Goal: Task Accomplishment & Management: Manage account settings

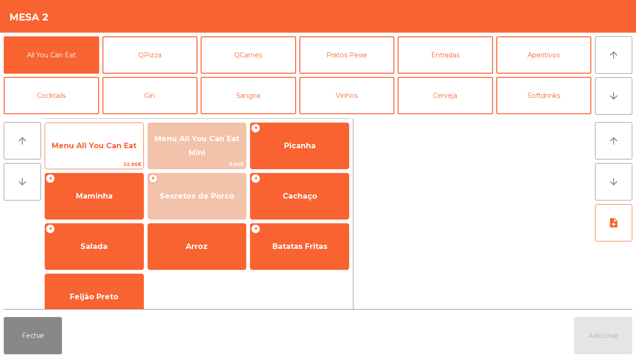
click at [134, 154] on span "Menu All You Can Eat" at bounding box center [94, 145] width 98 height 25
click at [136, 154] on span "Menu All You Can Eat" at bounding box center [94, 145] width 98 height 25
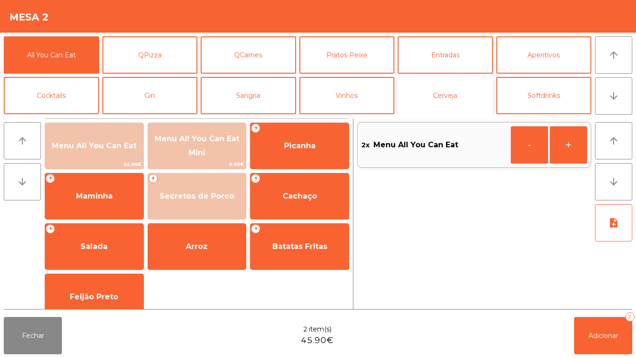
click at [456, 100] on button "Cerveja" at bounding box center [445, 95] width 95 height 37
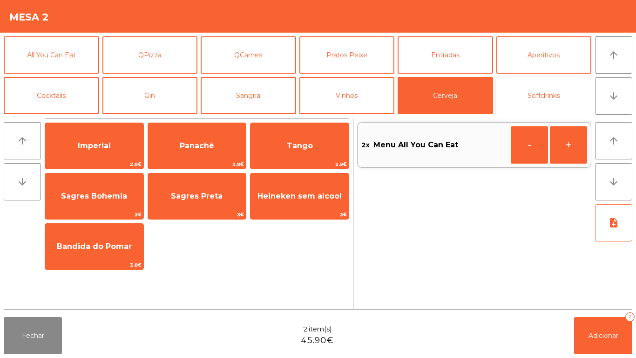
click at [548, 102] on button "Softdrinks" at bounding box center [543, 95] width 95 height 37
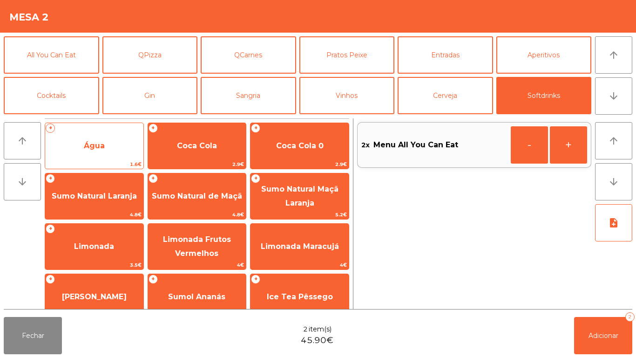
click at [116, 153] on span "Água" at bounding box center [94, 145] width 98 height 25
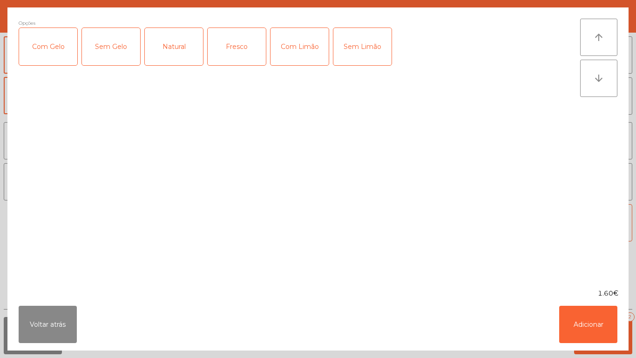
click at [183, 47] on div "Natural" at bounding box center [174, 46] width 58 height 37
click at [589, 320] on button "Adicionar" at bounding box center [588, 323] width 58 height 37
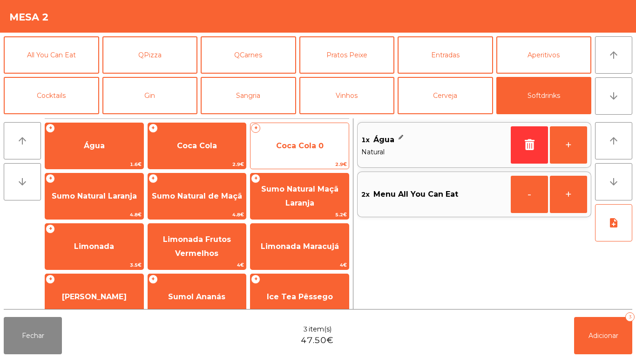
click at [295, 155] on span "Coca Cola 0" at bounding box center [300, 145] width 98 height 25
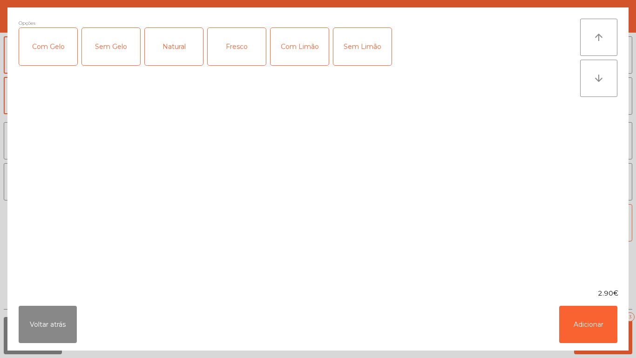
click at [48, 52] on div "Com Gelo" at bounding box center [48, 46] width 58 height 37
click at [311, 54] on div "Com Limão" at bounding box center [300, 46] width 58 height 37
click at [587, 335] on button "Adicionar" at bounding box center [588, 323] width 58 height 37
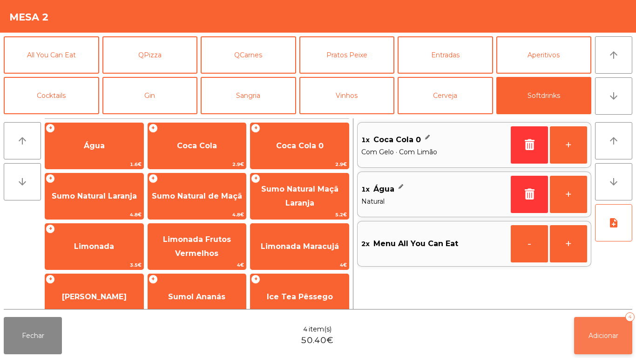
click at [599, 335] on span "Adicionar" at bounding box center [604, 335] width 30 height 8
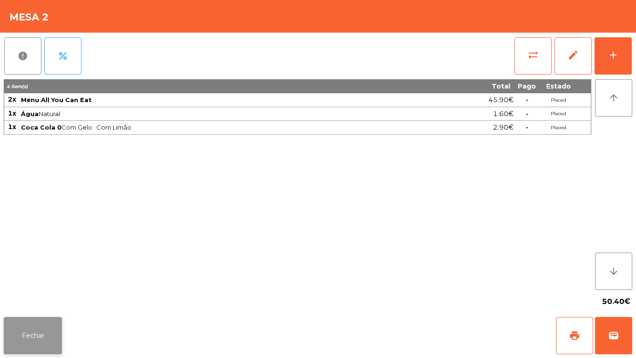
click at [46, 334] on button "Fechar" at bounding box center [33, 335] width 58 height 37
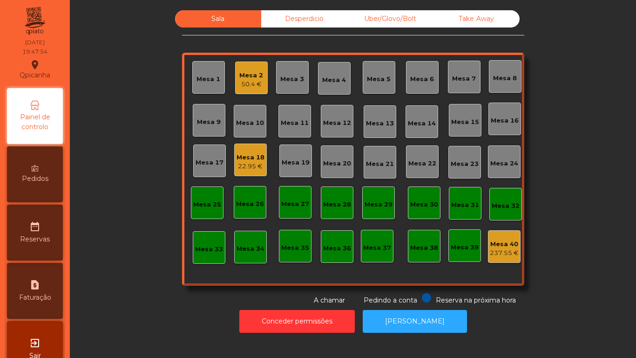
click at [253, 166] on div "22.95 €" at bounding box center [251, 166] width 28 height 9
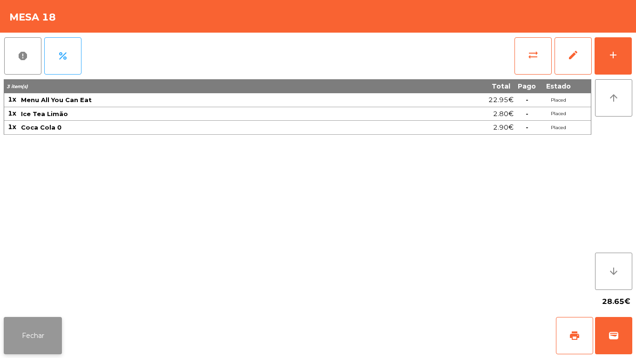
click at [31, 343] on button "Fechar" at bounding box center [33, 335] width 58 height 37
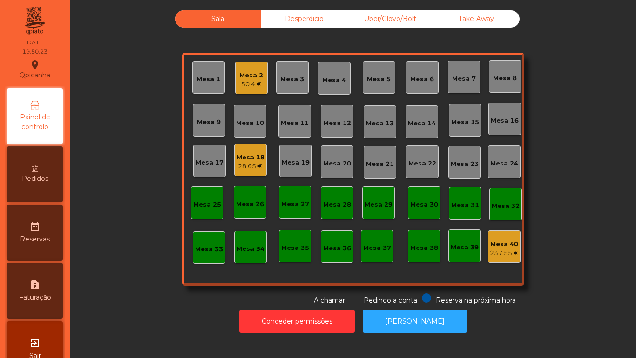
click at [239, 68] on div "Mesa 2 50.4 €" at bounding box center [251, 78] width 24 height 22
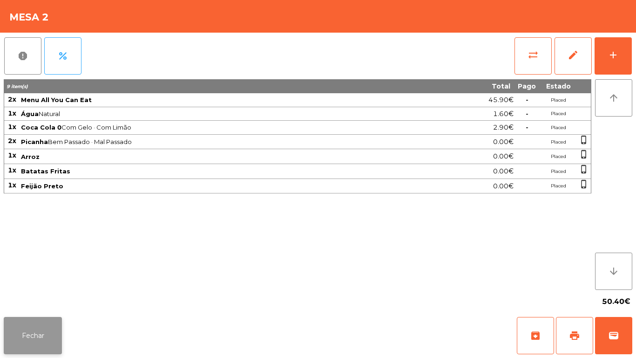
click at [41, 319] on button "Fechar" at bounding box center [33, 335] width 58 height 37
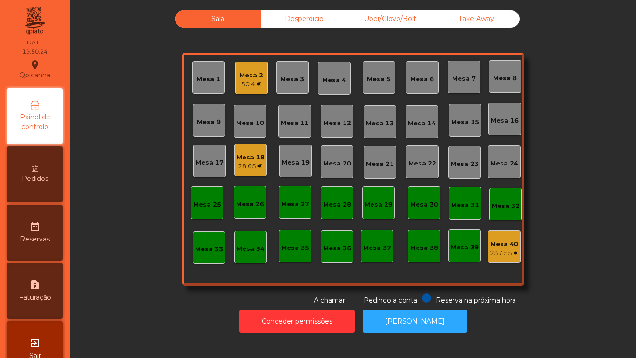
click at [129, 293] on div "Sala Desperdicio Uber/Glovo/Bolt Take Away Mesa 1 Mesa 2 50.4 € Mesa 3 Mesa 4 M…" at bounding box center [352, 157] width 541 height 295
click at [239, 82] on div "50.4 €" at bounding box center [251, 84] width 24 height 9
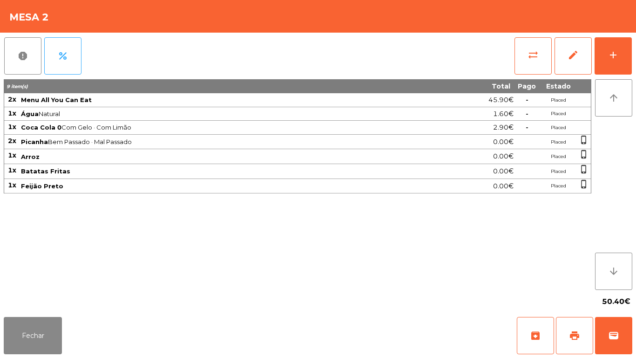
click at [235, 77] on div "report percent sync_alt edit add" at bounding box center [318, 56] width 629 height 47
click at [597, 39] on button "add" at bounding box center [613, 55] width 37 height 37
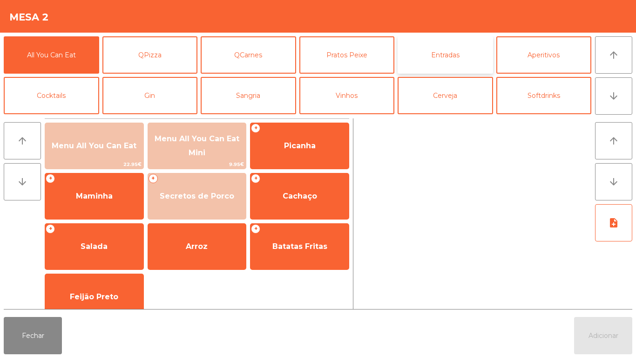
click at [451, 46] on button "Entradas" at bounding box center [445, 54] width 95 height 37
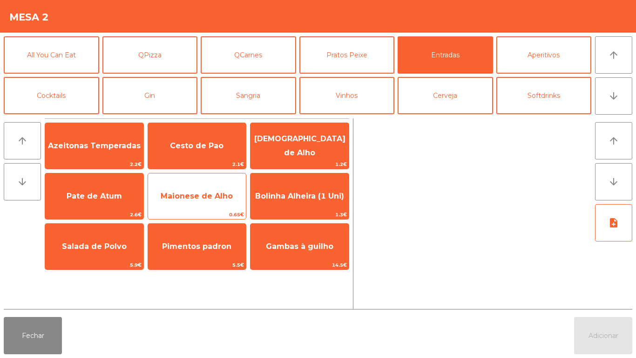
click at [229, 194] on span "Maionese de Alho" at bounding box center [197, 195] width 72 height 9
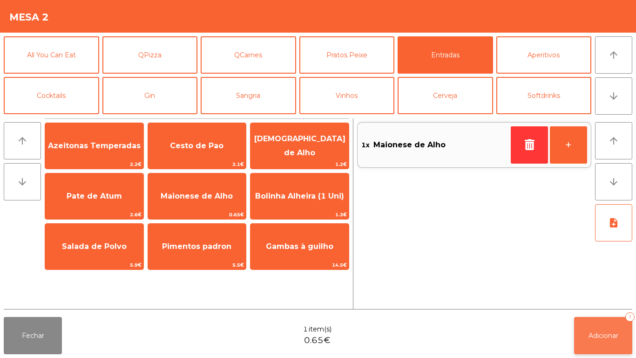
click at [605, 333] on span "Adicionar" at bounding box center [604, 335] width 30 height 8
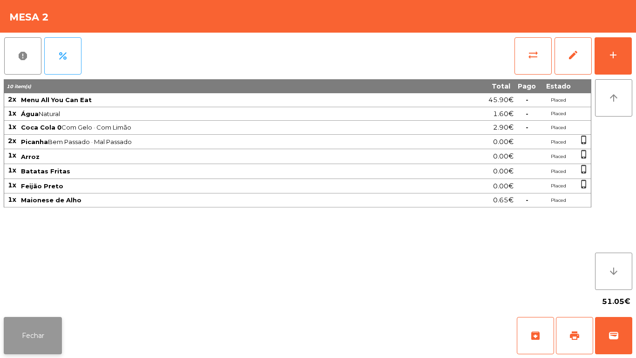
click at [57, 332] on button "Fechar" at bounding box center [33, 335] width 58 height 37
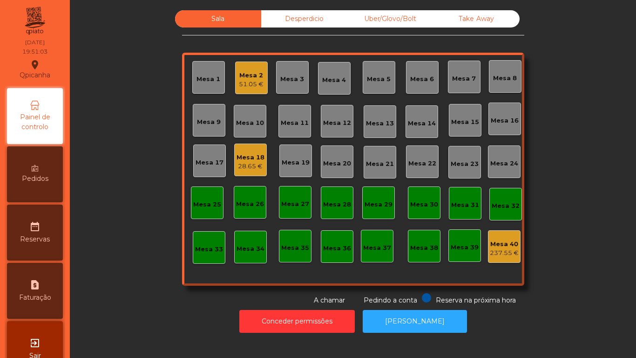
click at [251, 156] on div "Mesa 18" at bounding box center [251, 157] width 28 height 9
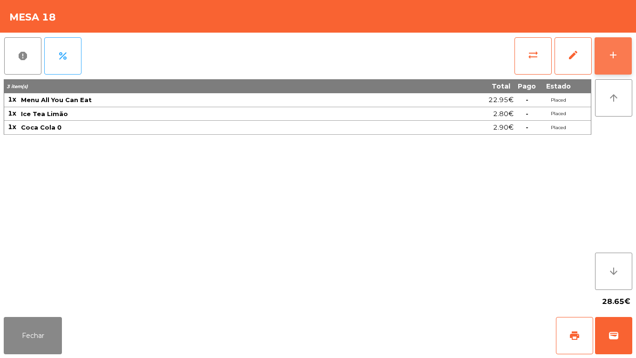
click at [597, 71] on button "add" at bounding box center [613, 55] width 37 height 37
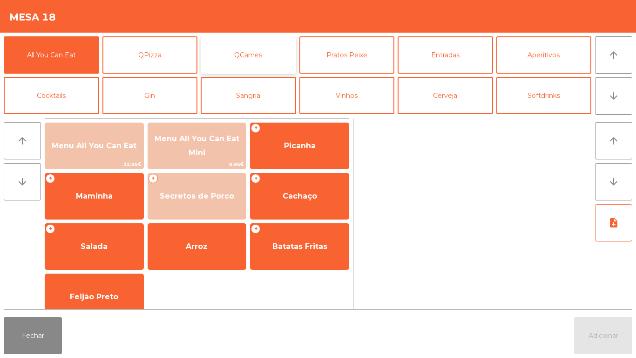
click at [271, 58] on button "QCarnes" at bounding box center [248, 54] width 95 height 37
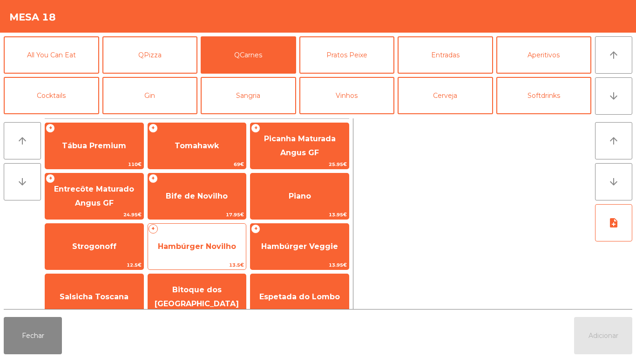
click at [221, 243] on span "Hambúrger Novilho" at bounding box center [197, 246] width 78 height 9
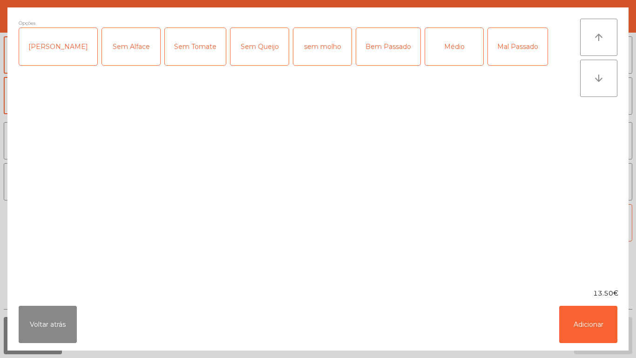
click at [439, 54] on div "Médio" at bounding box center [454, 46] width 58 height 37
click at [581, 336] on button "Adicionar" at bounding box center [588, 323] width 58 height 37
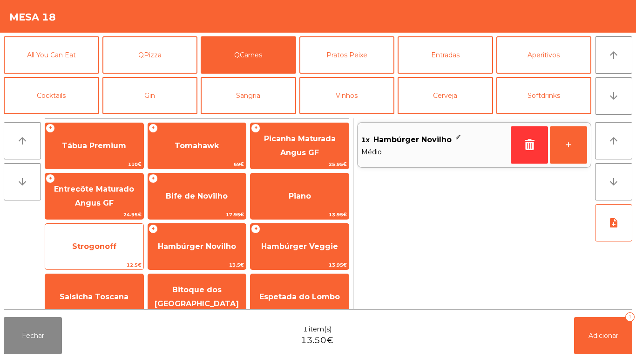
click at [132, 253] on span "Strogonoff" at bounding box center [94, 246] width 98 height 25
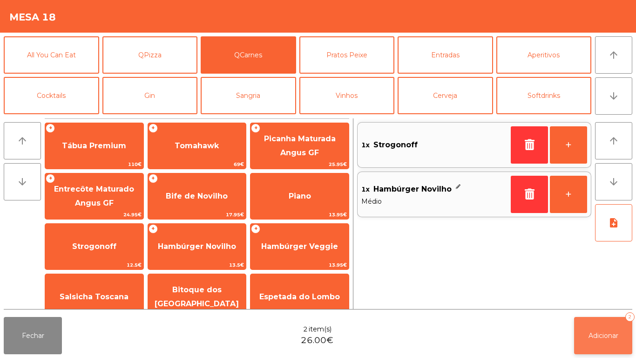
click at [607, 334] on span "Adicionar" at bounding box center [604, 335] width 30 height 8
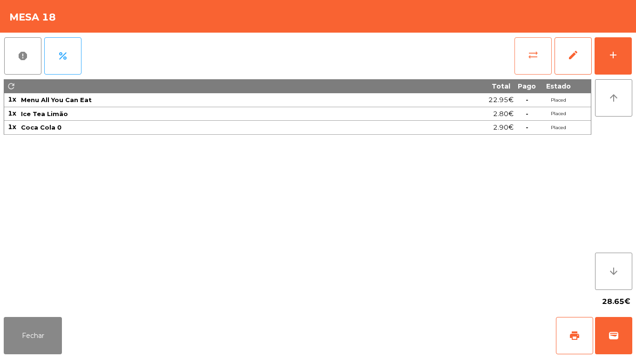
click at [525, 68] on button "sync_alt" at bounding box center [533, 55] width 37 height 37
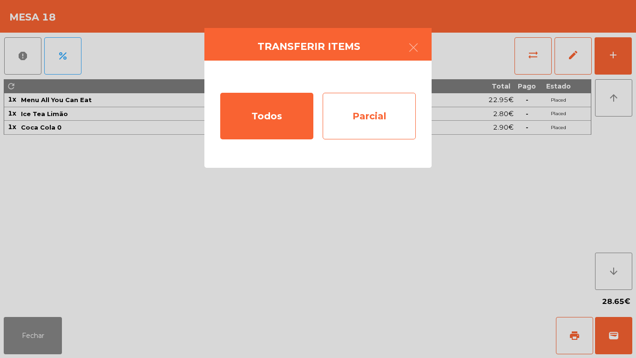
click at [372, 122] on div "Parcial" at bounding box center [369, 116] width 93 height 47
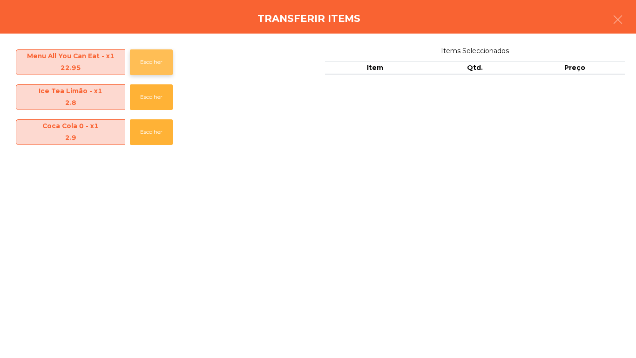
click at [167, 73] on button "Escolher" at bounding box center [151, 62] width 43 height 26
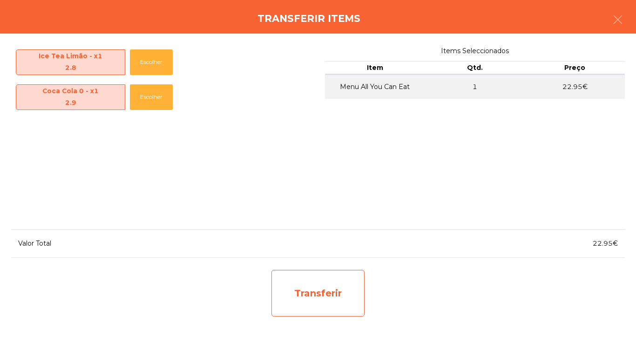
click at [322, 298] on div "Transferir" at bounding box center [317, 293] width 93 height 47
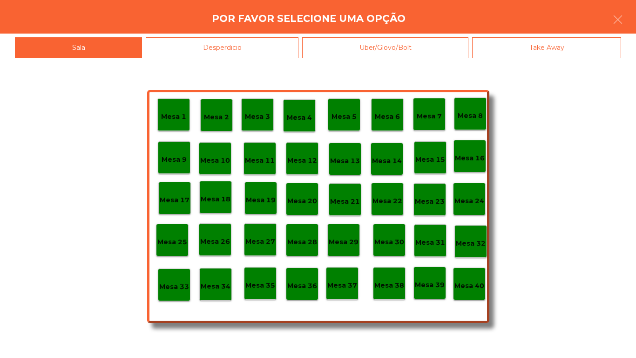
click at [180, 241] on p "Mesa 25" at bounding box center [172, 242] width 30 height 11
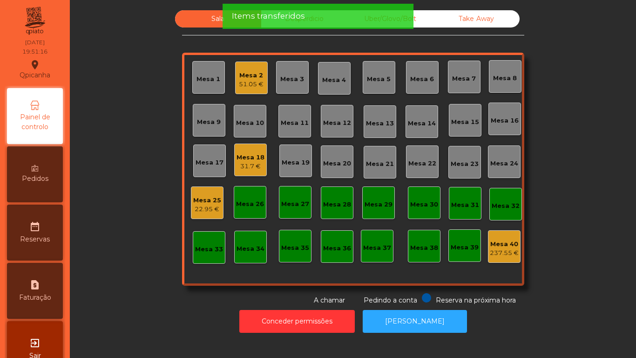
click at [256, 170] on div "31.7 €" at bounding box center [251, 166] width 28 height 9
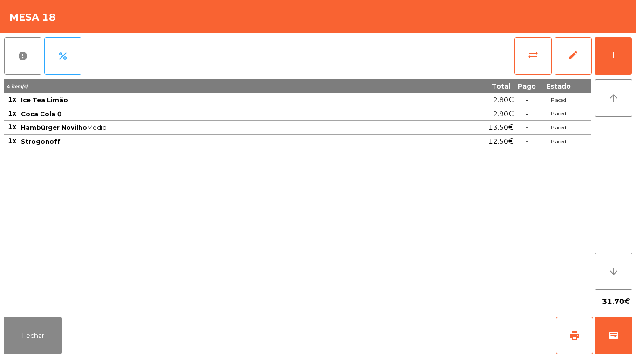
click at [60, 357] on div "Fechar print wallet" at bounding box center [318, 335] width 636 height 45
click at [70, 333] on div "Fechar print wallet" at bounding box center [318, 335] width 636 height 45
click at [63, 351] on div "Fechar print wallet" at bounding box center [318, 335] width 636 height 45
click at [54, 327] on button "Fechar" at bounding box center [33, 335] width 58 height 37
click at [124, 306] on div "Conceder permissões Abrir [PERSON_NAME]" at bounding box center [352, 321] width 541 height 32
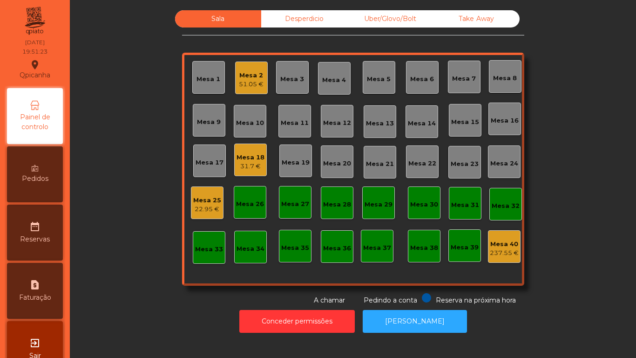
click at [256, 163] on div "31.7 €" at bounding box center [251, 166] width 28 height 9
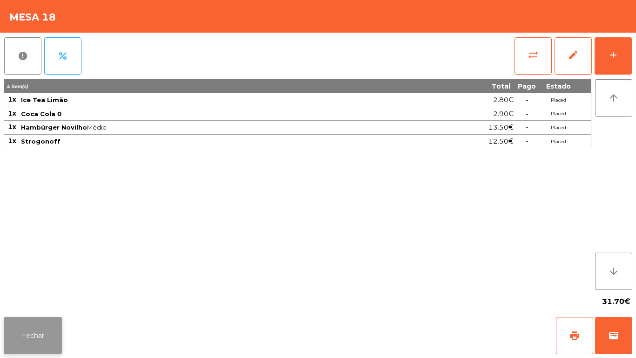
click at [40, 332] on button "Fechar" at bounding box center [33, 335] width 58 height 37
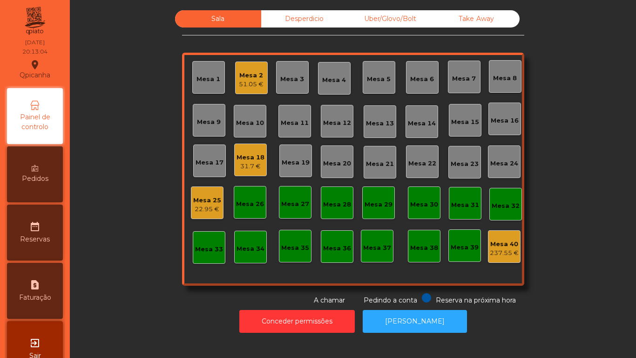
click at [288, 82] on div "Mesa 3" at bounding box center [292, 79] width 24 height 9
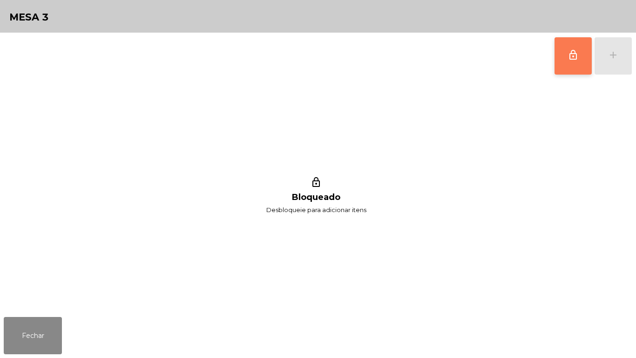
click at [565, 50] on button "lock_outline" at bounding box center [573, 55] width 37 height 37
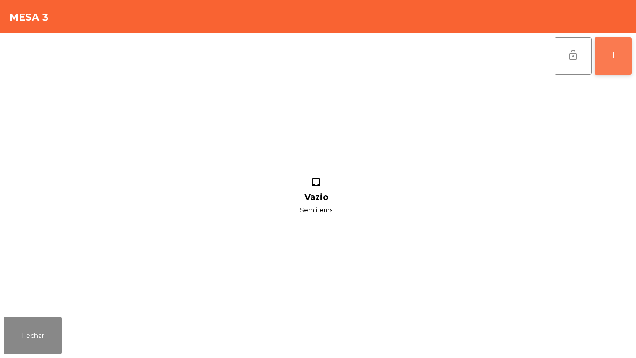
click at [617, 60] on div "add" at bounding box center [613, 54] width 11 height 11
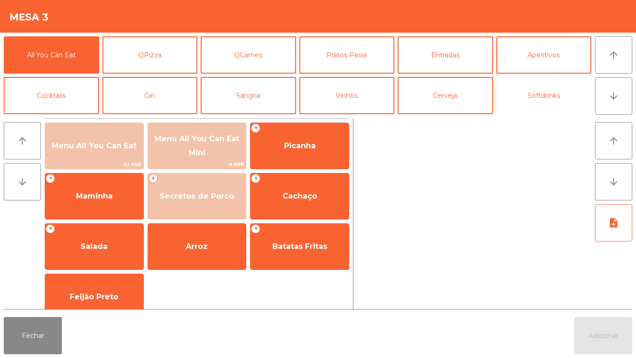
click at [549, 95] on button "Softdrinks" at bounding box center [543, 95] width 95 height 37
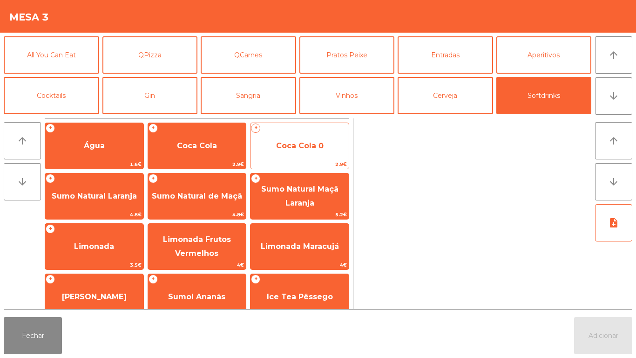
click at [292, 144] on span "Coca Cola 0" at bounding box center [299, 145] width 47 height 9
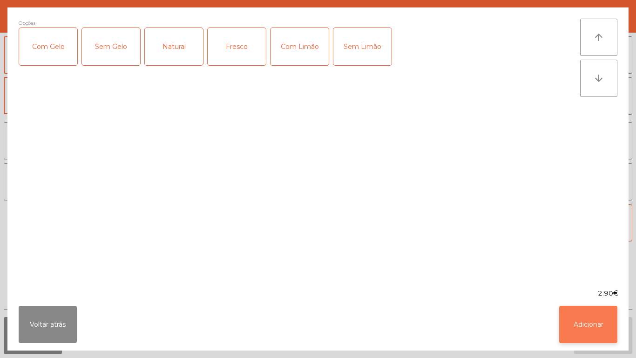
click at [587, 319] on button "Adicionar" at bounding box center [588, 323] width 58 height 37
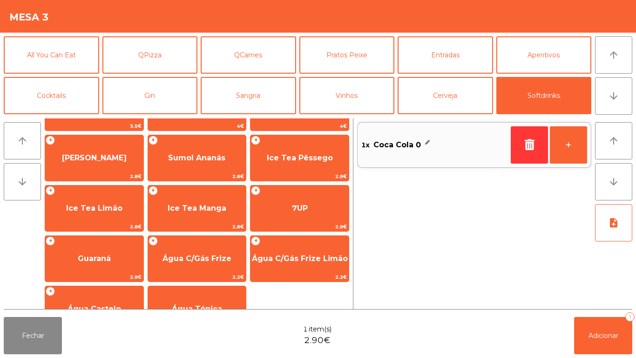
scroll to position [139, 0]
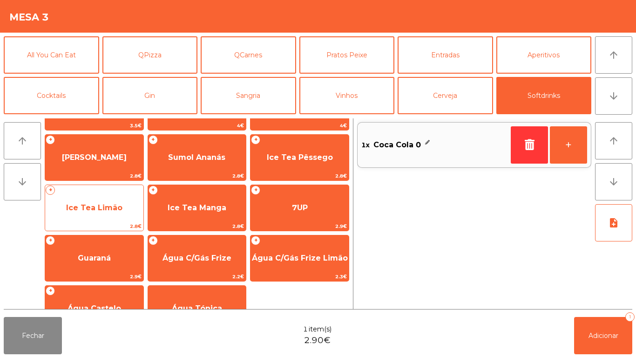
click at [121, 203] on span "Ice Tea Limão" at bounding box center [94, 207] width 98 height 25
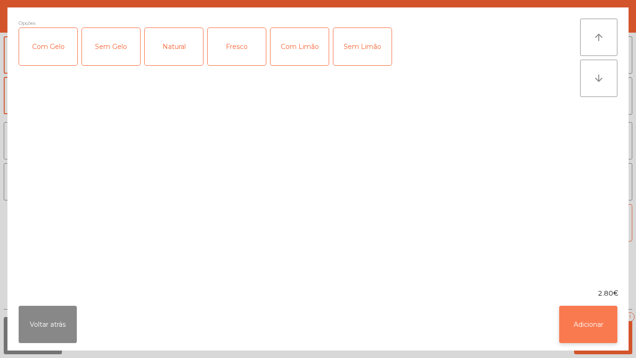
click at [596, 332] on button "Adicionar" at bounding box center [588, 323] width 58 height 37
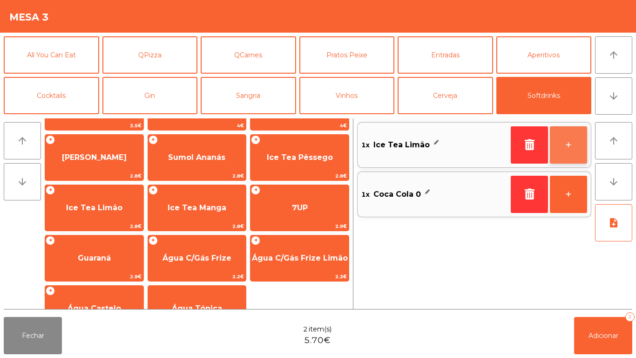
click at [572, 140] on button "+" at bounding box center [568, 144] width 37 height 37
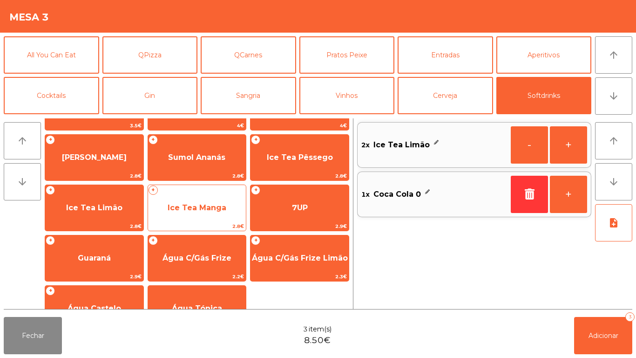
click at [200, 205] on span "Ice Tea Manga" at bounding box center [197, 207] width 59 height 9
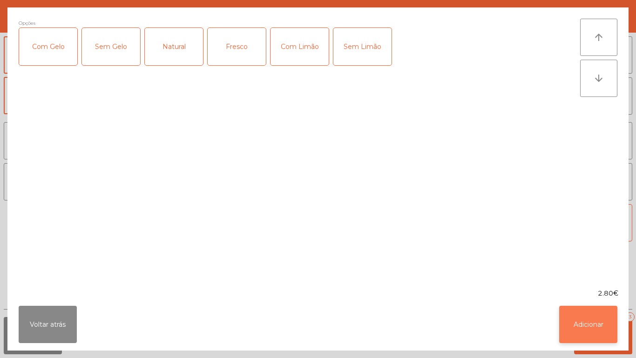
click at [603, 330] on button "Adicionar" at bounding box center [588, 323] width 58 height 37
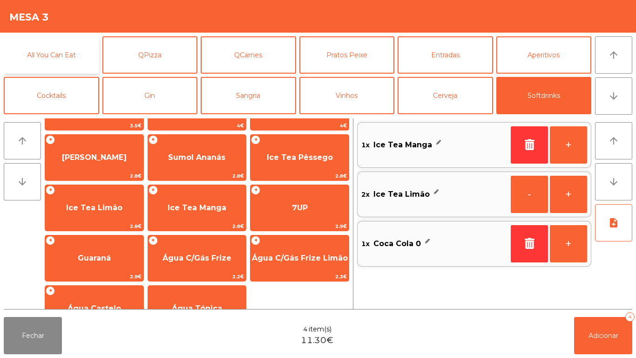
click at [72, 63] on button "All You Can Eat" at bounding box center [51, 54] width 95 height 37
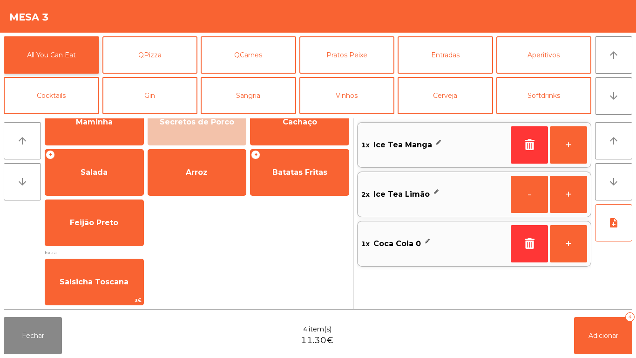
scroll to position [0, 0]
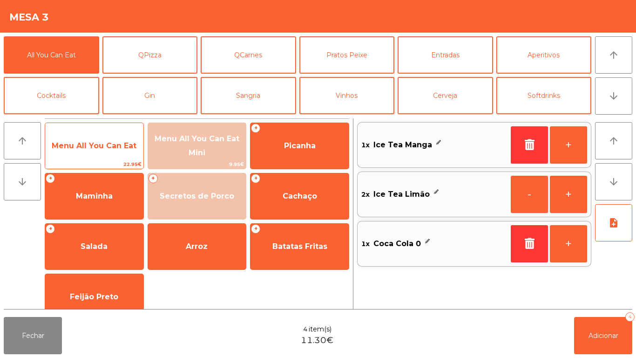
click at [108, 146] on span "Menu All You Can Eat" at bounding box center [94, 145] width 85 height 9
click at [114, 152] on span "Menu All You Can Eat" at bounding box center [94, 145] width 98 height 25
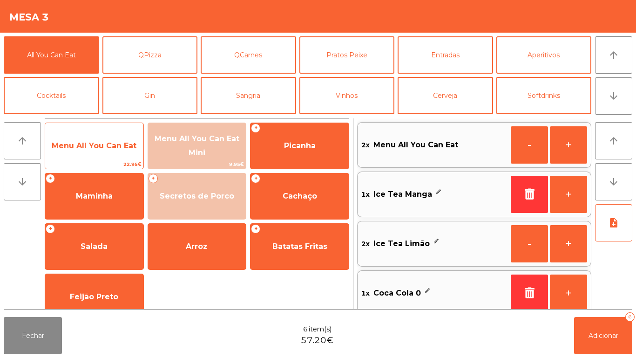
click at [116, 150] on span "Menu All You Can Eat" at bounding box center [94, 145] width 98 height 25
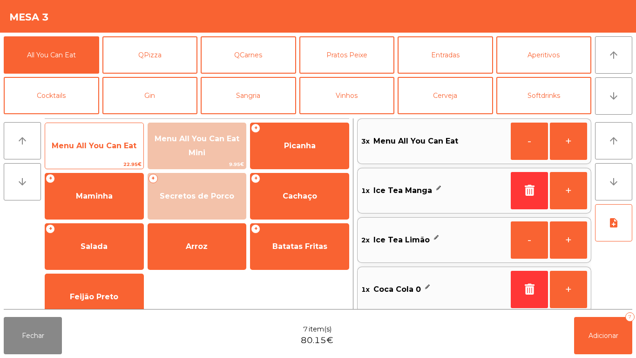
click at [118, 142] on span "Menu All You Can Eat" at bounding box center [94, 145] width 85 height 9
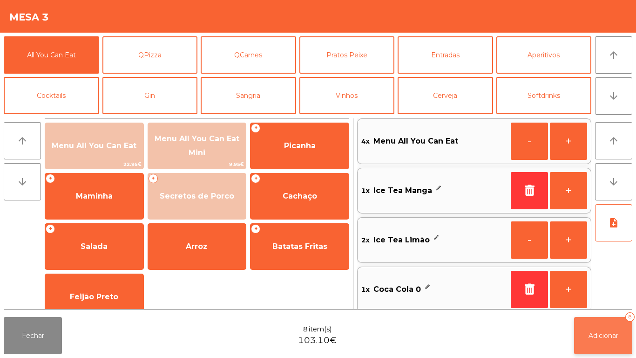
click at [599, 336] on span "Adicionar" at bounding box center [604, 335] width 30 height 8
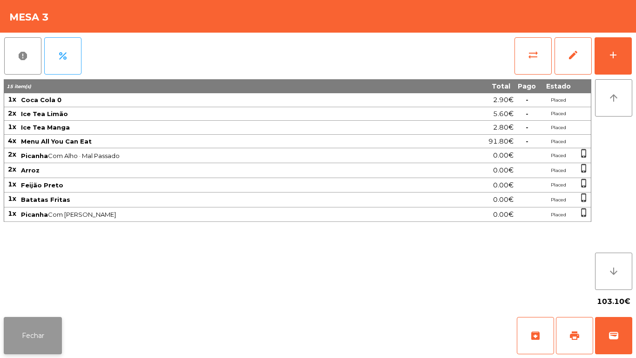
click at [44, 334] on button "Fechar" at bounding box center [33, 335] width 58 height 37
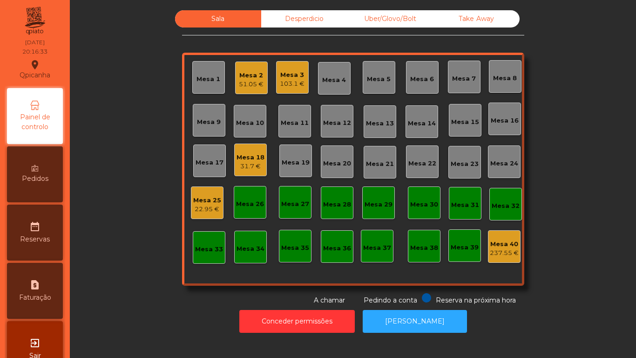
click at [461, 129] on div "Mesa 15" at bounding box center [465, 120] width 33 height 33
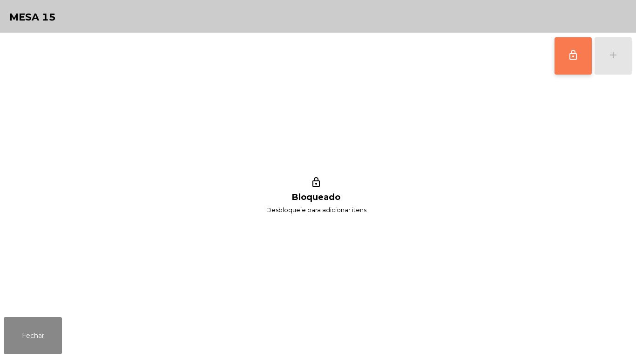
click at [562, 63] on button "lock_outline" at bounding box center [573, 55] width 37 height 37
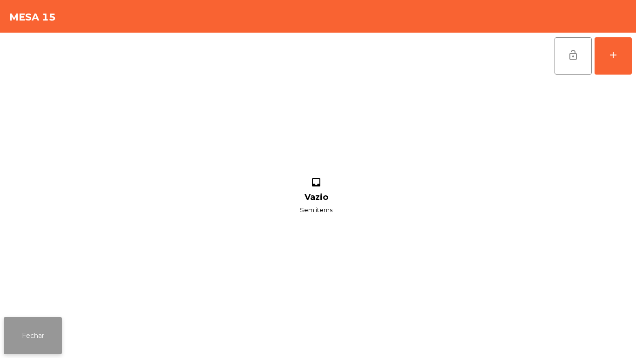
click at [40, 333] on button "Fechar" at bounding box center [33, 335] width 58 height 37
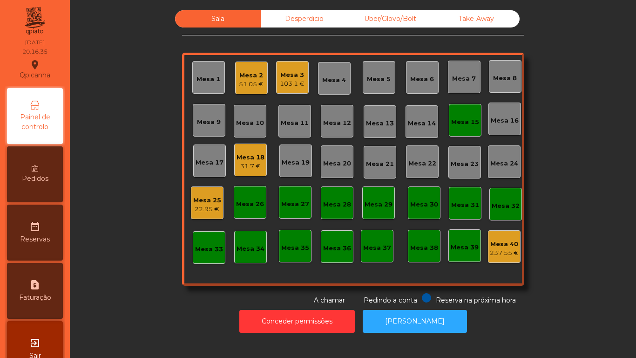
click at [220, 84] on div "Mesa 1" at bounding box center [208, 77] width 33 height 33
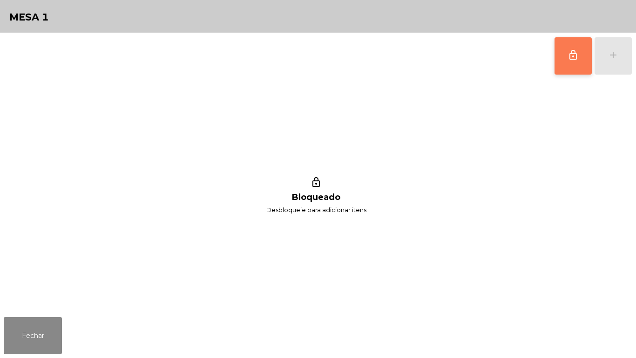
click at [556, 56] on button "lock_outline" at bounding box center [573, 55] width 37 height 37
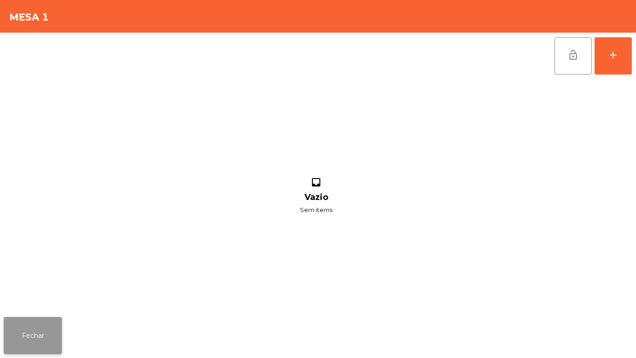
click at [40, 326] on button "Fechar" at bounding box center [33, 335] width 58 height 37
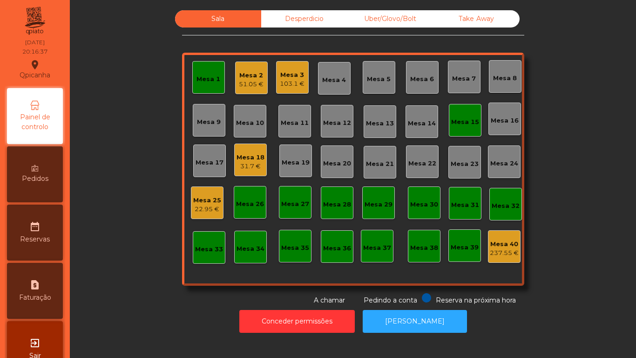
click at [205, 203] on div "Mesa 25" at bounding box center [207, 200] width 28 height 9
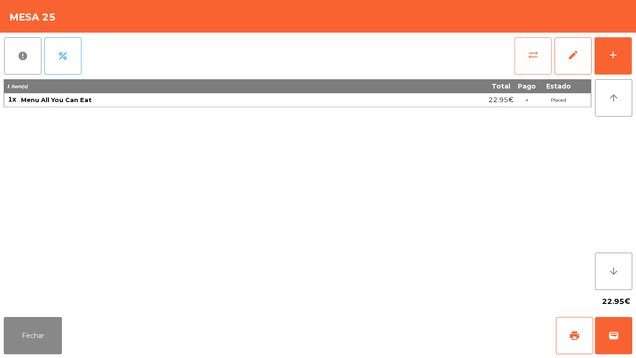
click at [541, 59] on button "sync_alt" at bounding box center [533, 55] width 37 height 37
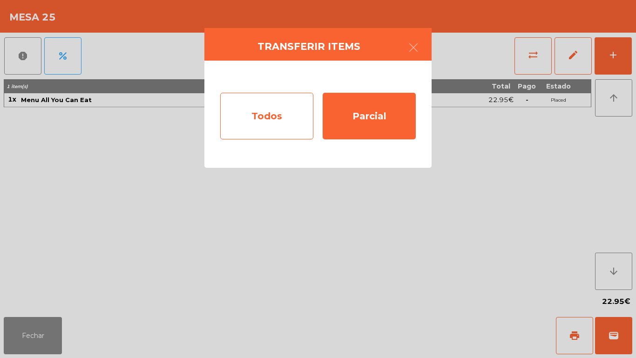
click at [278, 122] on div "Todos" at bounding box center [266, 116] width 93 height 47
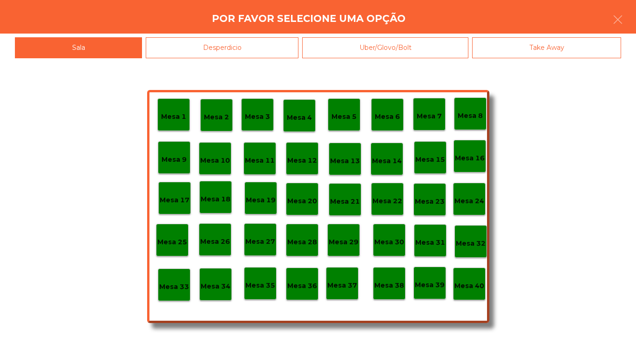
click at [179, 110] on div "Mesa 1" at bounding box center [173, 115] width 25 height 14
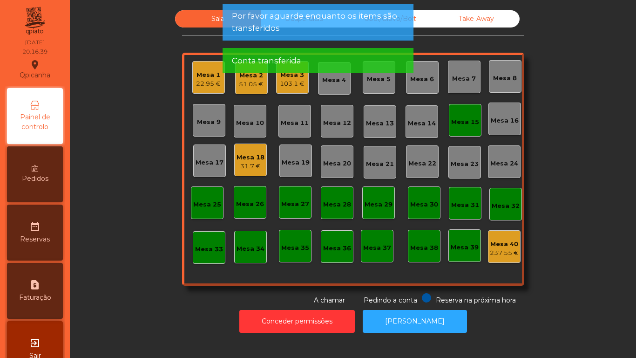
click at [152, 285] on div "Sala Desperdicio Uber/Glovo/Bolt Take Away Mesa 1 22.95 € Mesa 2 51.05 € Mesa 3…" at bounding box center [352, 157] width 541 height 295
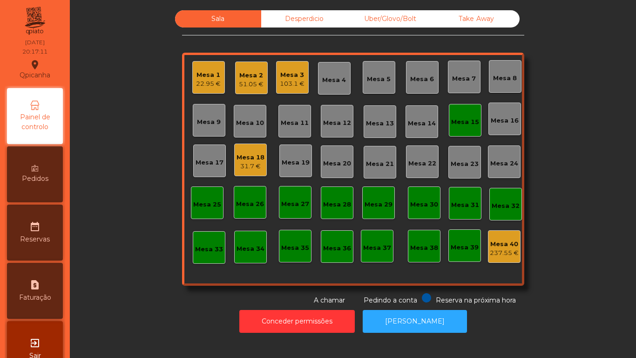
click at [291, 79] on div "Mesa 3" at bounding box center [292, 74] width 25 height 9
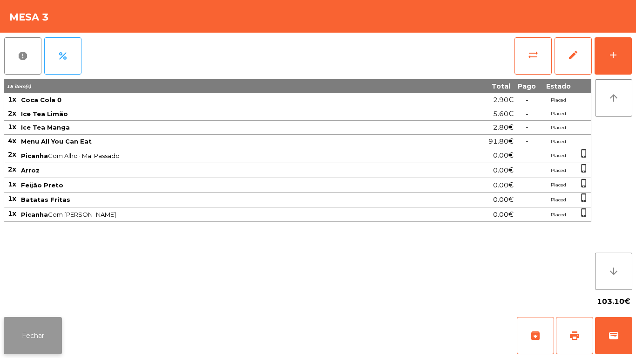
click at [46, 344] on button "Fechar" at bounding box center [33, 335] width 58 height 37
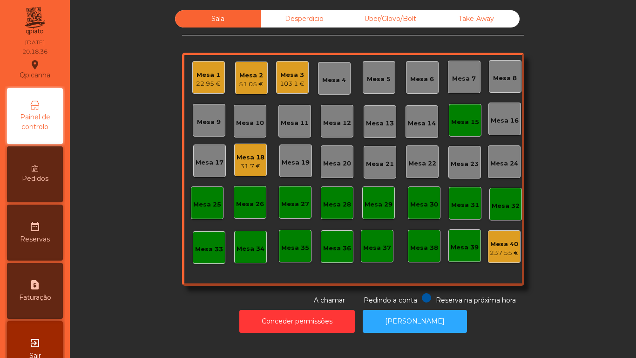
click at [199, 80] on div "22.95 €" at bounding box center [208, 83] width 25 height 9
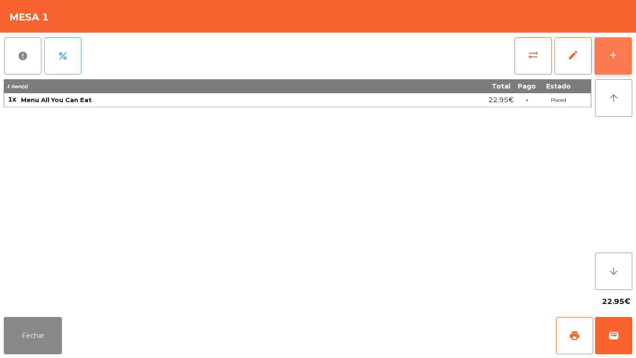
click at [605, 66] on button "add" at bounding box center [613, 55] width 37 height 37
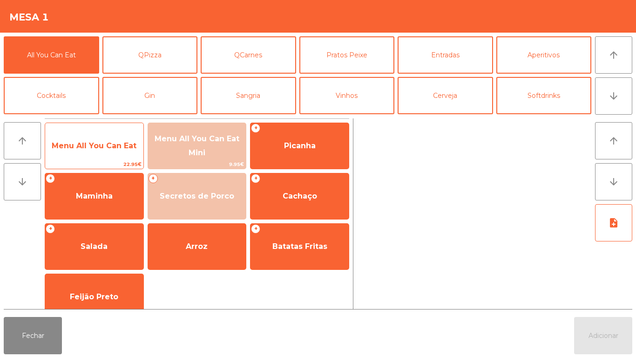
click at [123, 149] on span "Menu All You Can Eat" at bounding box center [94, 145] width 85 height 9
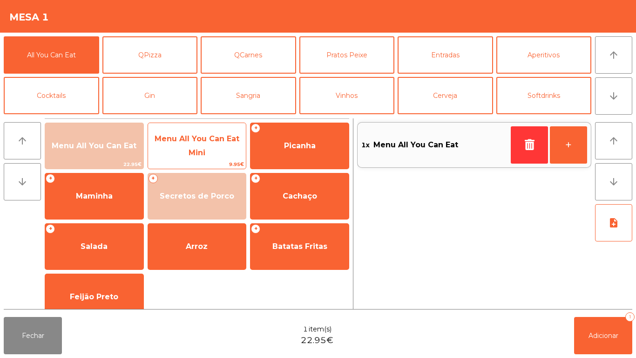
click at [197, 153] on span "Menu All You Can Eat Mini" at bounding box center [197, 145] width 85 height 23
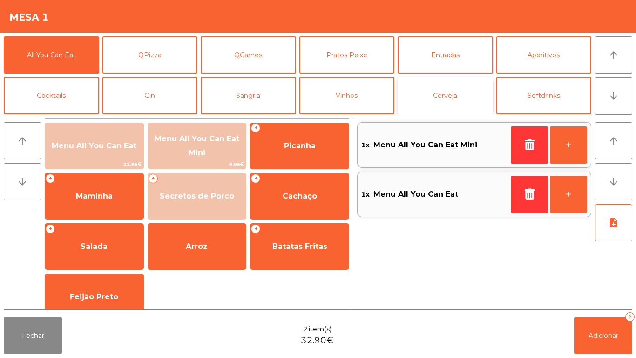
click at [452, 97] on button "Cerveja" at bounding box center [445, 95] width 95 height 37
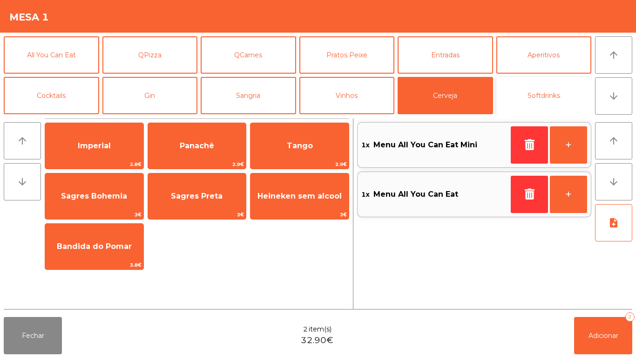
click at [539, 97] on button "Softdrinks" at bounding box center [543, 95] width 95 height 37
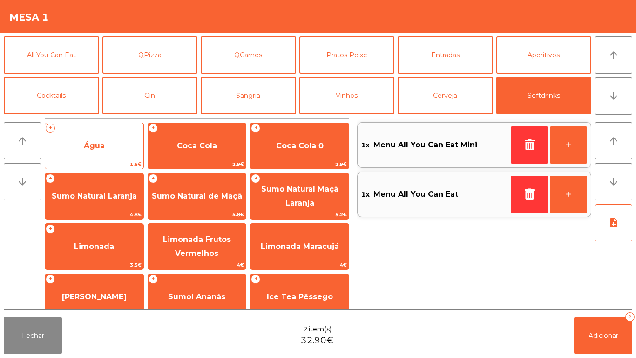
click at [128, 150] on span "Água" at bounding box center [94, 145] width 98 height 25
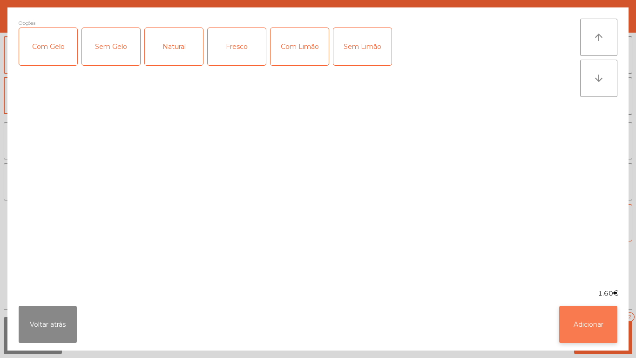
click at [576, 318] on button "Adicionar" at bounding box center [588, 323] width 58 height 37
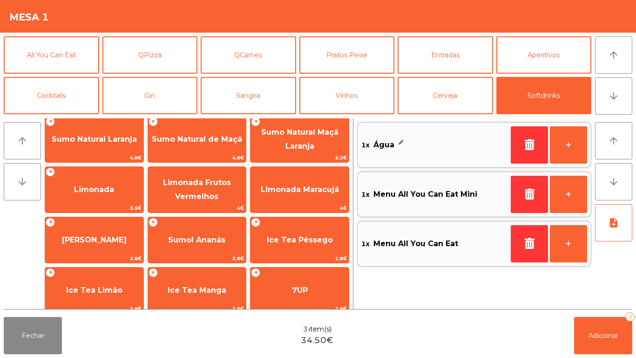
scroll to position [75, 0]
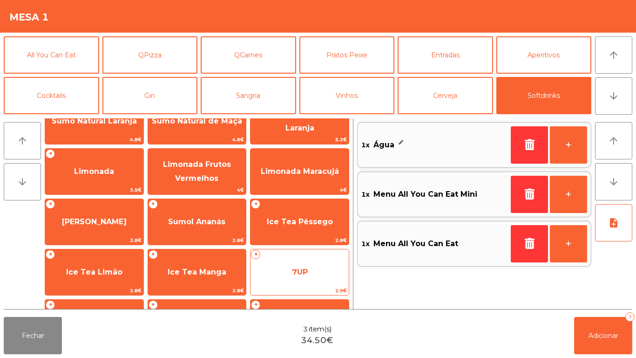
click at [303, 264] on span "7UP" at bounding box center [300, 271] width 98 height 25
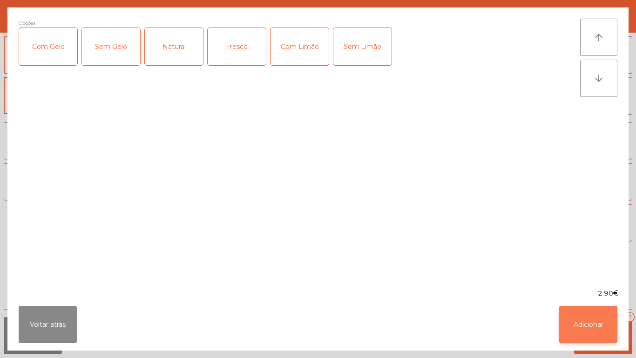
click at [593, 317] on button "Adicionar" at bounding box center [588, 323] width 58 height 37
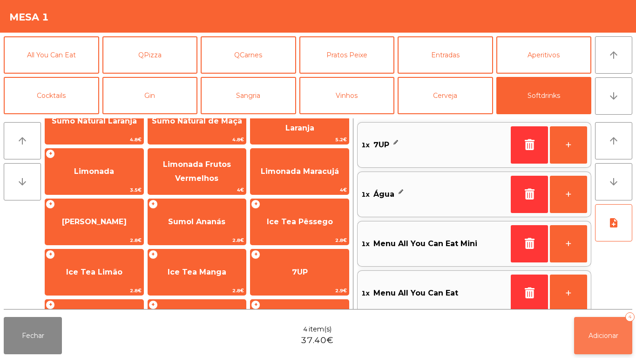
click at [611, 338] on span "Adicionar" at bounding box center [604, 335] width 30 height 8
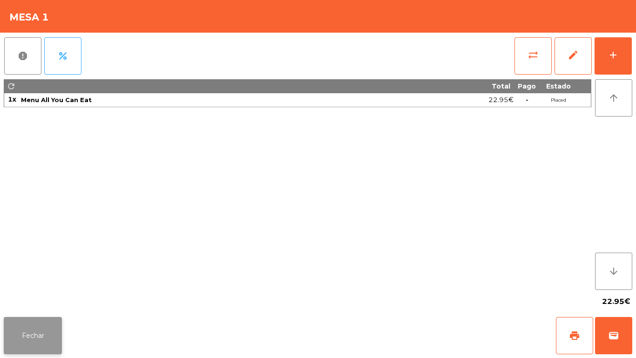
click at [54, 334] on button "Fechar" at bounding box center [33, 335] width 58 height 37
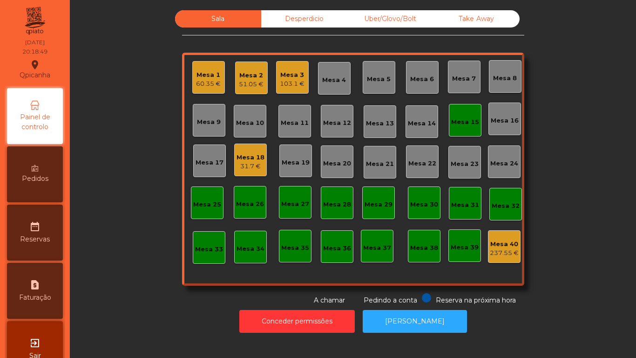
click at [469, 116] on div "Mesa 15" at bounding box center [465, 120] width 28 height 13
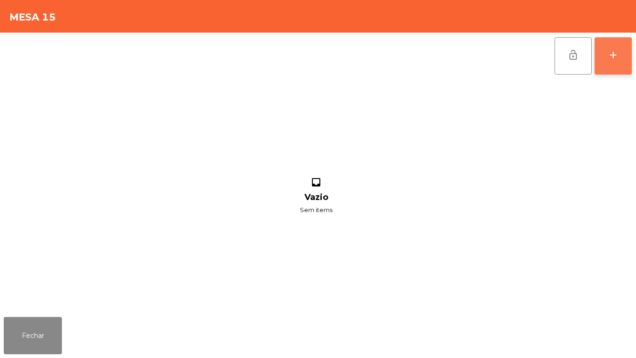
click at [610, 56] on div "add" at bounding box center [613, 54] width 11 height 11
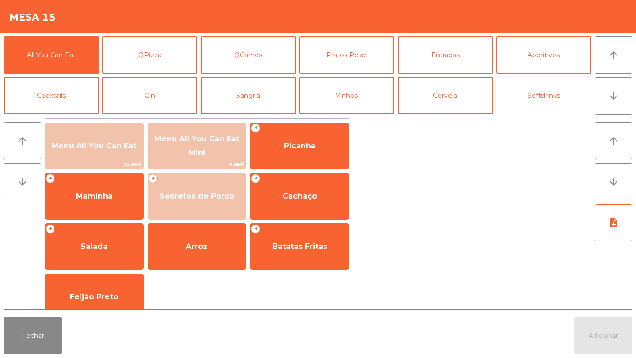
click at [557, 95] on button "Softdrinks" at bounding box center [543, 95] width 95 height 37
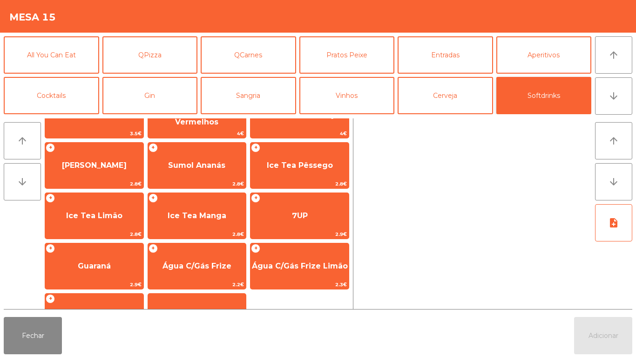
scroll to position [131, 0]
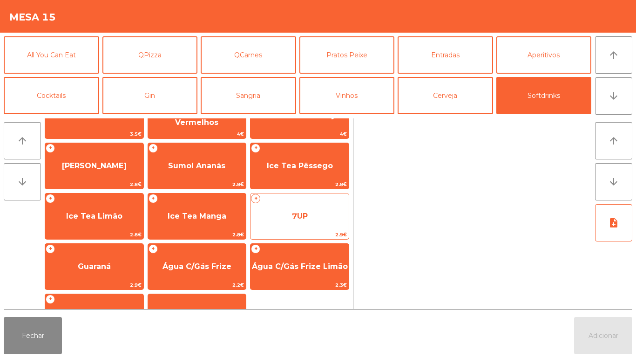
click at [293, 211] on span "7UP" at bounding box center [300, 215] width 16 height 9
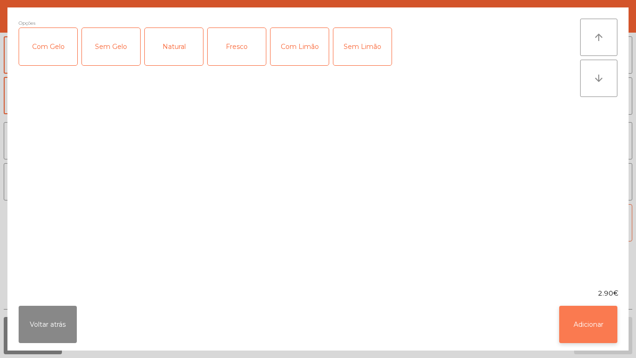
click at [600, 325] on button "Adicionar" at bounding box center [588, 323] width 58 height 37
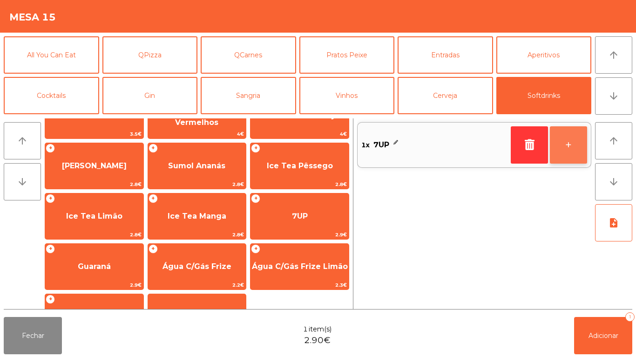
click at [566, 146] on button "+" at bounding box center [568, 144] width 37 height 37
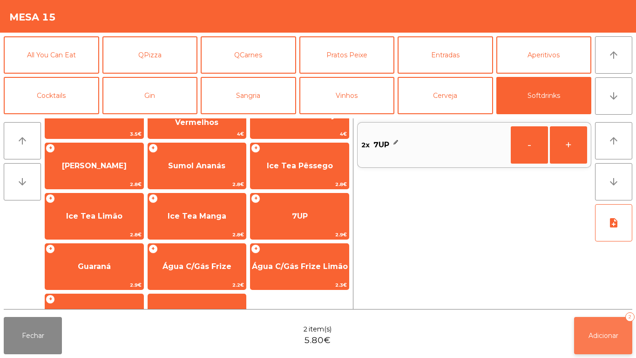
click at [608, 330] on button "Adicionar 2" at bounding box center [603, 335] width 58 height 37
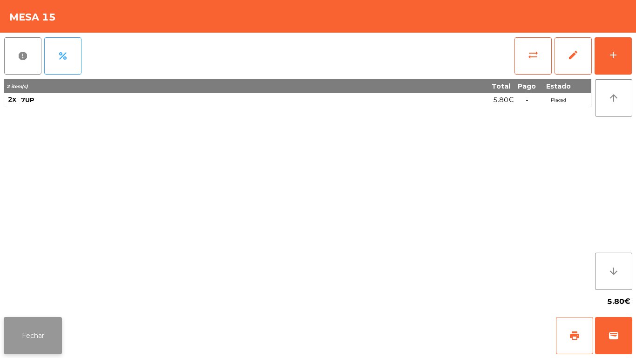
click at [35, 325] on button "Fechar" at bounding box center [33, 335] width 58 height 37
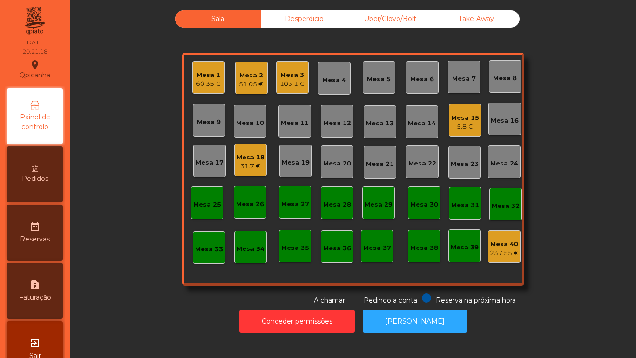
click at [207, 74] on div "Mesa 1" at bounding box center [208, 74] width 25 height 9
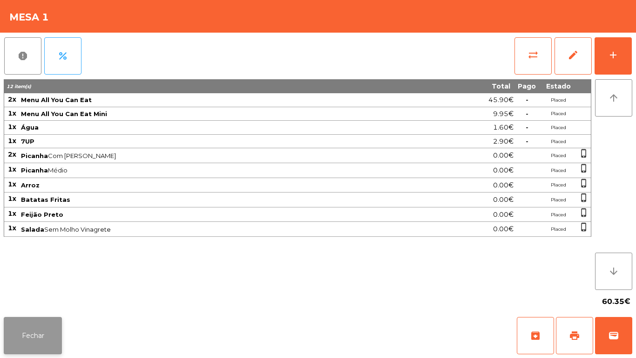
click at [45, 326] on button "Fechar" at bounding box center [33, 335] width 58 height 37
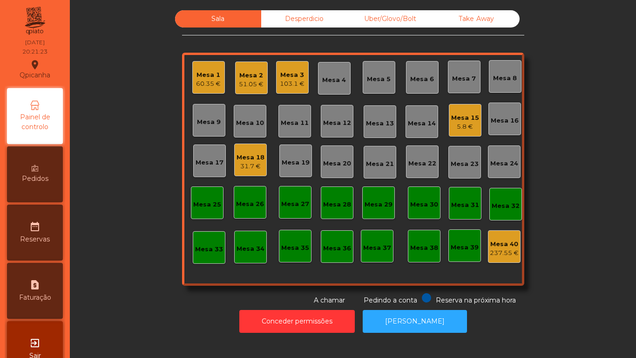
click at [205, 84] on div "60.35 €" at bounding box center [208, 83] width 25 height 9
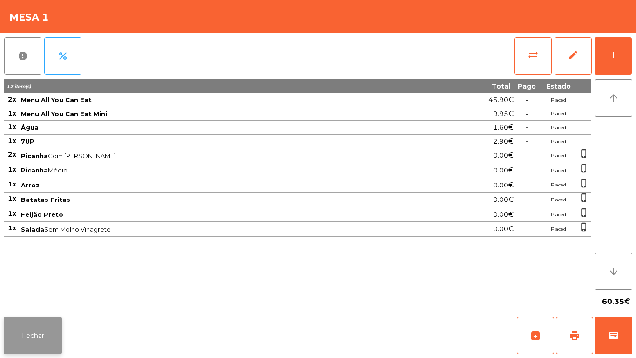
click at [39, 343] on button "Fechar" at bounding box center [33, 335] width 58 height 37
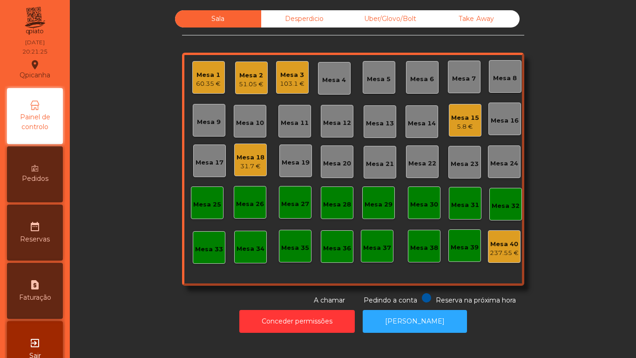
click at [458, 129] on div "5.8 €" at bounding box center [465, 126] width 28 height 9
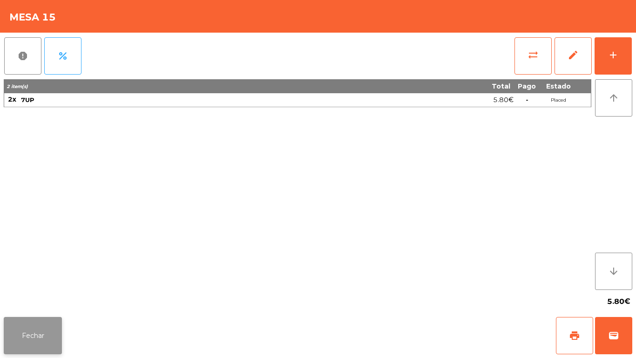
click at [49, 320] on button "Fechar" at bounding box center [33, 335] width 58 height 37
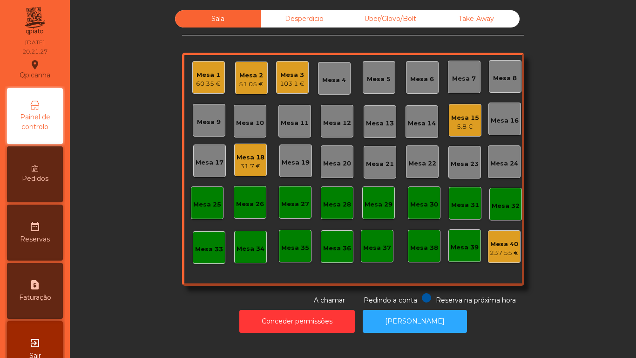
click at [299, 24] on div "Desperdicio" at bounding box center [304, 18] width 86 height 17
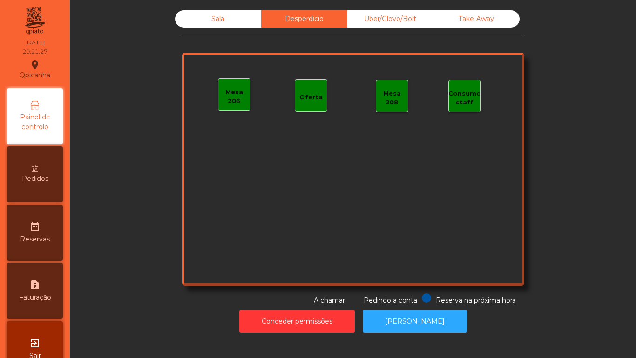
click at [230, 25] on div "Sala" at bounding box center [218, 18] width 86 height 17
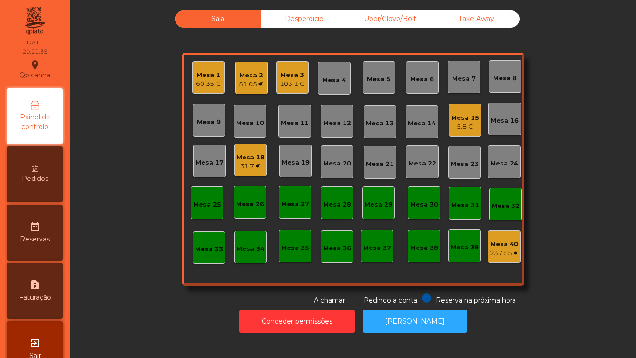
click at [182, 87] on div "Mesa 1 60.35 € Mesa 2 51.05 € Mesa 3 103.1 € Mesa 4 Mesa 5 Mesa 6 Mesa 7 Mesa 8…" at bounding box center [353, 169] width 342 height 233
click at [216, 81] on div "60.35 €" at bounding box center [208, 83] width 25 height 9
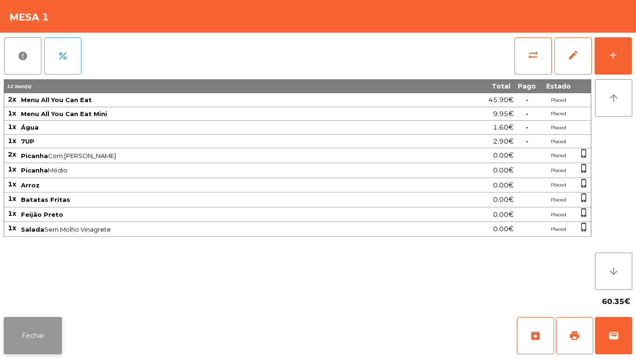
click at [54, 335] on button "Fechar" at bounding box center [33, 335] width 58 height 37
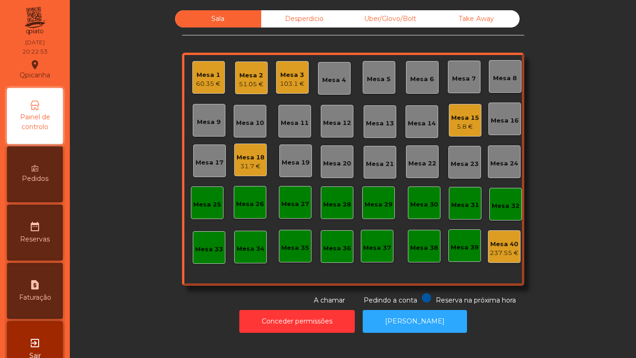
click at [452, 115] on div "Mesa 15" at bounding box center [465, 117] width 28 height 9
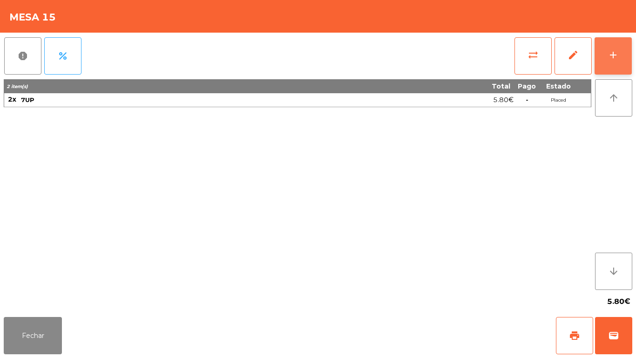
click at [604, 56] on button "add" at bounding box center [613, 55] width 37 height 37
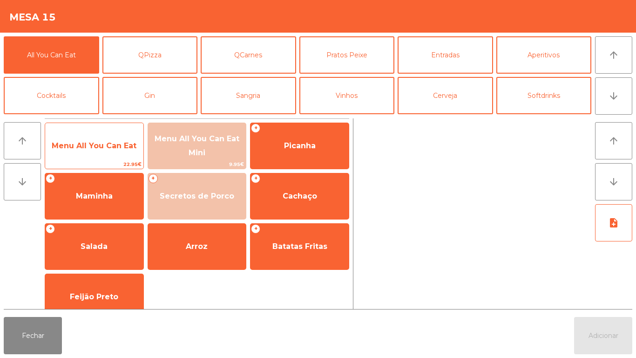
click at [118, 145] on span "Menu All You Can Eat" at bounding box center [94, 145] width 85 height 9
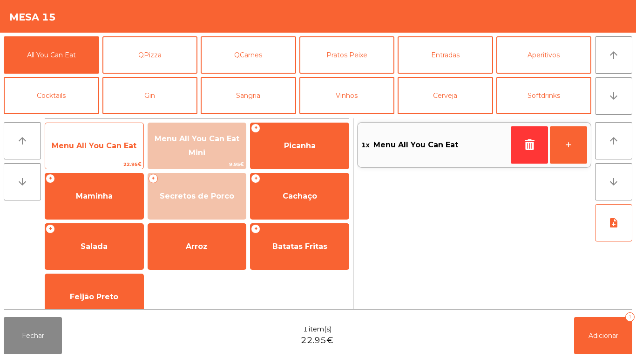
click at [120, 151] on span "Menu All You Can Eat" at bounding box center [94, 145] width 98 height 25
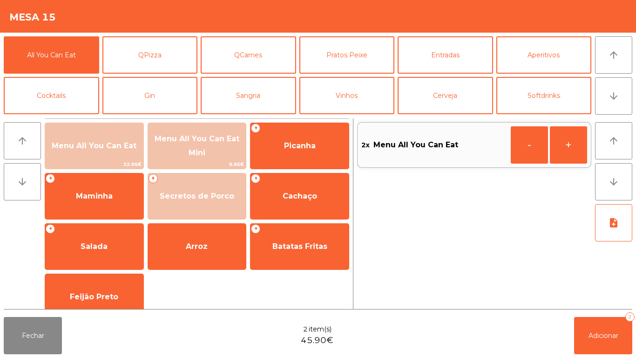
click at [585, 355] on div "Fechar 2 item(s) 45.90€ Adicionar 2" at bounding box center [318, 335] width 636 height 45
click at [607, 334] on span "Adicionar" at bounding box center [604, 335] width 30 height 8
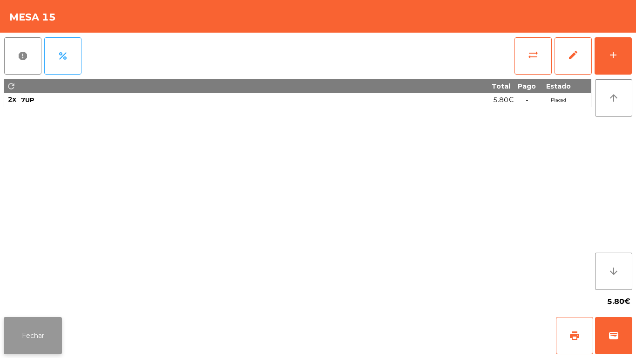
click at [61, 328] on button "Fechar" at bounding box center [33, 335] width 58 height 37
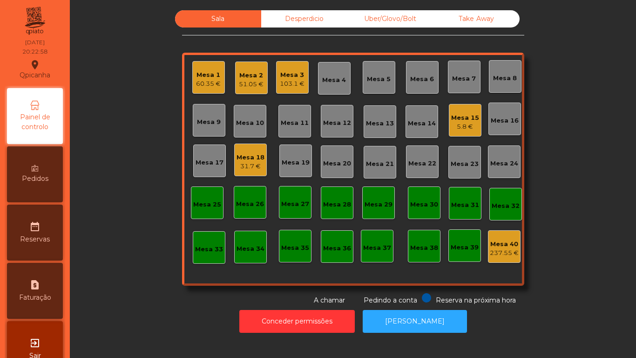
click at [303, 25] on div "Desperdicio" at bounding box center [304, 18] width 86 height 17
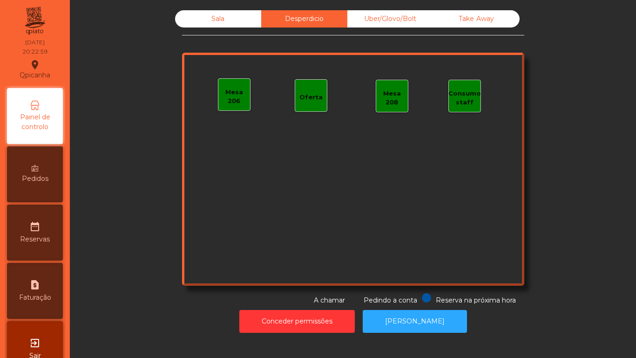
click at [230, 26] on div "Sala" at bounding box center [218, 18] width 86 height 17
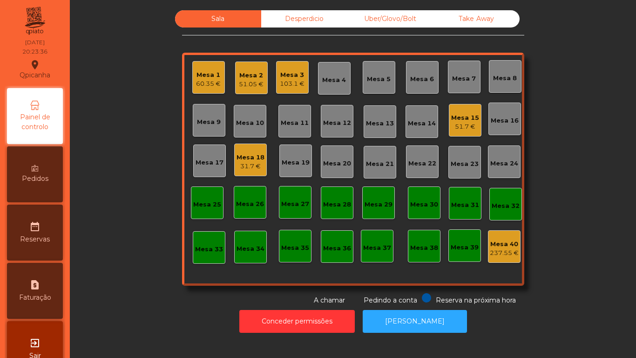
click at [284, 79] on div "103.1 €" at bounding box center [292, 83] width 25 height 9
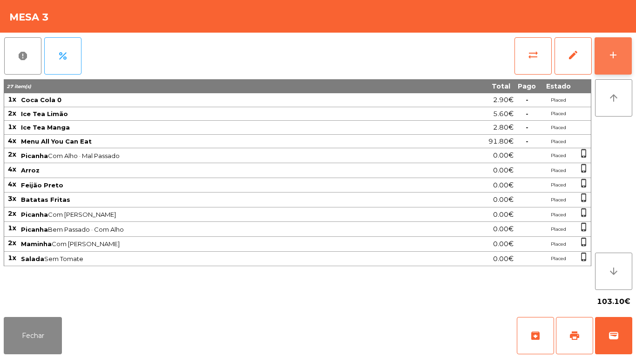
click at [610, 60] on div "add" at bounding box center [613, 54] width 11 height 11
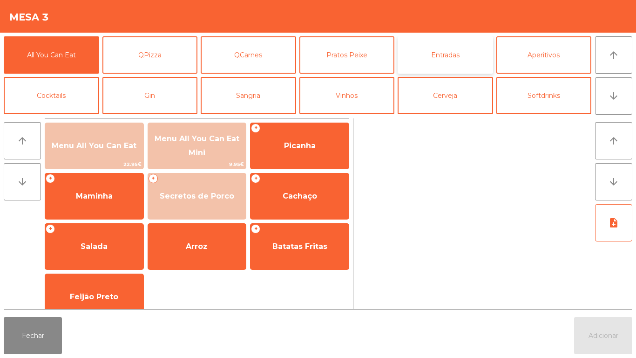
click at [441, 56] on button "Entradas" at bounding box center [445, 54] width 95 height 37
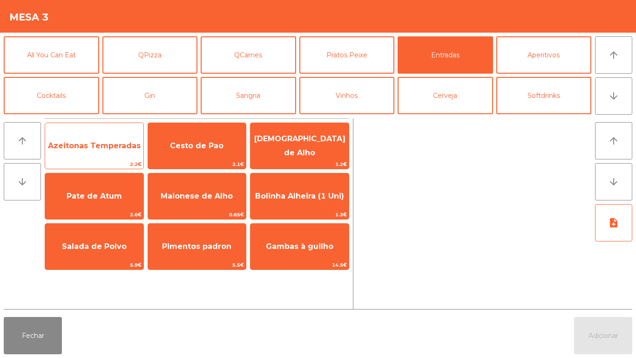
click at [117, 147] on span "Azeitonas Temperadas" at bounding box center [94, 145] width 93 height 9
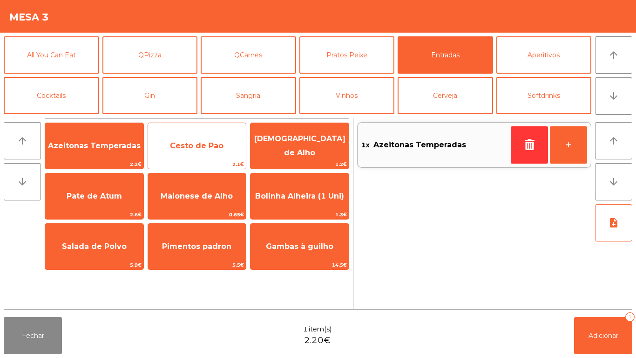
click at [193, 145] on span "Cesto de Pao" at bounding box center [197, 145] width 54 height 9
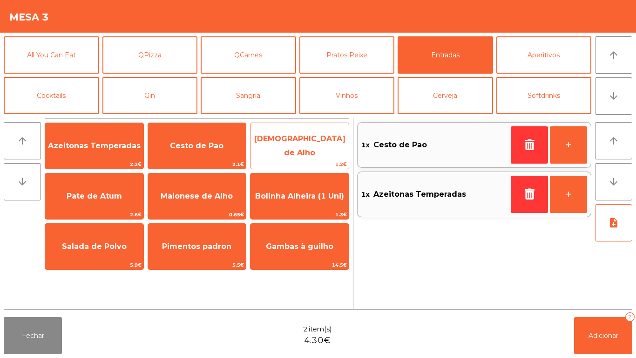
click at [308, 140] on span "[DEMOGRAPHIC_DATA] de Alho" at bounding box center [300, 146] width 98 height 40
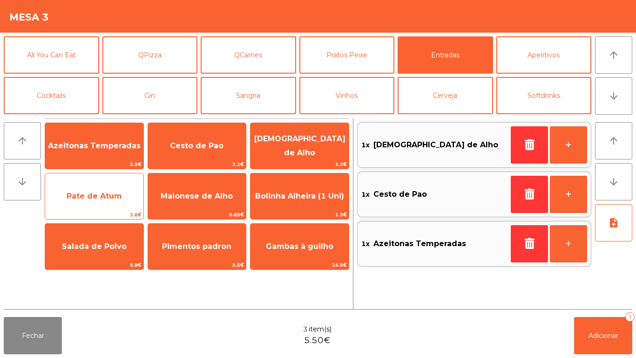
click at [111, 191] on span "Pate de Atum" at bounding box center [94, 195] width 55 height 9
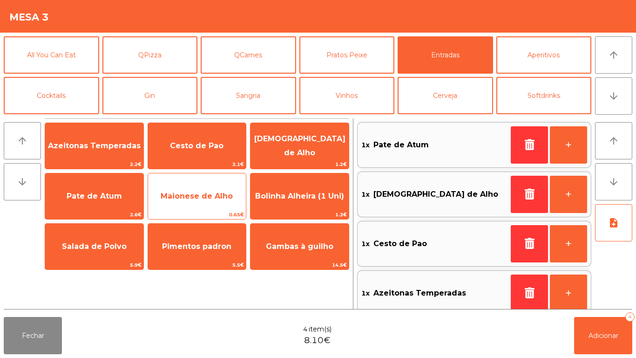
click at [213, 188] on span "Maionese de Alho" at bounding box center [197, 195] width 98 height 25
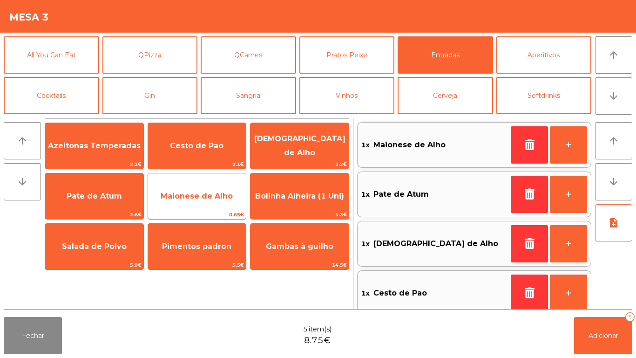
scroll to position [4, 0]
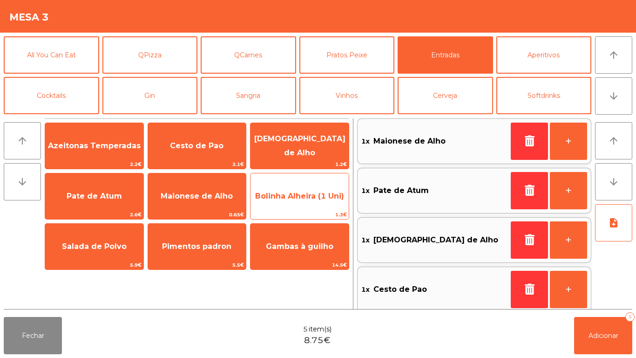
click at [303, 194] on span "Bolinha Alheira (1 Uni)" at bounding box center [299, 195] width 89 height 9
click at [309, 197] on span "Bolinha Alheira (1 Uni)" at bounding box center [299, 195] width 89 height 9
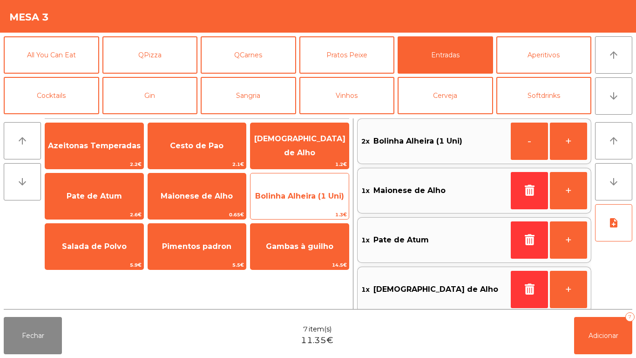
click at [300, 196] on span "Bolinha Alheira (1 Uni)" at bounding box center [299, 195] width 89 height 9
click at [301, 192] on span "Bolinha Alheira (1 Uni)" at bounding box center [299, 195] width 89 height 9
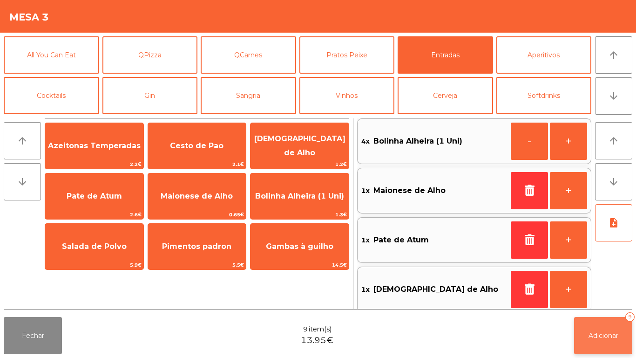
click at [603, 332] on span "Adicionar" at bounding box center [604, 335] width 30 height 8
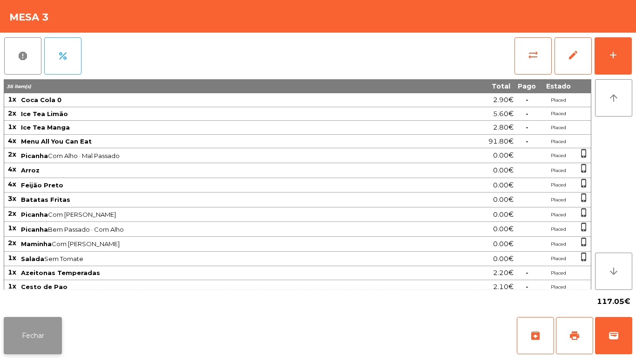
click at [46, 326] on button "Fechar" at bounding box center [33, 335] width 58 height 37
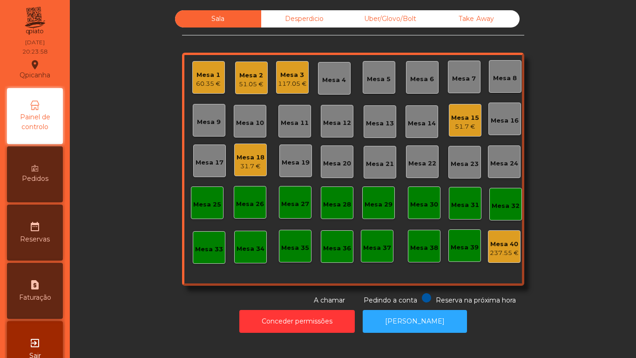
click at [164, 325] on div "Conceder permissões Abrir [PERSON_NAME]" at bounding box center [352, 321] width 541 height 32
click at [201, 108] on div "Mesa 9" at bounding box center [209, 120] width 33 height 33
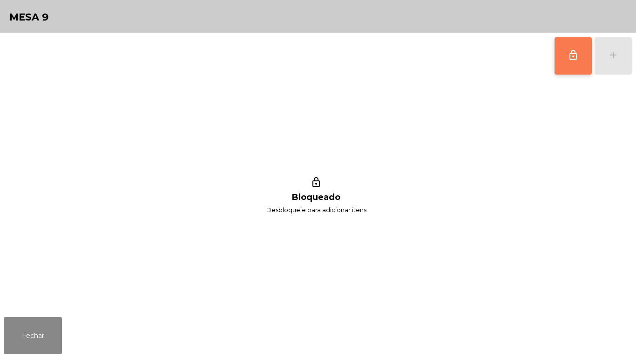
click at [566, 61] on button "lock_outline" at bounding box center [573, 55] width 37 height 37
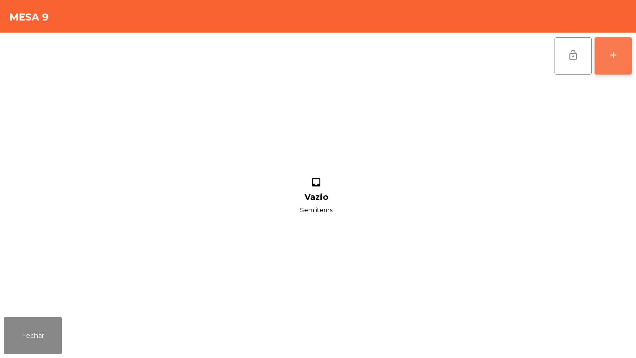
click at [614, 52] on div "add" at bounding box center [613, 54] width 11 height 11
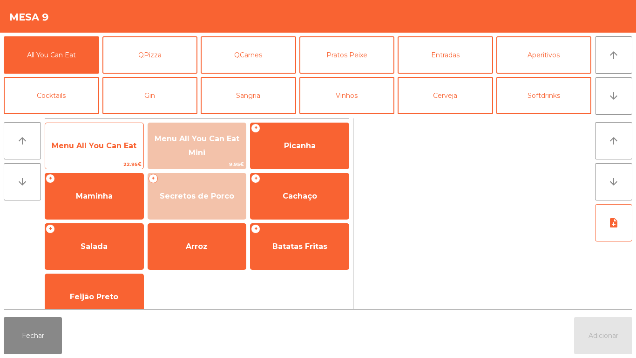
click at [115, 147] on span "Menu All You Can Eat" at bounding box center [94, 145] width 85 height 9
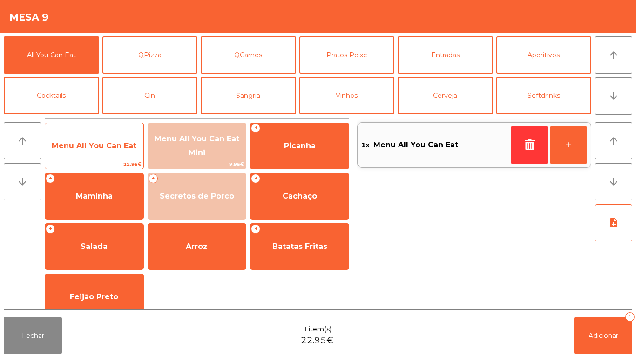
click at [110, 136] on span "Menu All You Can Eat" at bounding box center [94, 145] width 98 height 25
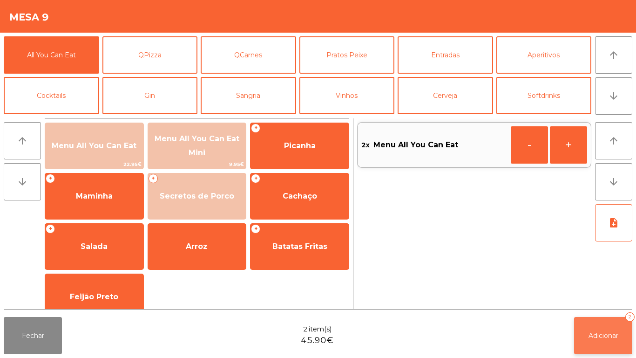
click at [608, 325] on button "Adicionar 2" at bounding box center [603, 335] width 58 height 37
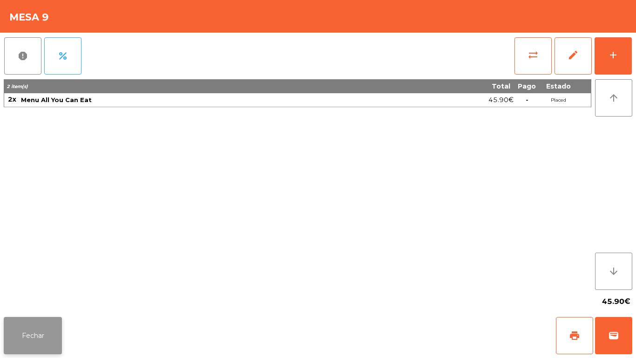
click at [47, 330] on button "Fechar" at bounding box center [33, 335] width 58 height 37
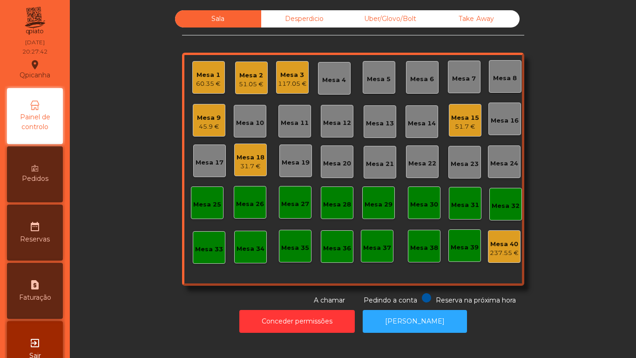
click at [461, 120] on div "Mesa 15" at bounding box center [465, 117] width 28 height 9
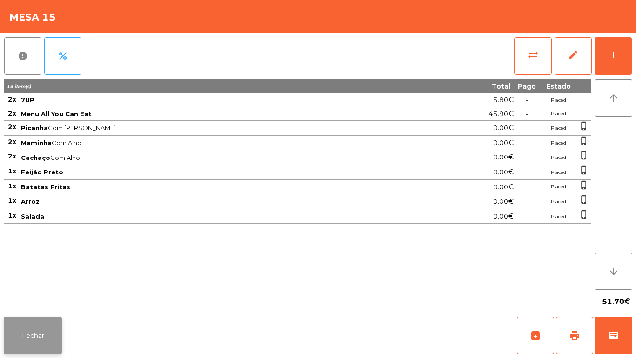
click at [36, 329] on button "Fechar" at bounding box center [33, 335] width 58 height 37
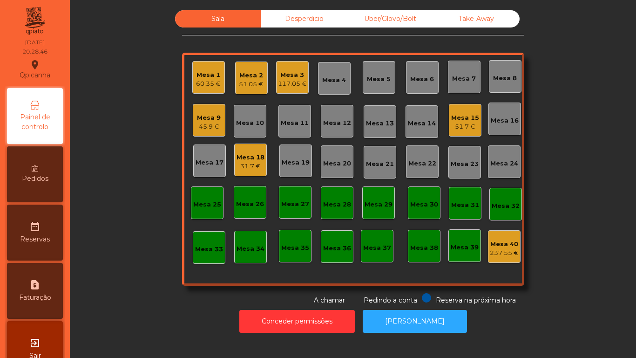
click at [205, 122] on div "45.9 €" at bounding box center [209, 126] width 24 height 9
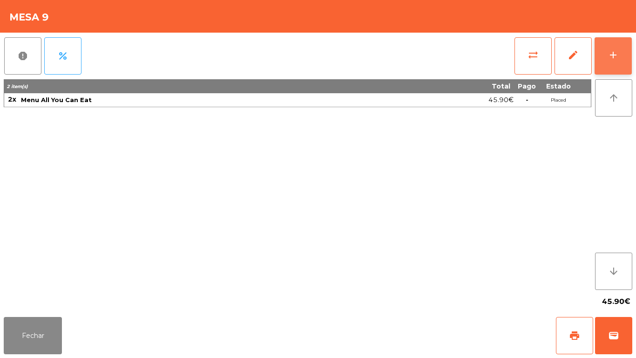
click at [611, 61] on button "add" at bounding box center [613, 55] width 37 height 37
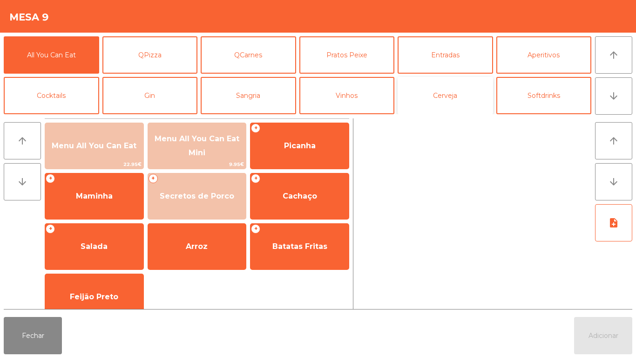
click at [440, 103] on button "Cerveja" at bounding box center [445, 95] width 95 height 37
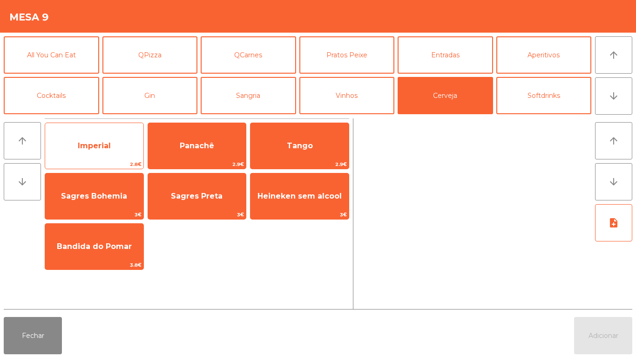
click at [88, 148] on span "Imperial" at bounding box center [94, 145] width 33 height 9
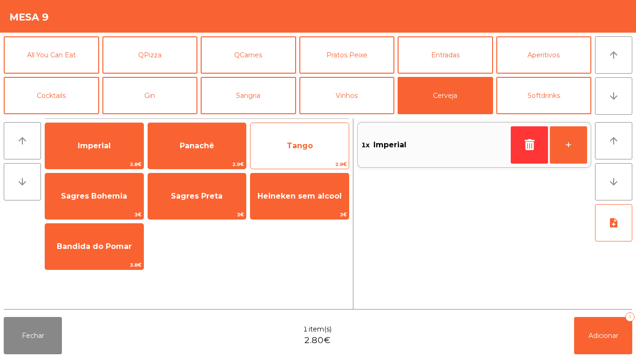
click at [311, 139] on span "Tango" at bounding box center [300, 145] width 98 height 25
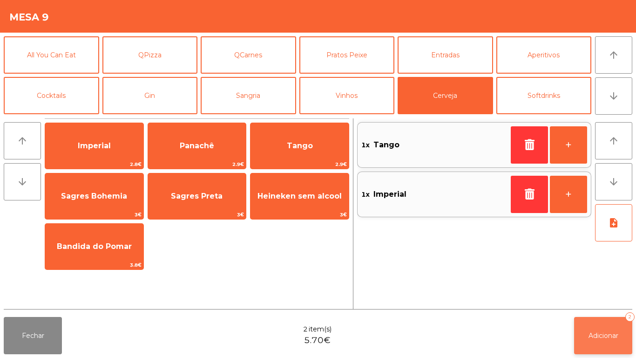
click at [600, 335] on span "Adicionar" at bounding box center [604, 335] width 30 height 8
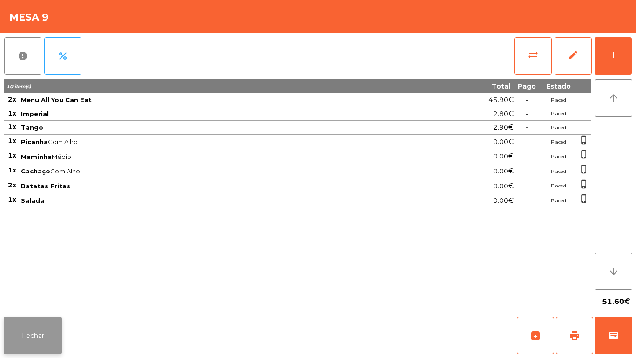
click at [39, 327] on button "Fechar" at bounding box center [33, 335] width 58 height 37
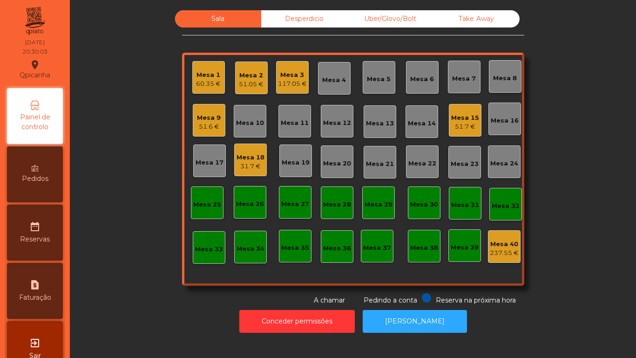
click at [462, 133] on div "Mesa 15 51.7 €" at bounding box center [465, 120] width 33 height 33
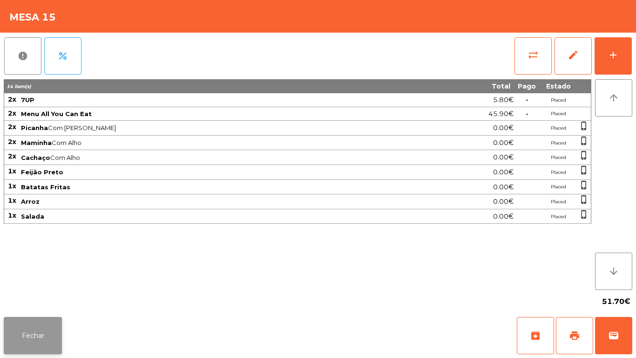
click at [47, 334] on button "Fechar" at bounding box center [33, 335] width 58 height 37
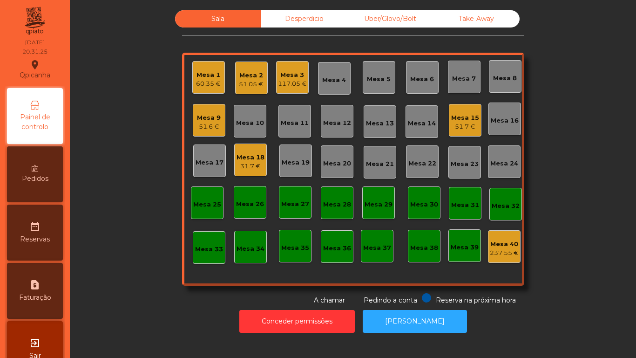
click at [206, 78] on div "Mesa 1" at bounding box center [208, 74] width 25 height 9
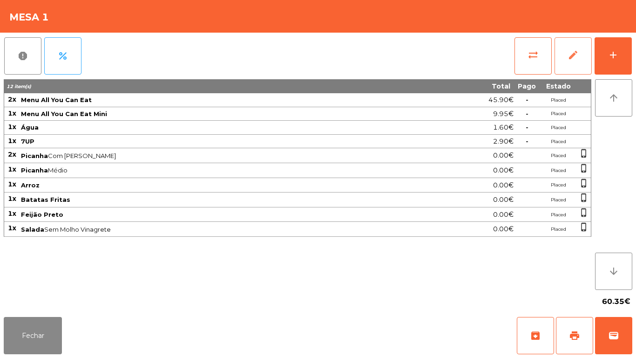
click at [588, 72] on button "edit" at bounding box center [573, 55] width 37 height 37
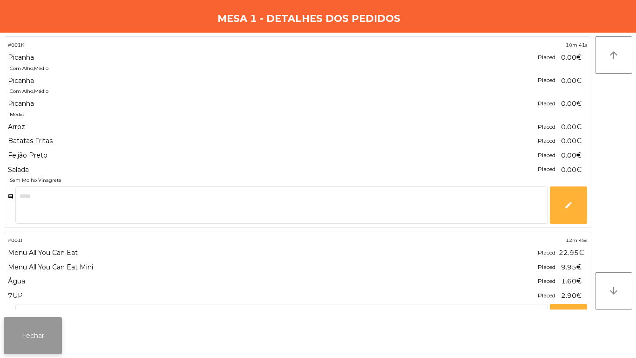
click at [40, 332] on button "Fechar" at bounding box center [33, 335] width 58 height 37
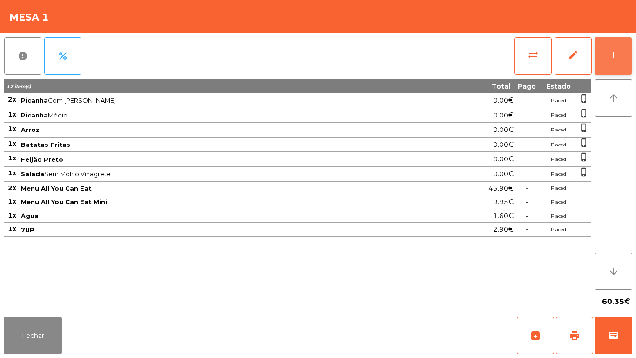
click at [613, 67] on button "add" at bounding box center [613, 55] width 37 height 37
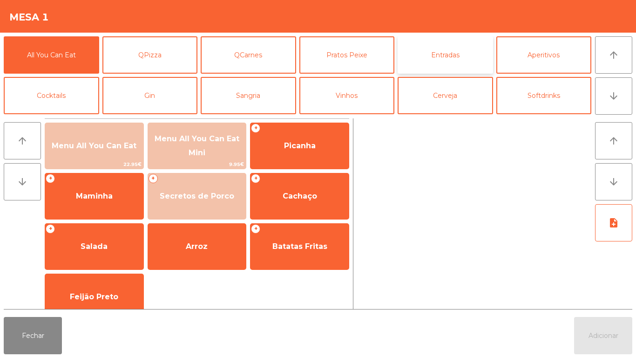
click at [441, 56] on button "Entradas" at bounding box center [445, 54] width 95 height 37
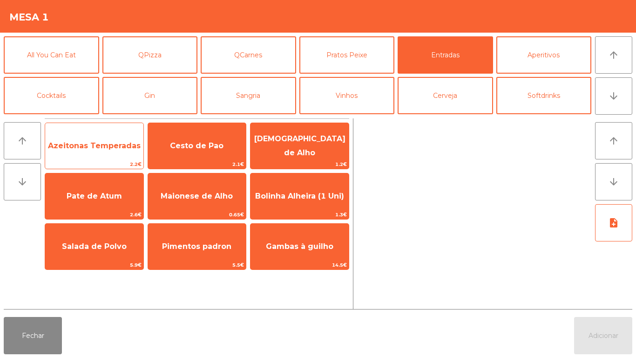
click at [121, 157] on span "Azeitonas Temperadas" at bounding box center [94, 145] width 98 height 25
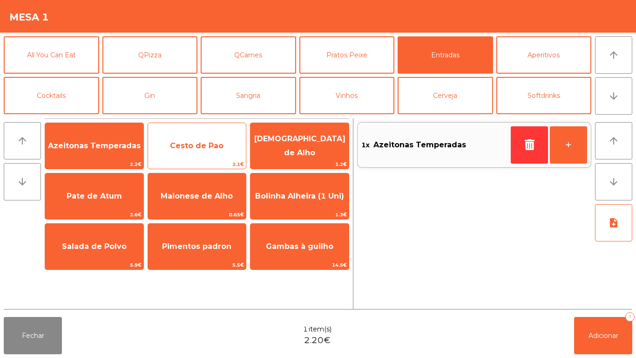
click at [197, 153] on span "Cesto de Pao" at bounding box center [197, 145] width 98 height 25
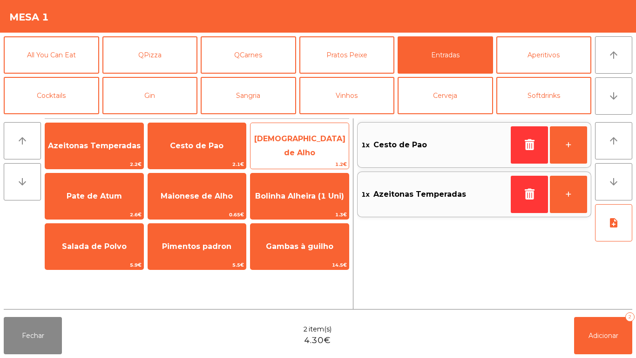
click at [314, 149] on span "[DEMOGRAPHIC_DATA] de Alho" at bounding box center [299, 145] width 91 height 23
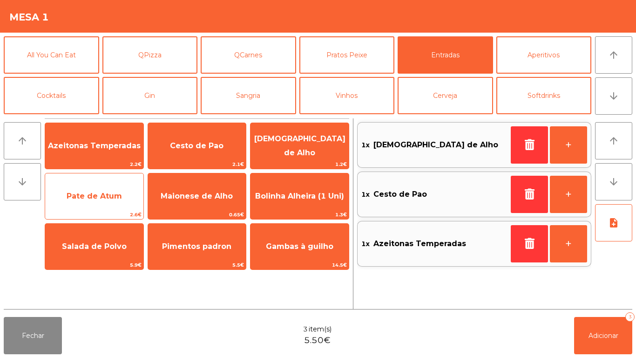
click at [106, 208] on span "Pate de Atum" at bounding box center [94, 195] width 98 height 25
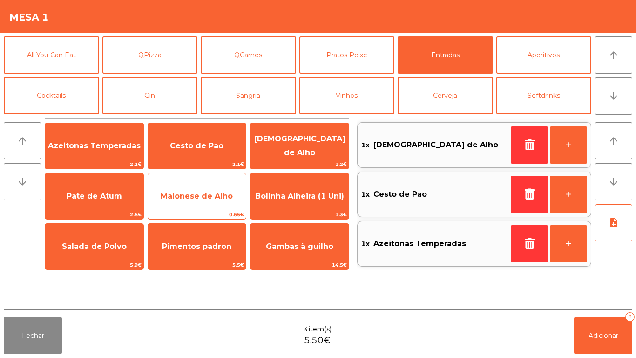
click at [183, 196] on span "Maionese de Alho" at bounding box center [197, 195] width 72 height 9
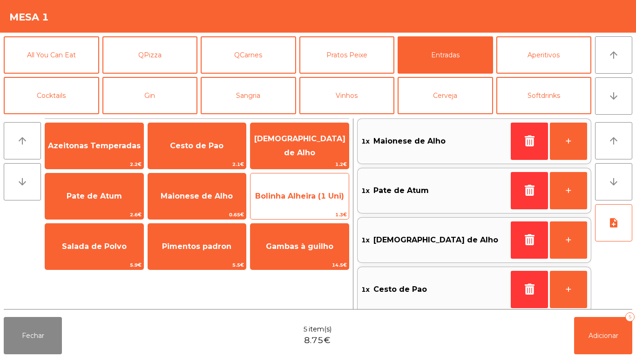
click at [311, 197] on span "Bolinha Alheira (1 Uni)" at bounding box center [299, 195] width 89 height 9
click at [308, 198] on span "Bolinha Alheira (1 Uni)" at bounding box center [299, 195] width 89 height 9
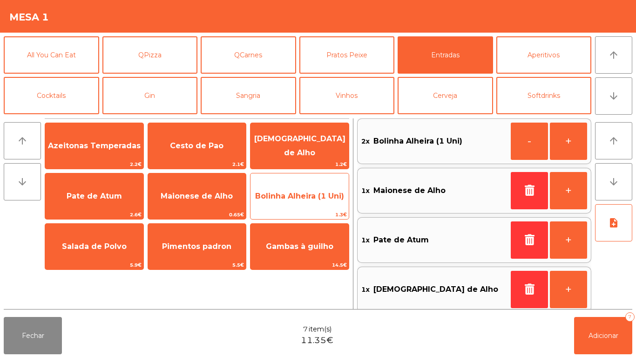
click at [304, 193] on span "Bolinha Alheira (1 Uni)" at bounding box center [299, 195] width 89 height 9
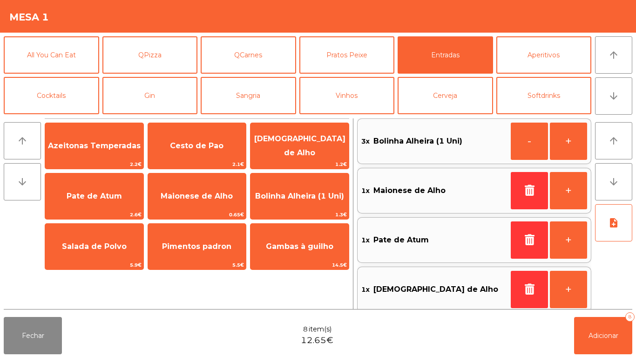
click at [634, 337] on div "Fechar 8 item(s) 12.65€ Adicionar 8" at bounding box center [318, 335] width 636 height 45
click at [598, 330] on button "Adicionar 8" at bounding box center [603, 335] width 58 height 37
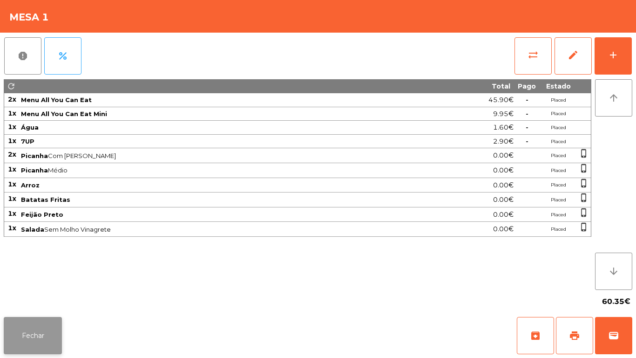
click at [47, 339] on button "Fechar" at bounding box center [33, 335] width 58 height 37
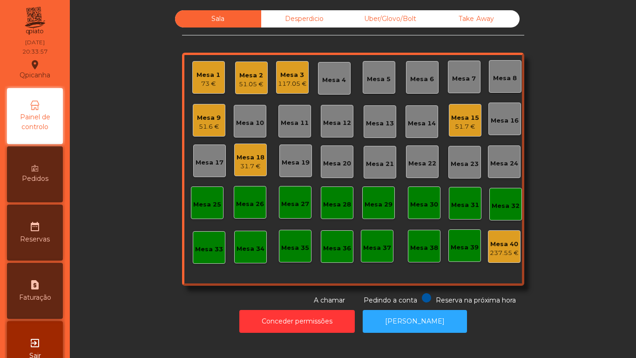
click at [460, 120] on div "Mesa 15" at bounding box center [465, 117] width 28 height 9
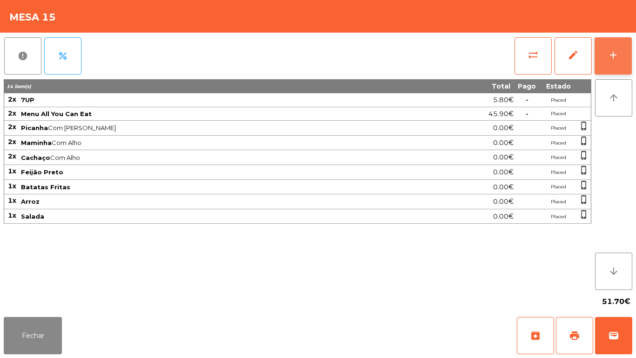
click at [612, 60] on div "add" at bounding box center [613, 54] width 11 height 11
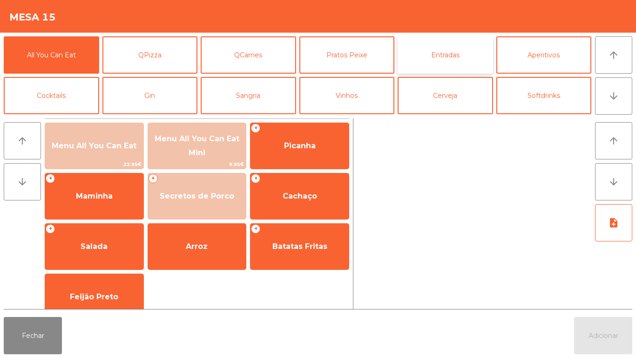
click at [446, 54] on button "Entradas" at bounding box center [445, 54] width 95 height 37
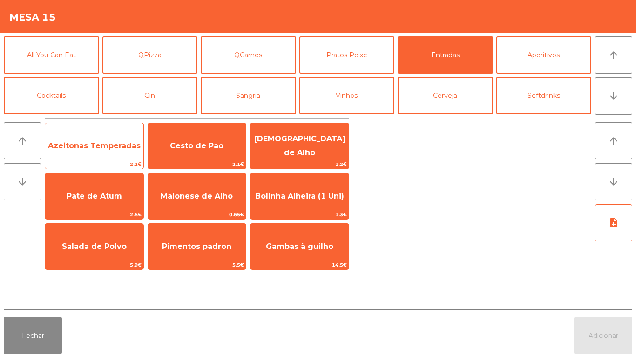
click at [110, 137] on span "Azeitonas Temperadas" at bounding box center [94, 145] width 98 height 25
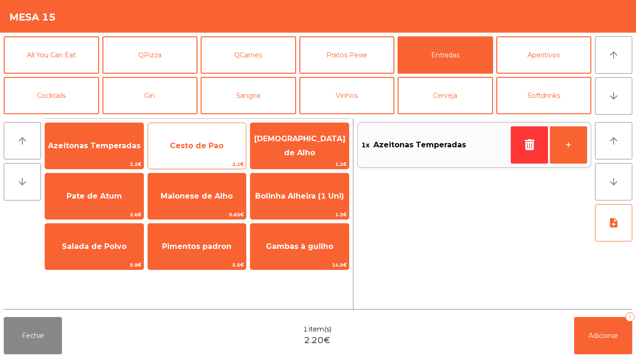
click at [209, 142] on span "Cesto de Pao" at bounding box center [197, 145] width 54 height 9
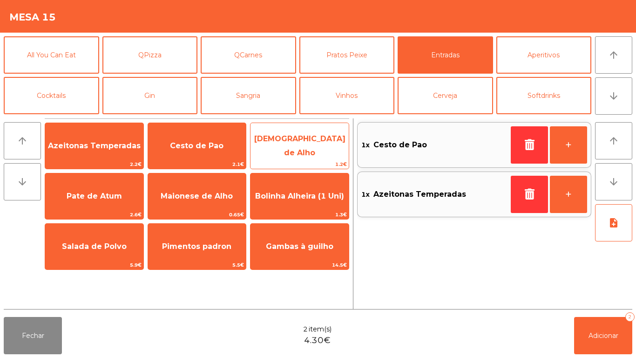
click at [300, 151] on span "[DEMOGRAPHIC_DATA] de Alho" at bounding box center [300, 146] width 98 height 40
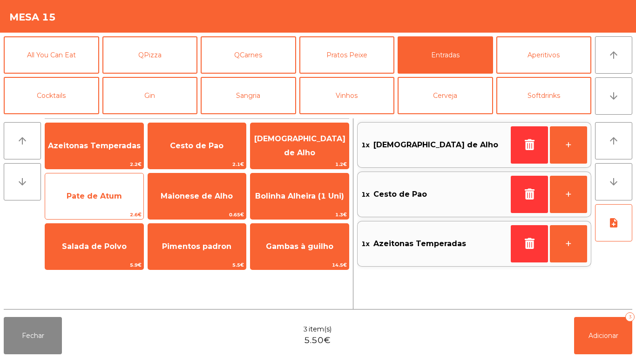
click at [105, 190] on span "Pate de Atum" at bounding box center [94, 195] width 98 height 25
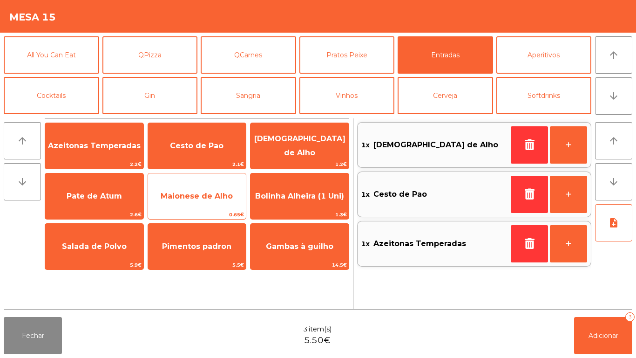
click at [213, 187] on span "Maionese de Alho" at bounding box center [197, 195] width 98 height 25
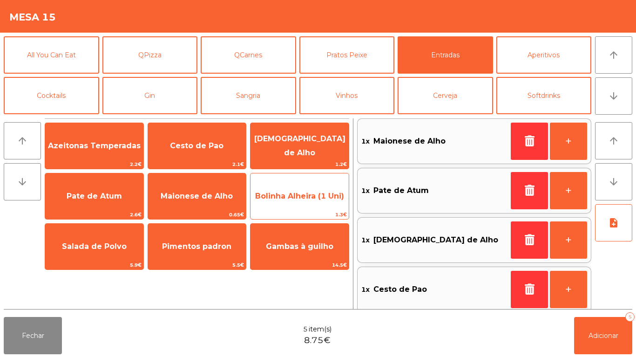
click at [304, 199] on span "Bolinha Alheira (1 Uni)" at bounding box center [299, 195] width 89 height 9
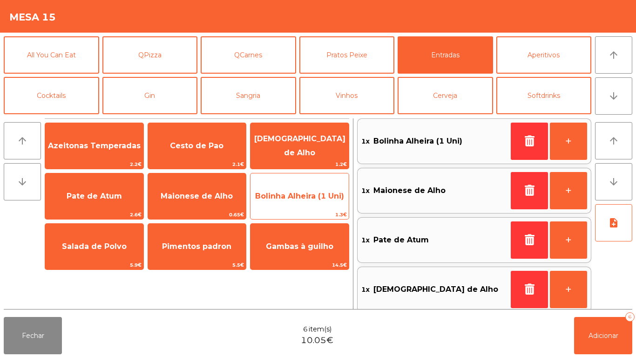
click at [305, 197] on span "Bolinha Alheira (1 Uni)" at bounding box center [299, 195] width 89 height 9
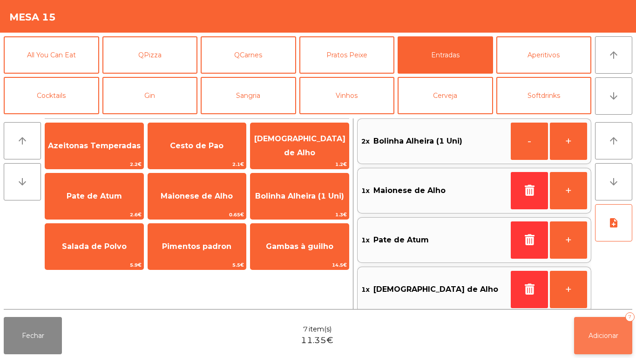
click at [631, 343] on button "Adicionar 7" at bounding box center [603, 335] width 58 height 37
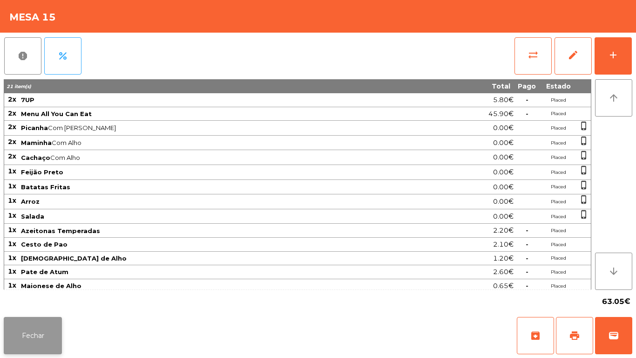
click at [38, 334] on button "Fechar" at bounding box center [33, 335] width 58 height 37
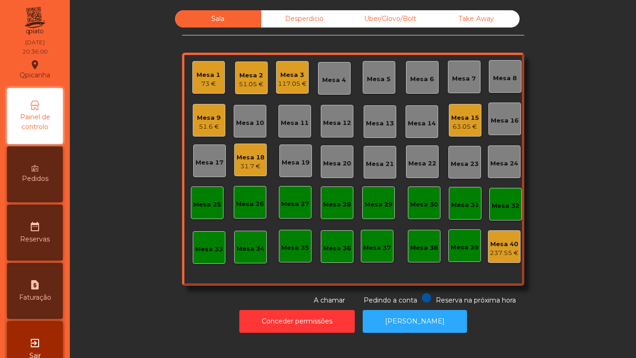
click at [48, 278] on div "request_page Faturação" at bounding box center [35, 291] width 56 height 56
select select "**"
select select "****"
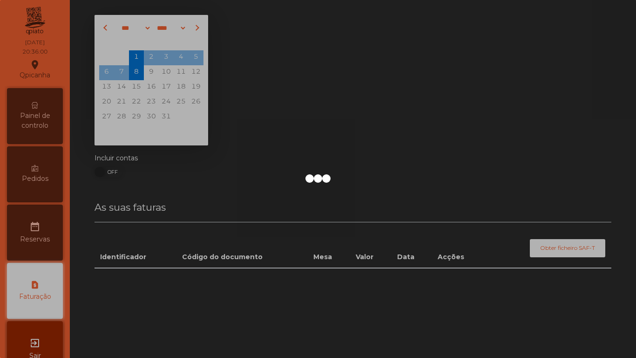
scroll to position [26, 0]
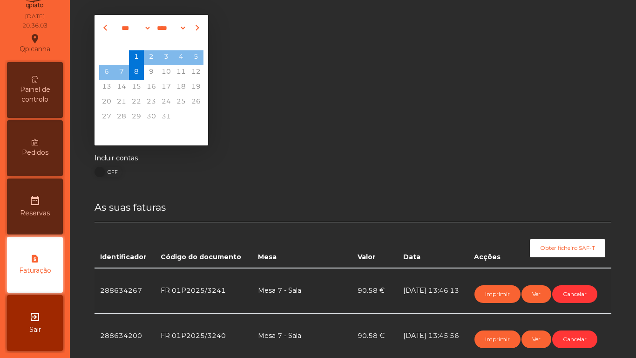
click at [47, 91] on span "Painel de controlo" at bounding box center [34, 95] width 51 height 20
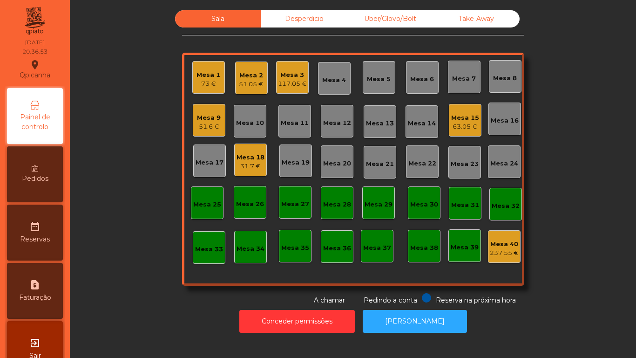
click at [246, 87] on div "51.05 €" at bounding box center [251, 84] width 25 height 9
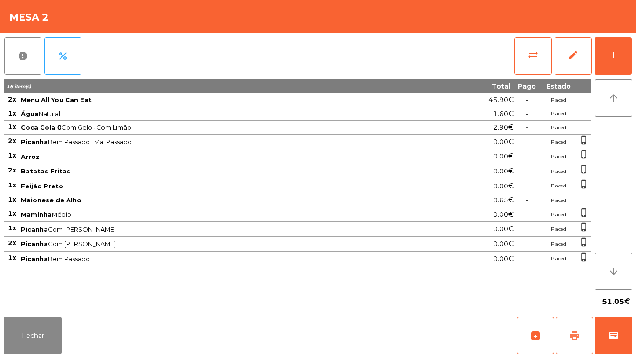
click at [590, 332] on button "print" at bounding box center [574, 335] width 37 height 37
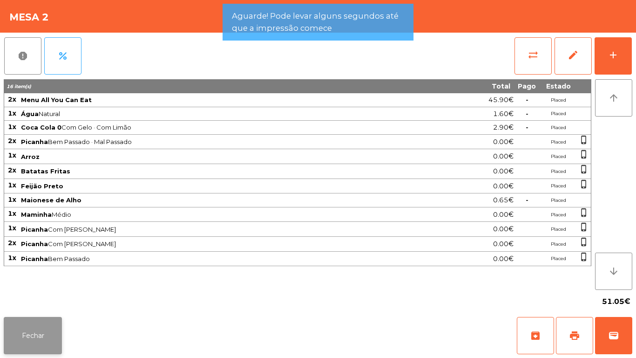
click at [16, 330] on button "Fechar" at bounding box center [33, 335] width 58 height 37
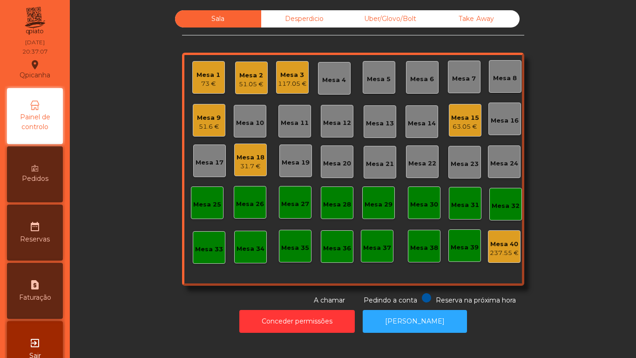
click at [247, 81] on div "51.05 €" at bounding box center [251, 84] width 25 height 9
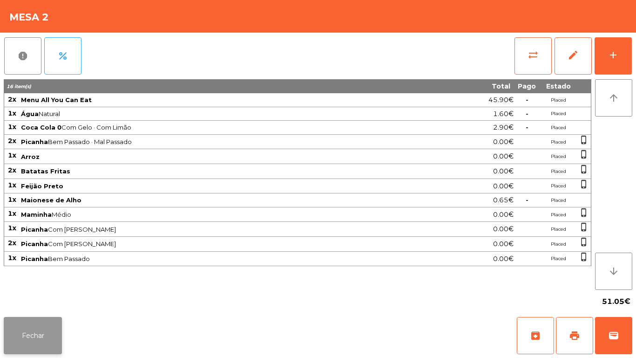
click at [37, 327] on button "Fechar" at bounding box center [33, 335] width 58 height 37
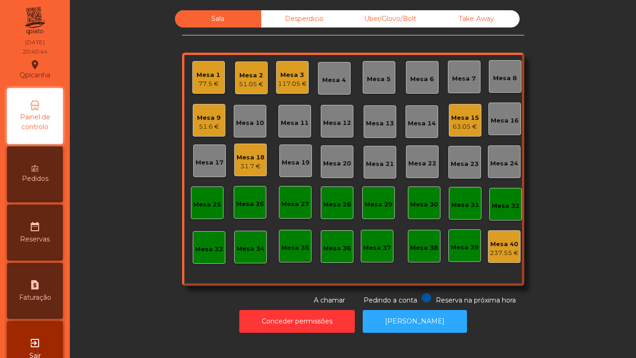
click at [299, 174] on div "Mesa 19" at bounding box center [295, 160] width 33 height 33
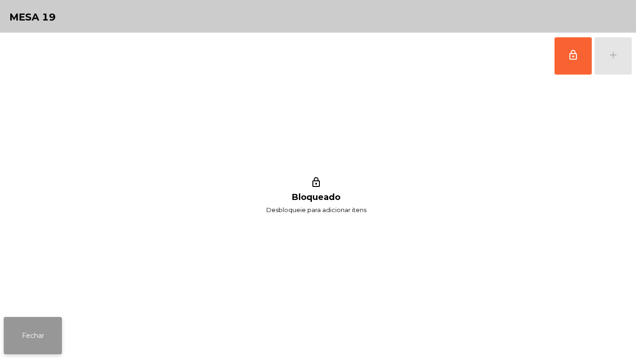
click at [29, 336] on button "Fechar" at bounding box center [33, 335] width 58 height 37
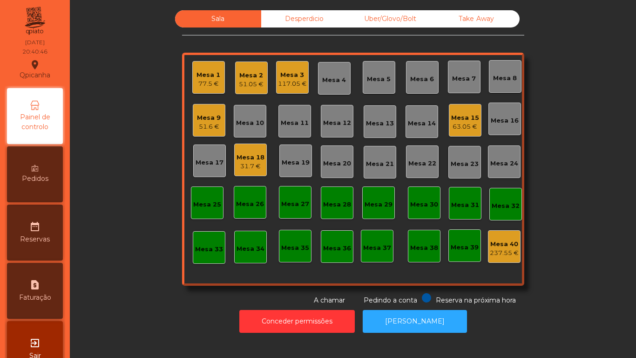
click at [255, 120] on div "Mesa 10" at bounding box center [250, 122] width 28 height 9
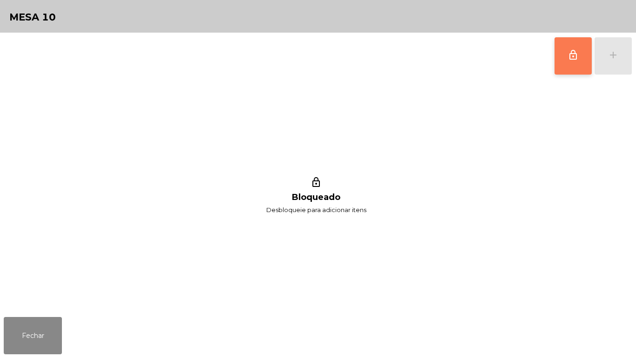
click at [572, 62] on button "lock_outline" at bounding box center [573, 55] width 37 height 37
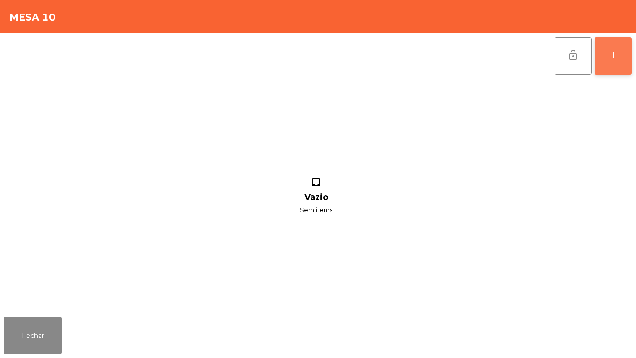
click at [611, 55] on div "add" at bounding box center [613, 54] width 11 height 11
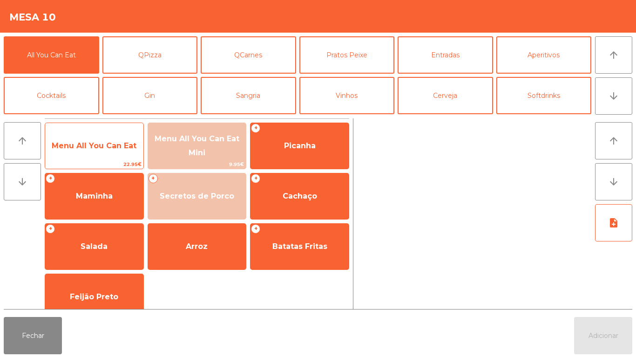
click at [110, 140] on span "Menu All You Can Eat" at bounding box center [94, 145] width 98 height 25
click at [116, 148] on span "Menu All You Can Eat" at bounding box center [94, 145] width 85 height 9
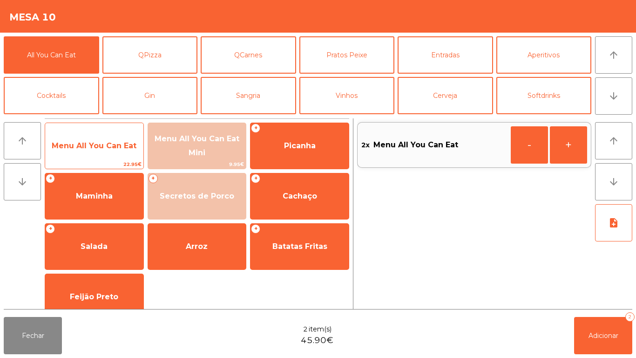
click at [116, 146] on span "Menu All You Can Eat" at bounding box center [94, 145] width 85 height 9
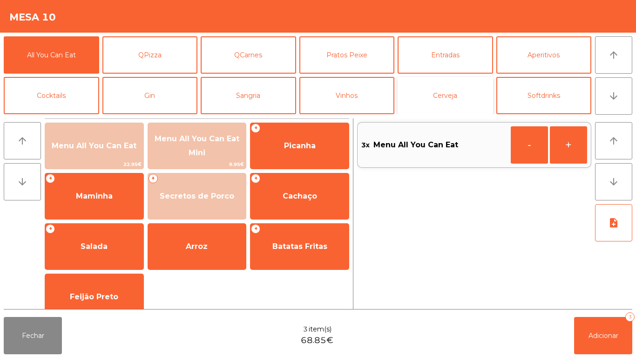
click at [460, 90] on button "Cerveja" at bounding box center [445, 95] width 95 height 37
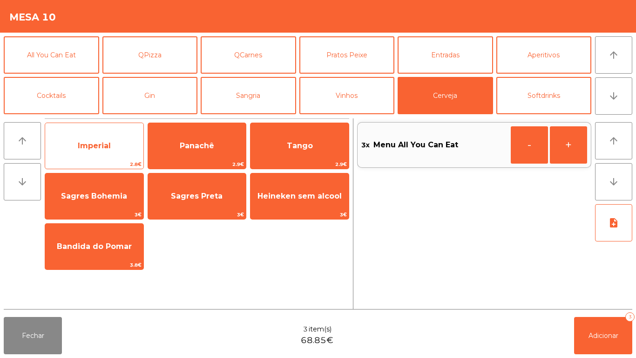
click at [109, 141] on span "Imperial" at bounding box center [94, 145] width 33 height 9
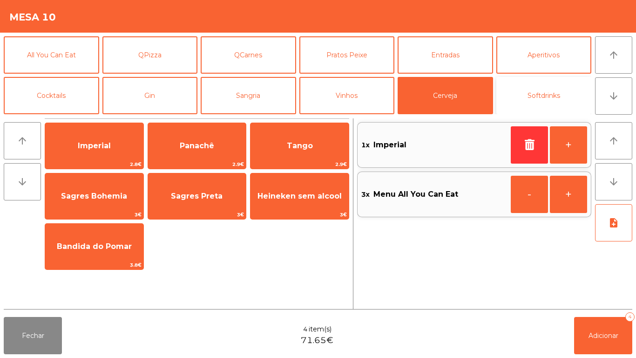
click at [530, 97] on button "Softdrinks" at bounding box center [543, 95] width 95 height 37
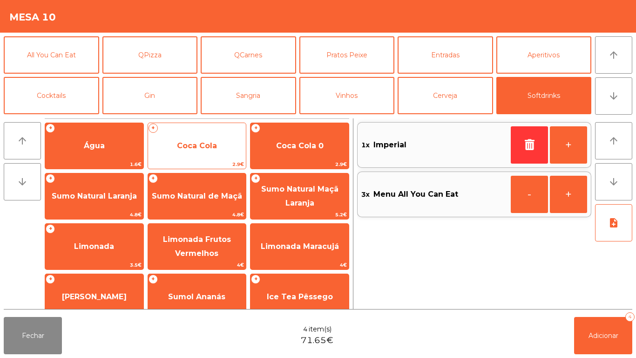
click at [209, 137] on span "Coca Cola" at bounding box center [197, 145] width 98 height 25
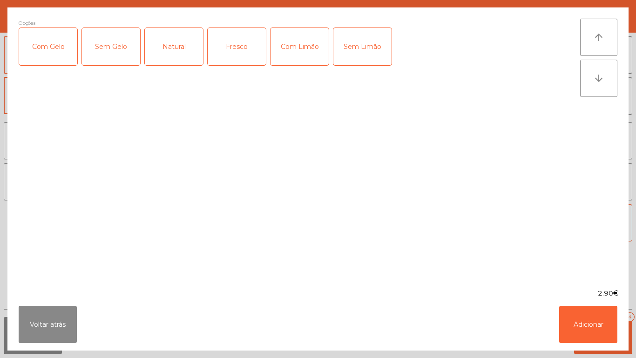
click at [55, 42] on div "Com Gelo" at bounding box center [48, 46] width 58 height 37
click at [300, 52] on div "Com Limão" at bounding box center [300, 46] width 58 height 37
click at [606, 318] on button "Adicionar" at bounding box center [588, 323] width 58 height 37
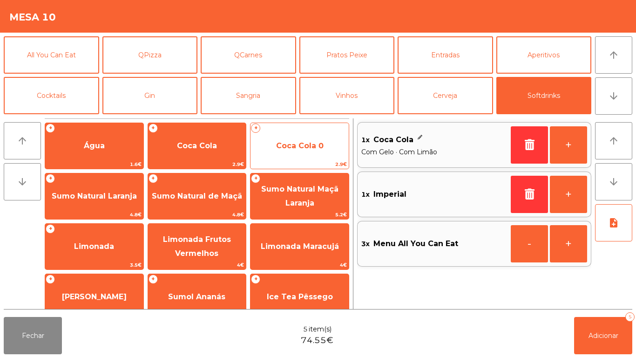
click at [325, 142] on span "Coca Cola 0" at bounding box center [300, 145] width 98 height 25
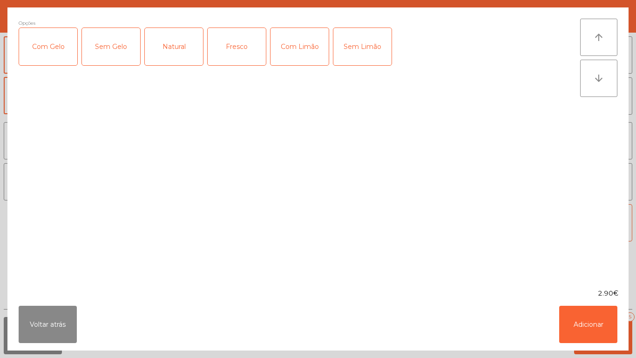
click at [59, 39] on div "Com Gelo" at bounding box center [48, 46] width 58 height 37
click at [590, 308] on button "Adicionar" at bounding box center [588, 323] width 58 height 37
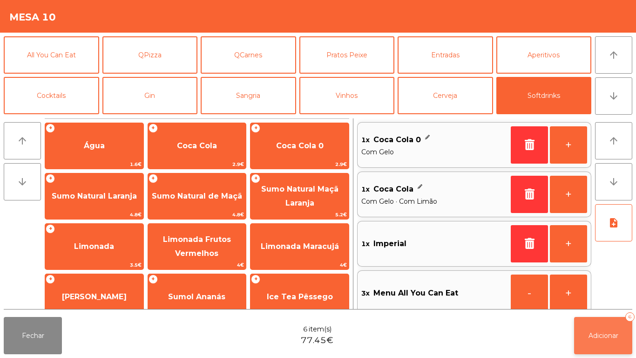
click at [611, 328] on button "Adicionar 6" at bounding box center [603, 335] width 58 height 37
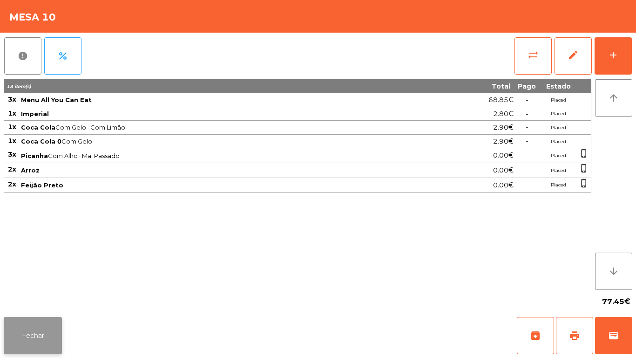
click at [43, 324] on button "Fechar" at bounding box center [33, 335] width 58 height 37
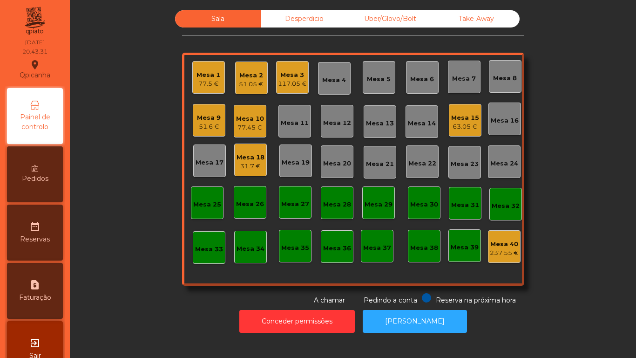
click at [197, 128] on div "51.6 €" at bounding box center [209, 126] width 24 height 9
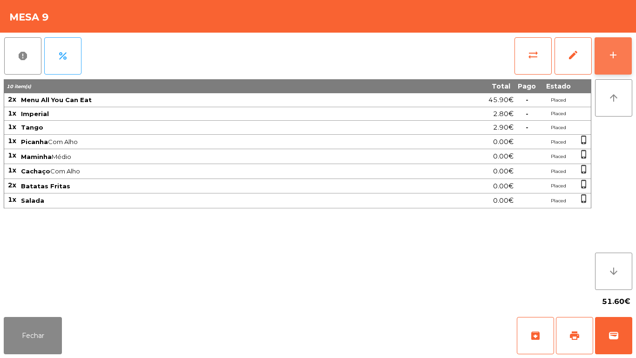
click at [598, 67] on button "add" at bounding box center [613, 55] width 37 height 37
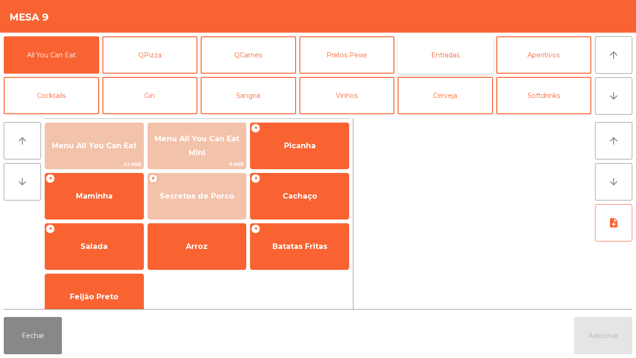
click at [453, 54] on button "Entradas" at bounding box center [445, 54] width 95 height 37
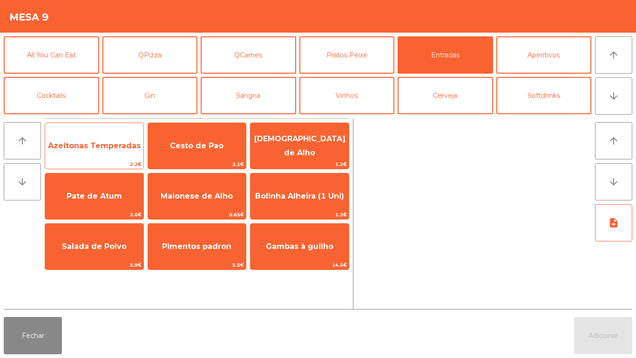
click at [95, 142] on span "Azeitonas Temperadas" at bounding box center [94, 145] width 93 height 9
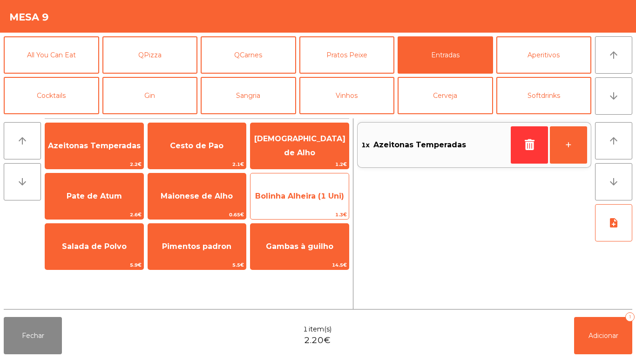
click at [313, 194] on span "Bolinha Alheira (1 Uni)" at bounding box center [299, 195] width 89 height 9
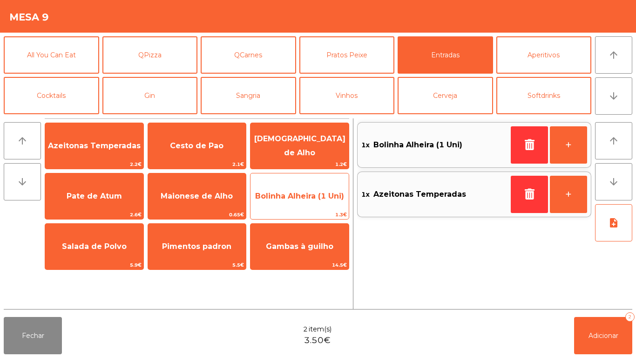
click at [319, 192] on span "Bolinha Alheira (1 Uni)" at bounding box center [299, 195] width 89 height 9
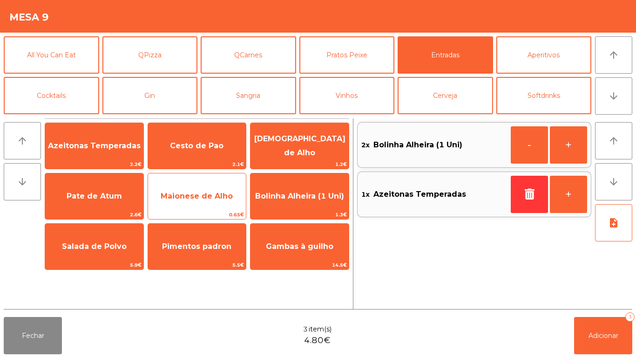
click at [202, 196] on span "Maionese de Alho" at bounding box center [197, 195] width 72 height 9
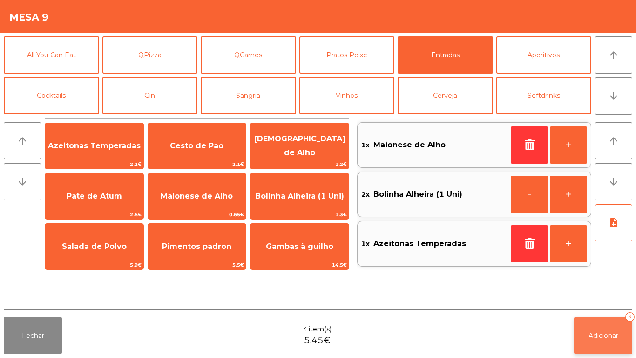
click at [598, 325] on button "Adicionar 4" at bounding box center [603, 335] width 58 height 37
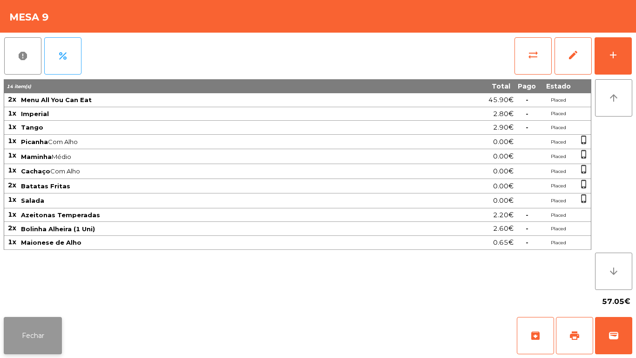
click at [30, 349] on button "Fechar" at bounding box center [33, 335] width 58 height 37
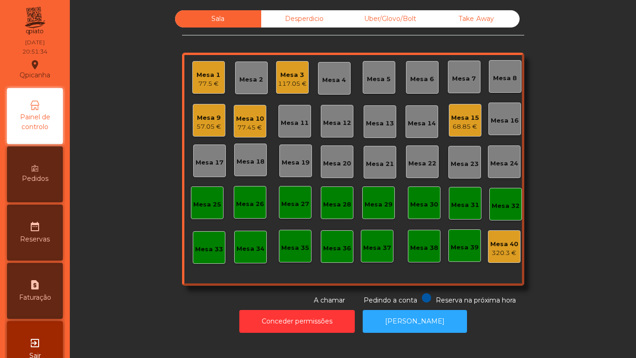
click at [258, 71] on div "Mesa 2" at bounding box center [251, 77] width 33 height 33
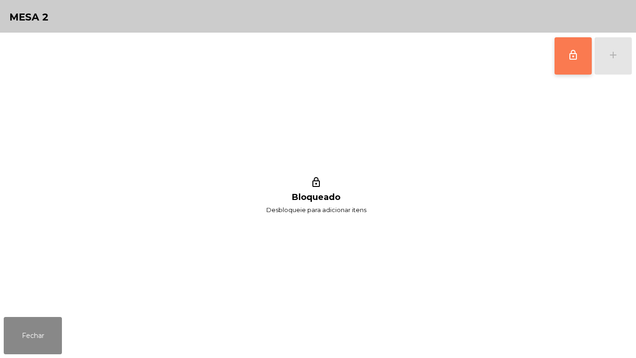
click at [585, 60] on button "lock_outline" at bounding box center [573, 55] width 37 height 37
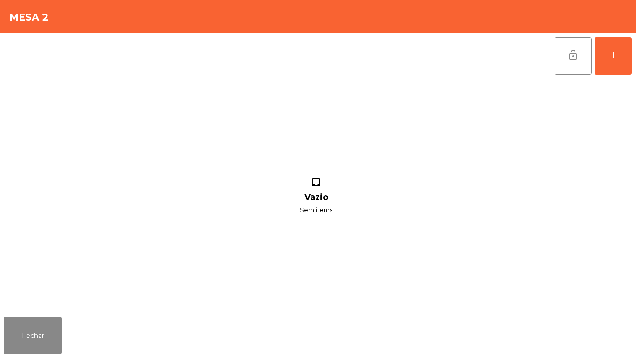
click at [39, 304] on div "inbox Vazio Sem items" at bounding box center [316, 196] width 625 height 234
click at [52, 328] on button "Fechar" at bounding box center [33, 335] width 58 height 37
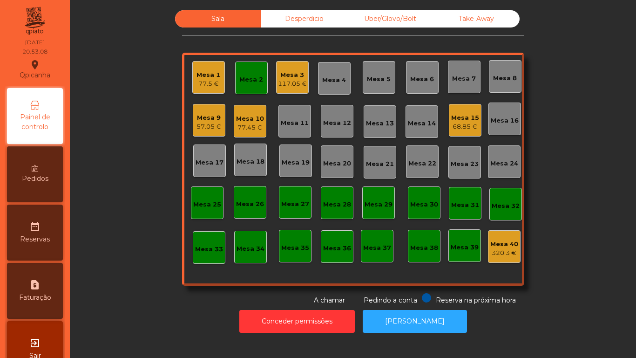
click at [256, 126] on div "77.45 €" at bounding box center [250, 127] width 28 height 9
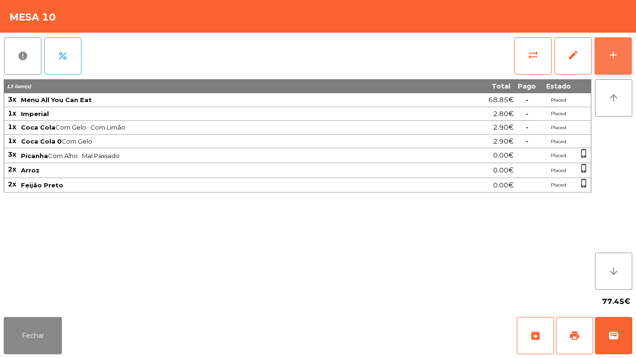
click at [608, 47] on button "add" at bounding box center [613, 55] width 37 height 37
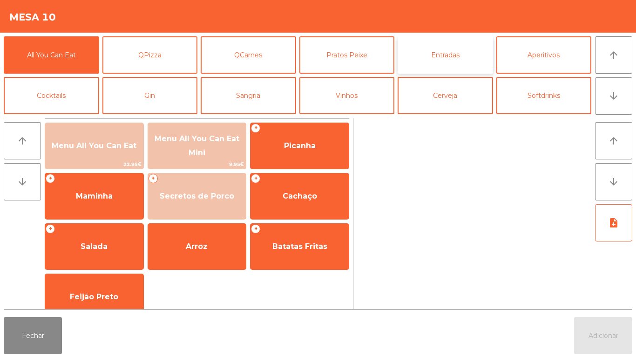
click at [447, 53] on button "Entradas" at bounding box center [445, 54] width 95 height 37
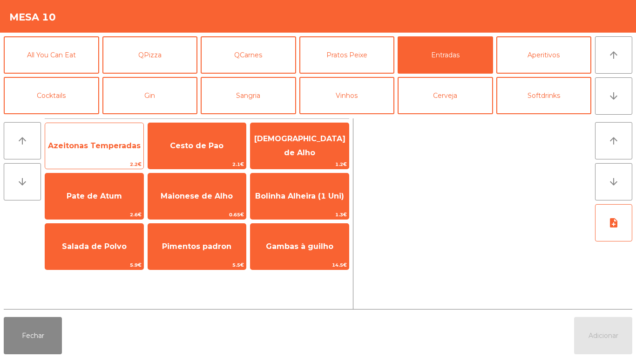
click at [121, 153] on span "Azeitonas Temperadas" at bounding box center [94, 145] width 98 height 25
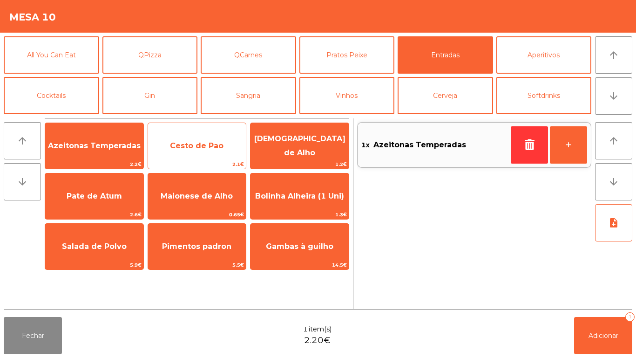
click at [204, 148] on span "Cesto de Pao" at bounding box center [197, 145] width 54 height 9
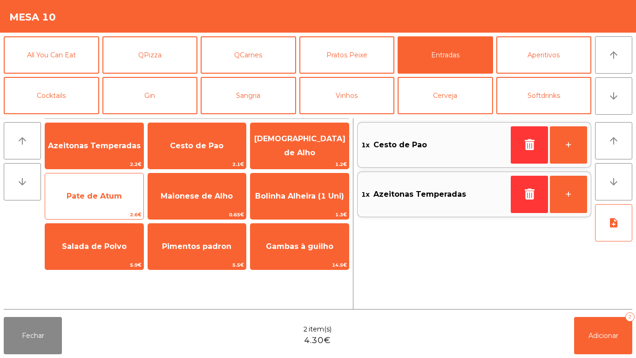
click at [112, 198] on span "Pate de Atum" at bounding box center [94, 195] width 55 height 9
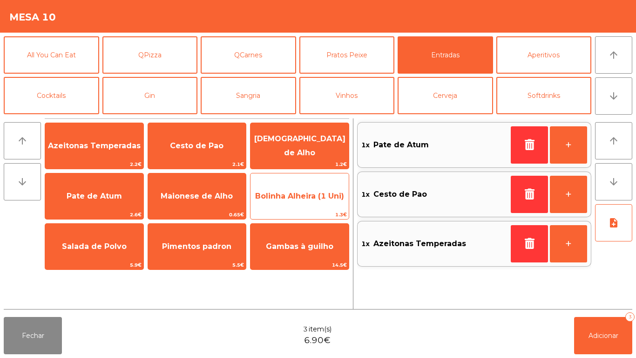
click at [303, 197] on span "Bolinha Alheira (1 Uni)" at bounding box center [299, 195] width 89 height 9
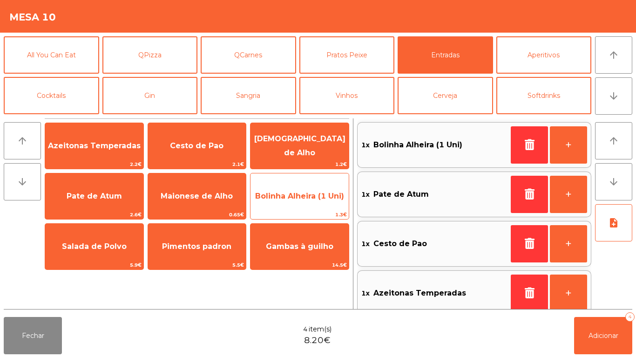
click at [301, 200] on span "Bolinha Alheira (1 Uni)" at bounding box center [299, 195] width 89 height 9
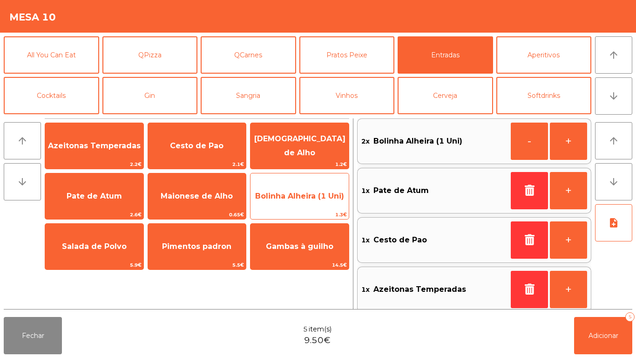
click at [299, 198] on span "Bolinha Alheira (1 Uni)" at bounding box center [299, 195] width 89 height 9
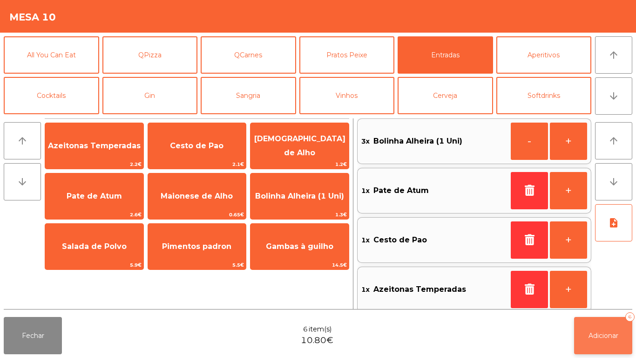
click at [595, 336] on span "Adicionar" at bounding box center [604, 335] width 30 height 8
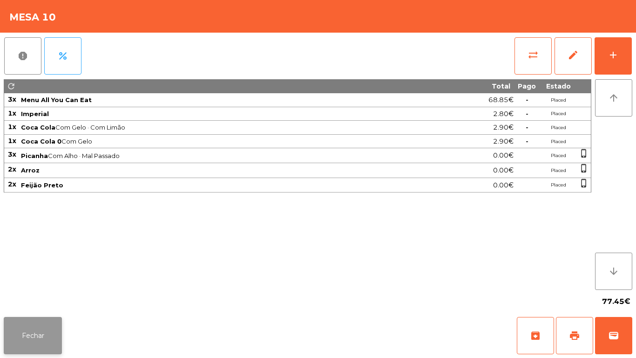
click at [38, 319] on button "Fechar" at bounding box center [33, 335] width 58 height 37
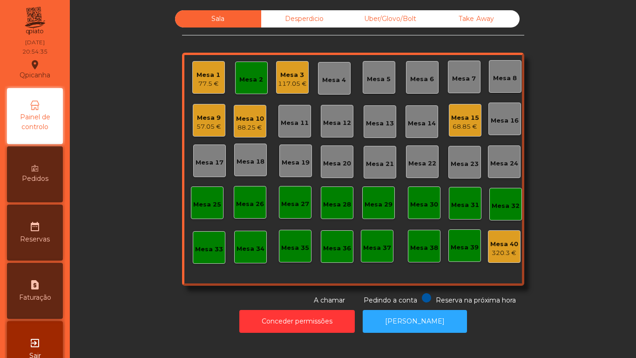
click at [205, 126] on div "57.05 €" at bounding box center [209, 126] width 25 height 9
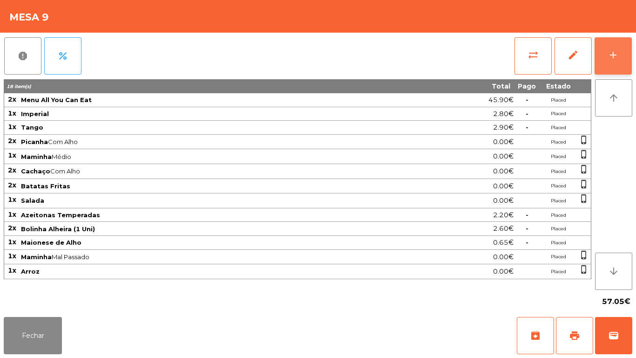
click at [603, 58] on button "add" at bounding box center [613, 55] width 37 height 37
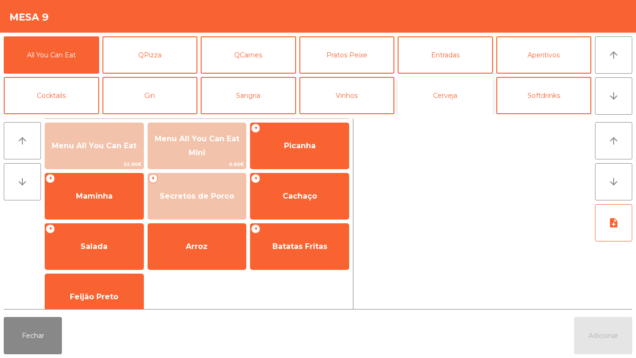
click at [442, 88] on button "Cerveja" at bounding box center [445, 95] width 95 height 37
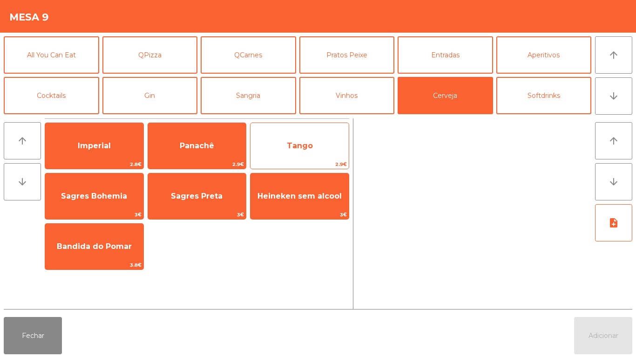
click at [321, 146] on span "Tango" at bounding box center [300, 145] width 98 height 25
click at [317, 152] on span "Tango" at bounding box center [300, 145] width 98 height 25
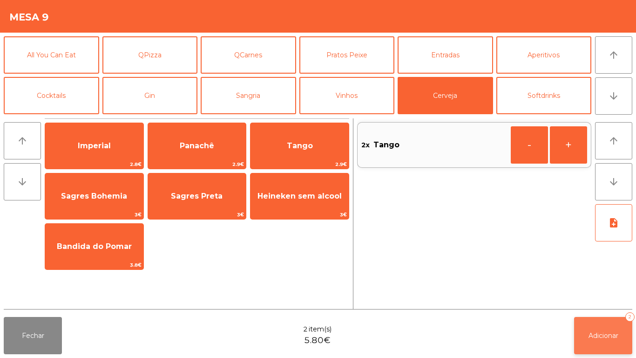
click at [605, 326] on button "Adicionar 2" at bounding box center [603, 335] width 58 height 37
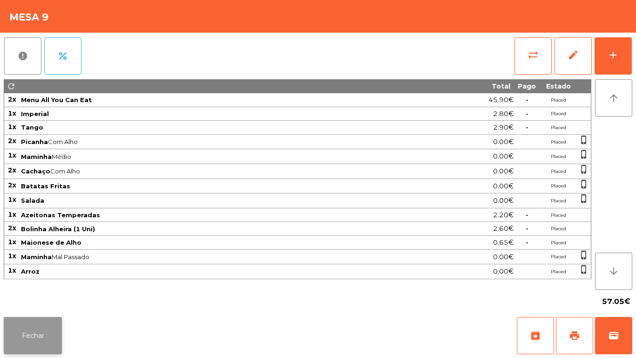
click at [50, 318] on button "Fechar" at bounding box center [33, 335] width 58 height 37
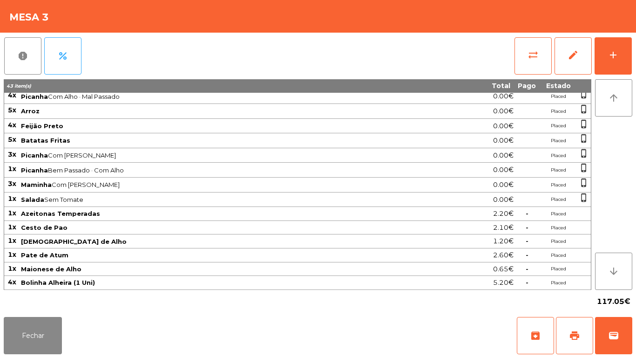
scroll to position [0, 0]
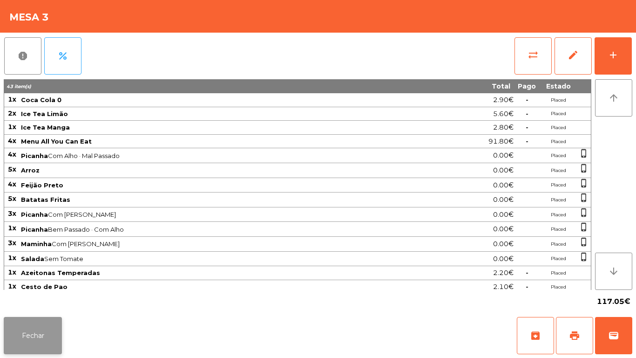
click at [31, 332] on button "Fechar" at bounding box center [33, 335] width 58 height 37
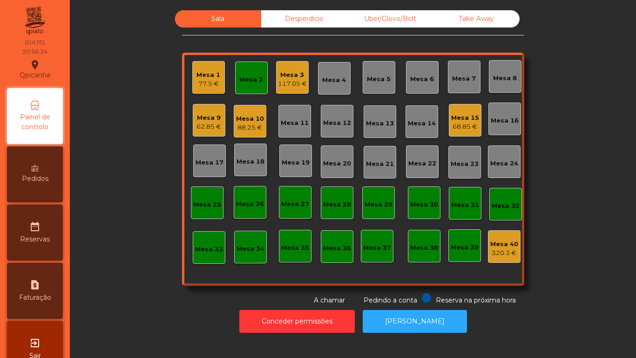
click at [258, 91] on div "Mesa 2" at bounding box center [251, 77] width 33 height 33
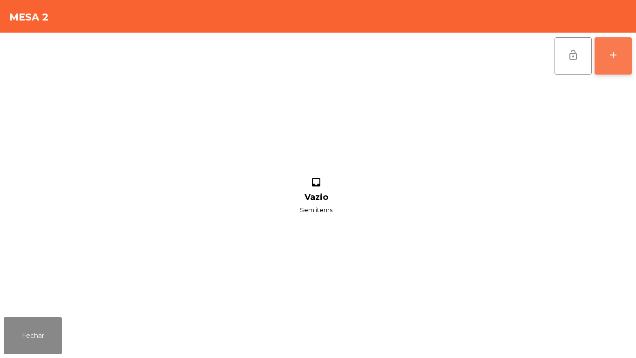
click at [605, 71] on button "add" at bounding box center [613, 55] width 37 height 37
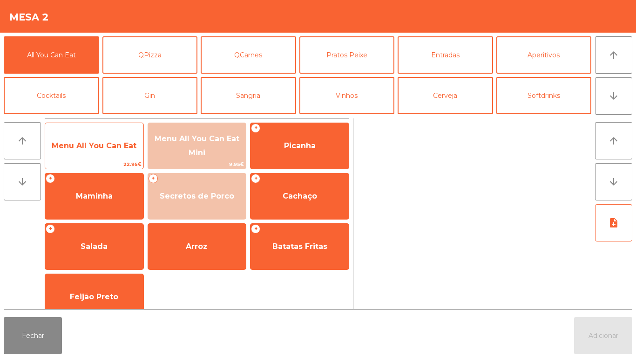
click at [122, 142] on span "Menu All You Can Eat" at bounding box center [94, 145] width 85 height 9
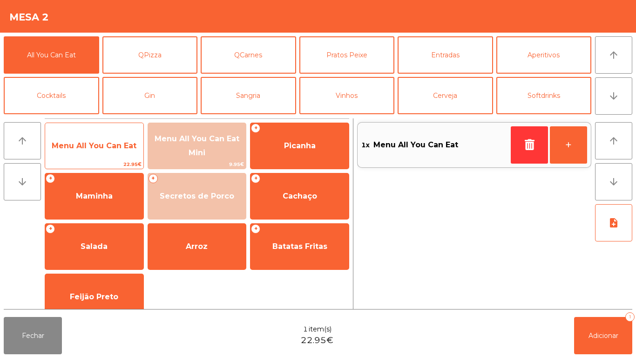
click at [122, 147] on span "Menu All You Can Eat" at bounding box center [94, 145] width 85 height 9
click at [125, 147] on span "Menu All You Can Eat" at bounding box center [94, 145] width 85 height 9
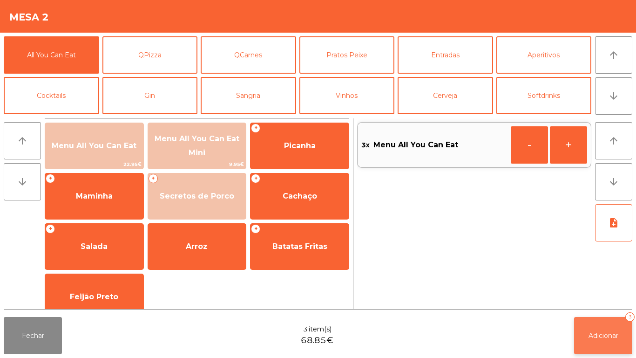
click at [591, 333] on span "Adicionar" at bounding box center [604, 335] width 30 height 8
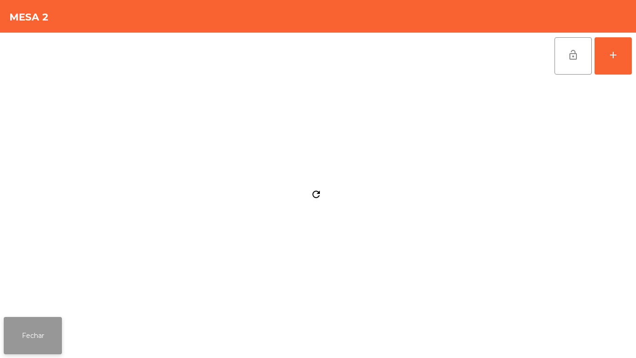
click at [52, 318] on button "Fechar" at bounding box center [33, 335] width 58 height 37
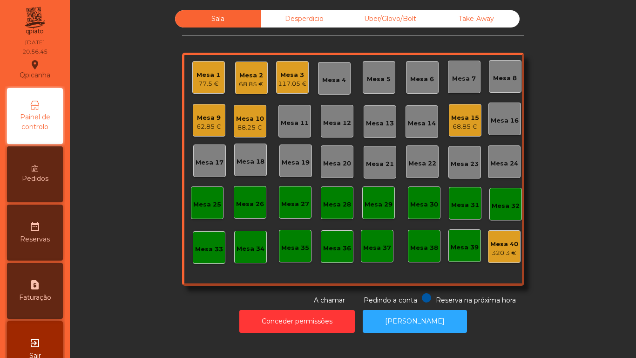
click at [248, 86] on div "68.85 €" at bounding box center [251, 84] width 25 height 9
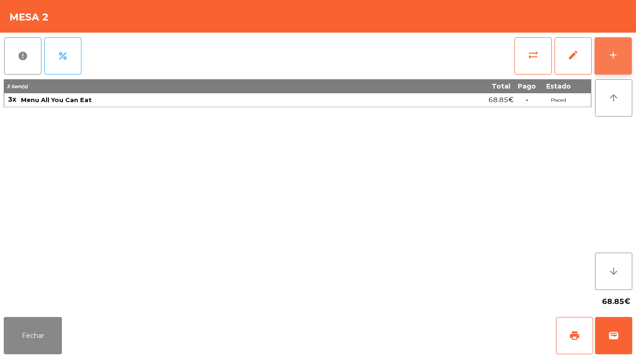
click at [602, 65] on button "add" at bounding box center [613, 55] width 37 height 37
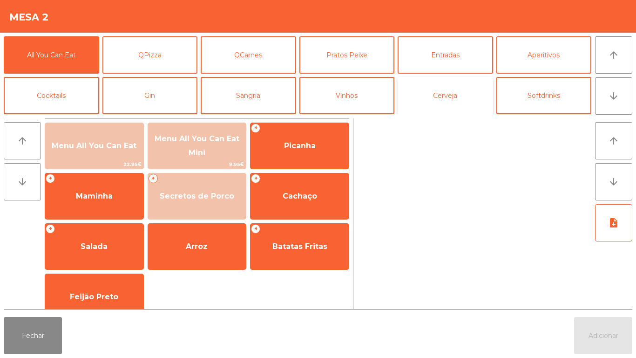
click at [458, 102] on button "Cerveja" at bounding box center [445, 95] width 95 height 37
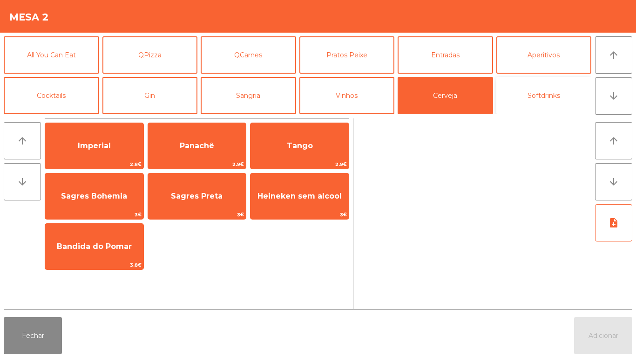
click at [551, 106] on button "Softdrinks" at bounding box center [543, 95] width 95 height 37
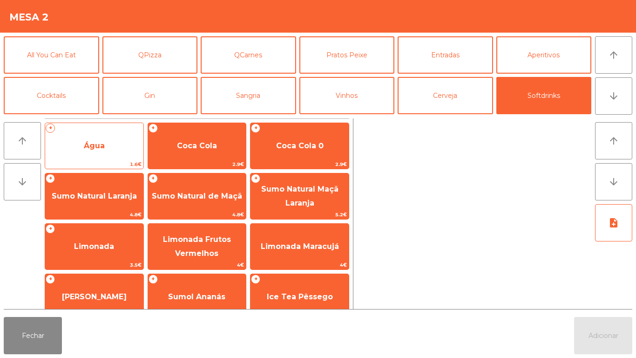
click at [128, 160] on span "1.6€" at bounding box center [94, 164] width 98 height 9
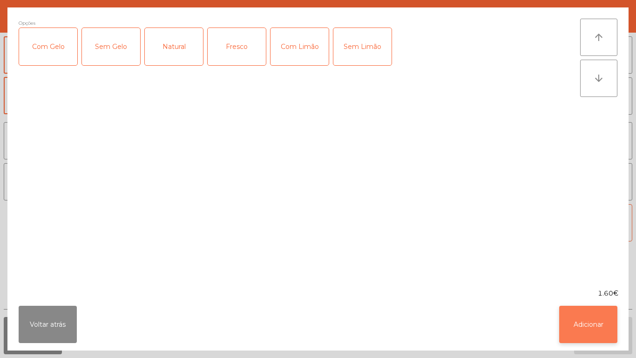
click at [577, 319] on button "Adicionar" at bounding box center [588, 323] width 58 height 37
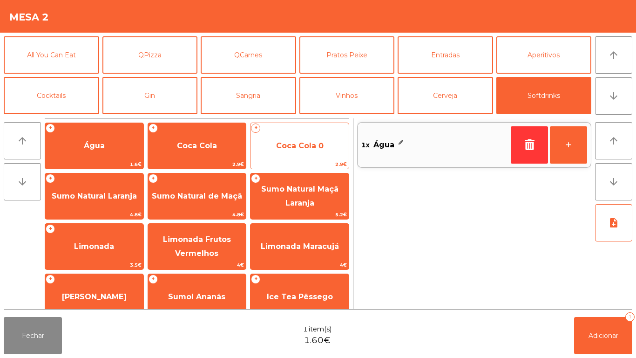
click at [307, 157] on span "Coca Cola 0" at bounding box center [300, 145] width 98 height 25
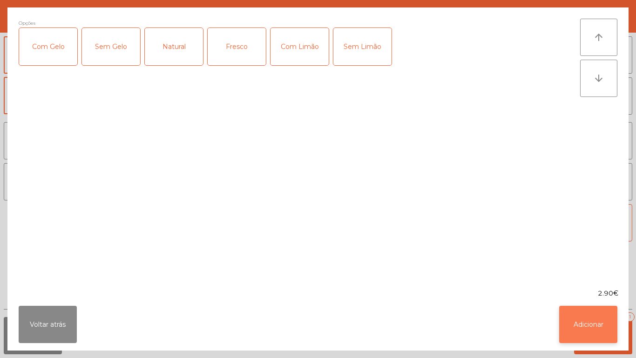
click at [593, 309] on button "Adicionar" at bounding box center [588, 323] width 58 height 37
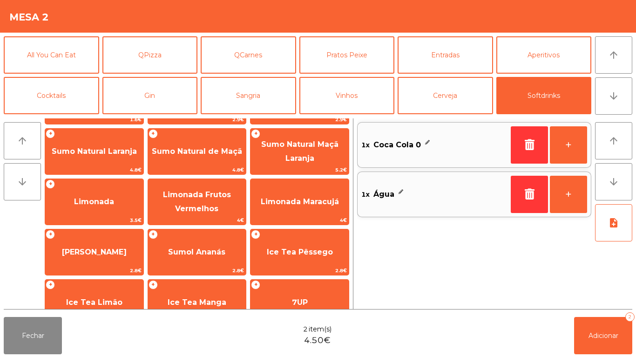
scroll to position [78, 0]
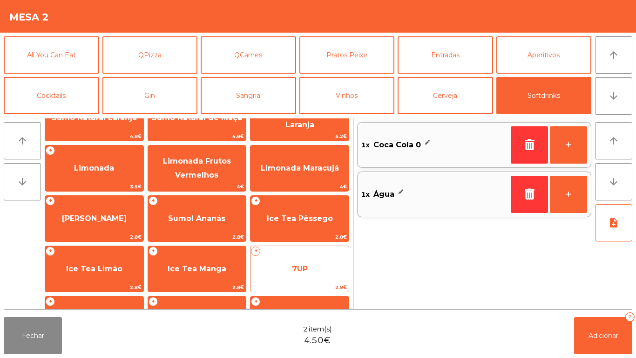
click at [306, 267] on span "7UP" at bounding box center [300, 268] width 16 height 9
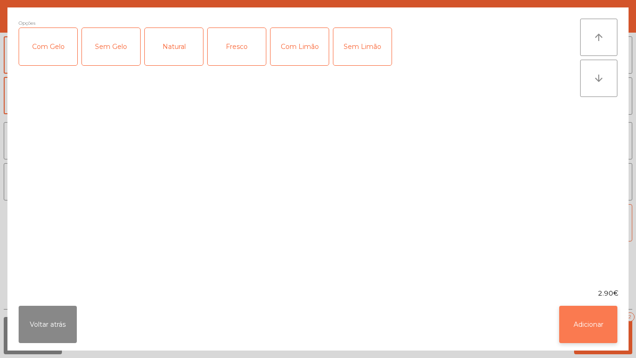
click at [562, 319] on button "Adicionar" at bounding box center [588, 323] width 58 height 37
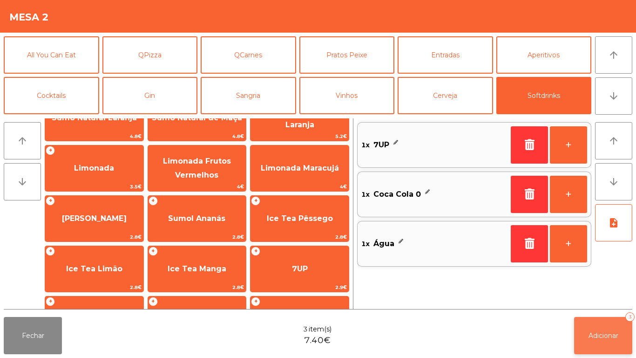
click at [595, 333] on span "Adicionar" at bounding box center [604, 335] width 30 height 8
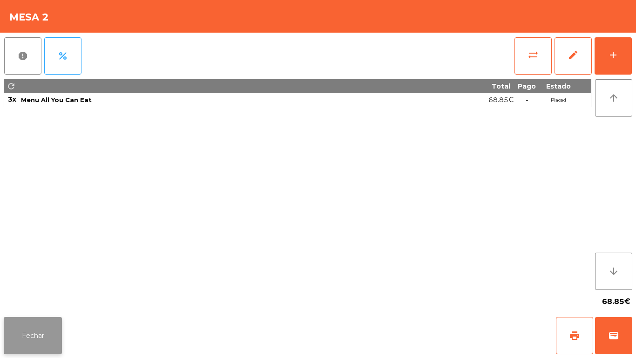
click at [43, 332] on button "Fechar" at bounding box center [33, 335] width 58 height 37
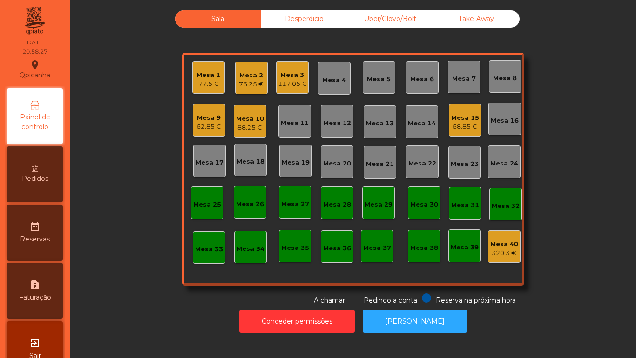
click at [295, 84] on div "117.05 €" at bounding box center [292, 83] width 29 height 9
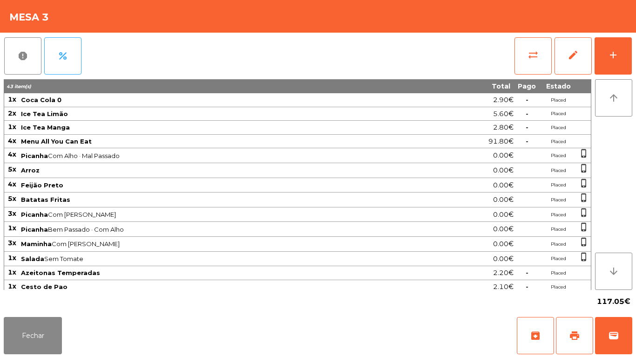
scroll to position [59, 0]
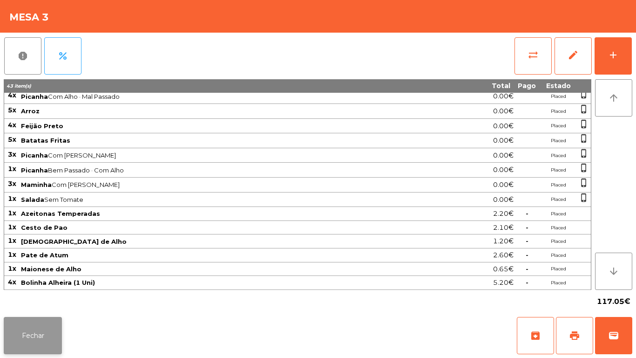
click at [40, 333] on button "Fechar" at bounding box center [33, 335] width 58 height 37
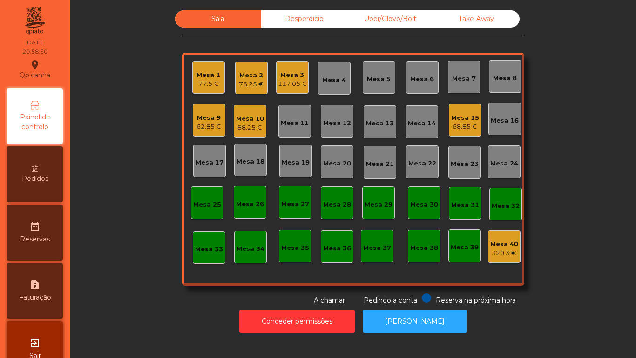
click at [201, 125] on div "62.85 €" at bounding box center [209, 126] width 25 height 9
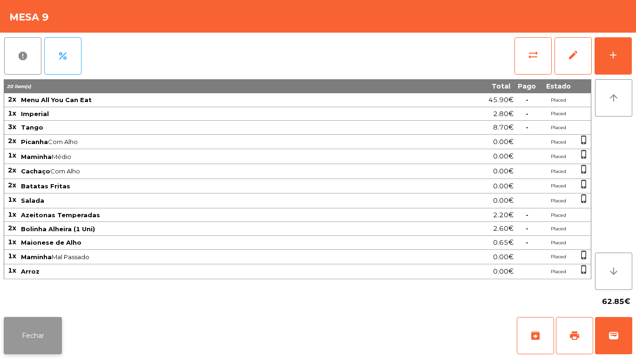
click at [58, 339] on button "Fechar" at bounding box center [33, 335] width 58 height 37
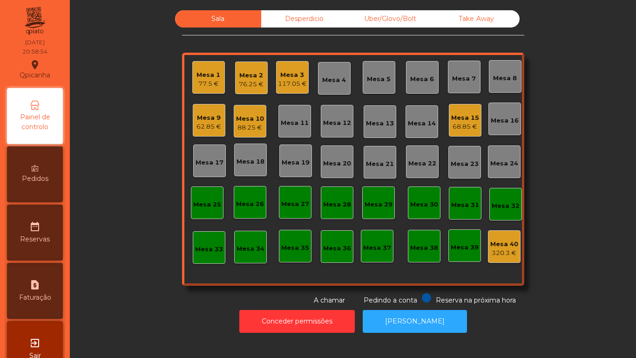
click at [255, 82] on div "76.25 €" at bounding box center [251, 84] width 25 height 9
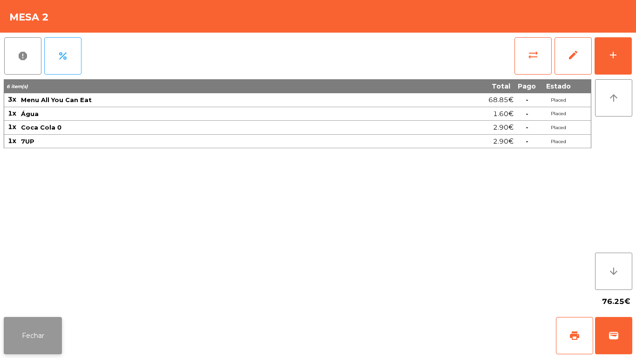
click at [46, 324] on button "Fechar" at bounding box center [33, 335] width 58 height 37
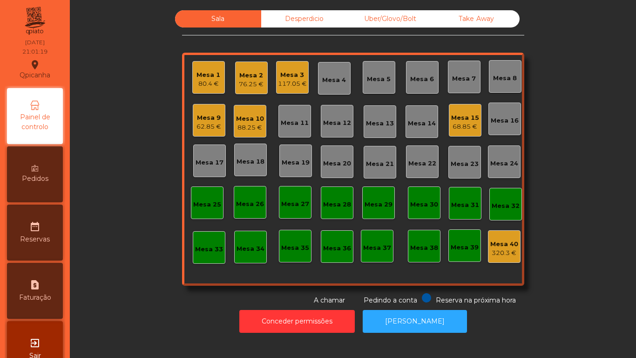
click at [461, 128] on div "68.85 €" at bounding box center [465, 126] width 28 height 9
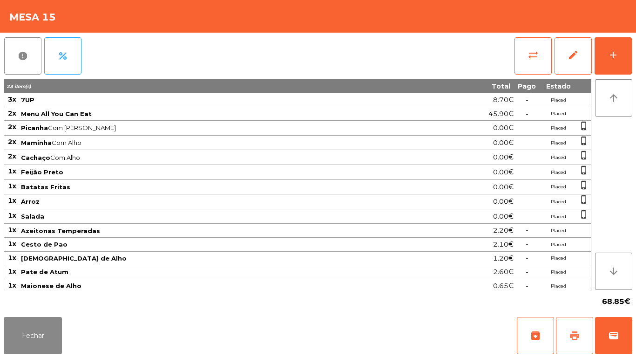
click at [562, 338] on button "print" at bounding box center [574, 335] width 37 height 37
click at [39, 319] on button "Fechar" at bounding box center [33, 335] width 58 height 37
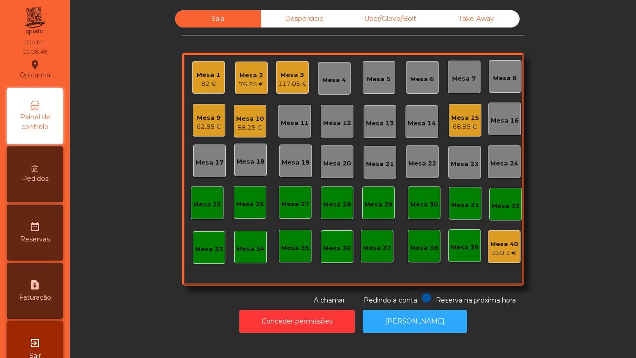
click at [246, 91] on div "Mesa 2 76.25 €" at bounding box center [251, 77] width 33 height 33
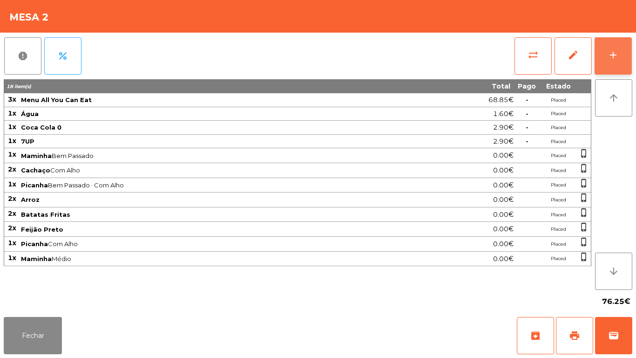
click at [621, 60] on button "add" at bounding box center [613, 55] width 37 height 37
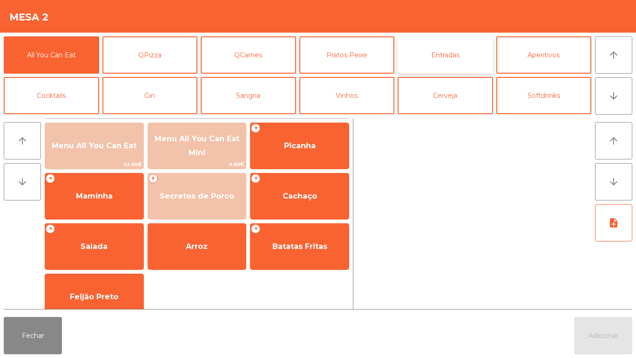
click at [451, 61] on button "Entradas" at bounding box center [445, 54] width 95 height 37
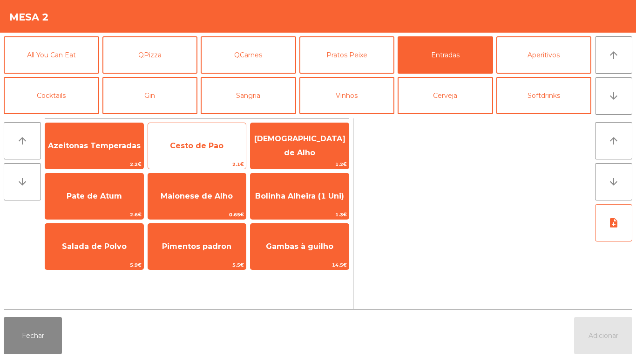
click at [197, 151] on span "Cesto de Pao" at bounding box center [197, 145] width 98 height 25
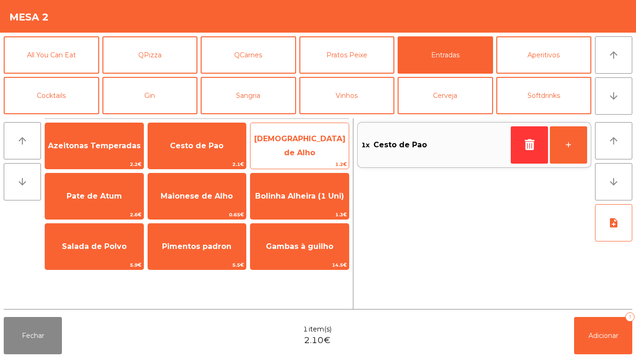
click at [297, 145] on span "[DEMOGRAPHIC_DATA] de Alho" at bounding box center [299, 145] width 91 height 23
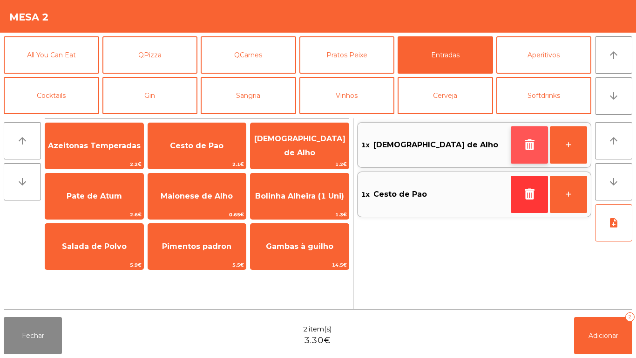
click at [531, 142] on icon "button" at bounding box center [529, 144] width 14 height 11
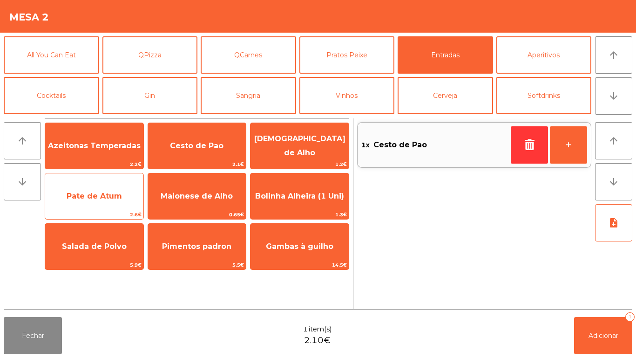
click at [114, 190] on span "Pate de Atum" at bounding box center [94, 195] width 98 height 25
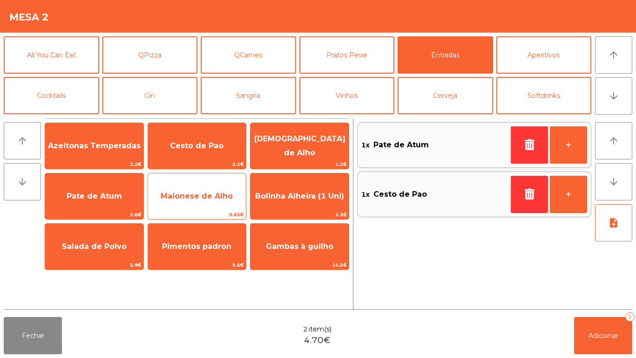
click at [208, 200] on span "Maionese de Alho" at bounding box center [197, 195] width 72 height 9
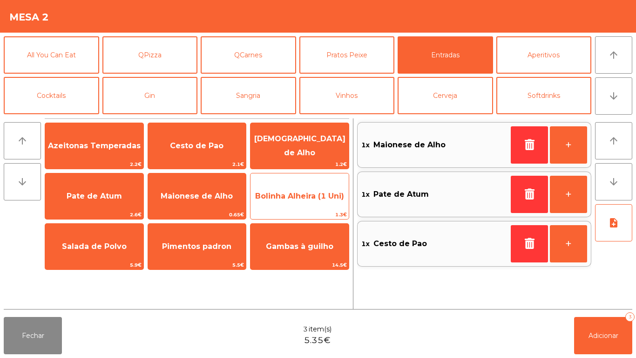
click at [315, 203] on span "Bolinha Alheira (1 Uni)" at bounding box center [300, 195] width 98 height 25
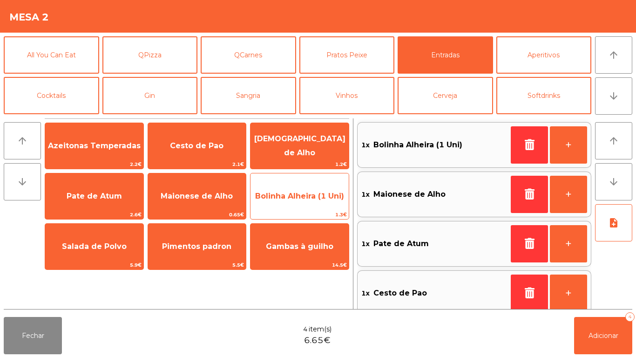
click at [313, 203] on span "Bolinha Alheira (1 Uni)" at bounding box center [300, 195] width 98 height 25
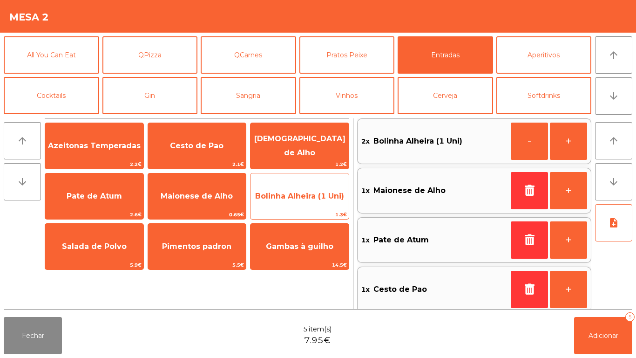
click at [314, 197] on span "Bolinha Alheira (1 Uni)" at bounding box center [299, 195] width 89 height 9
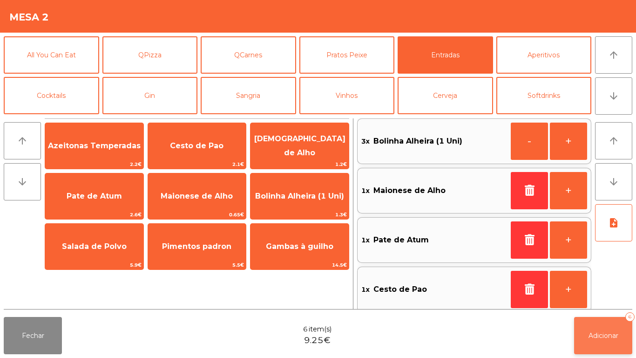
click at [608, 330] on button "Adicionar 6" at bounding box center [603, 335] width 58 height 37
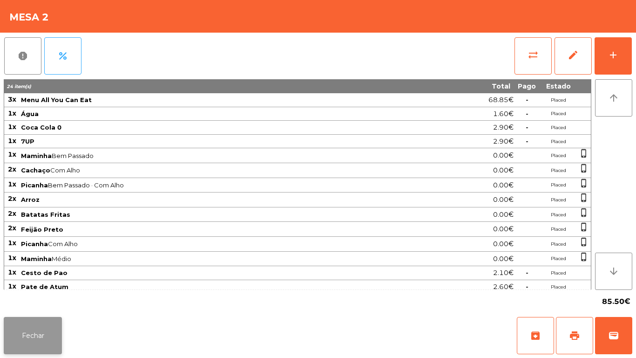
click at [27, 327] on button "Fechar" at bounding box center [33, 335] width 58 height 37
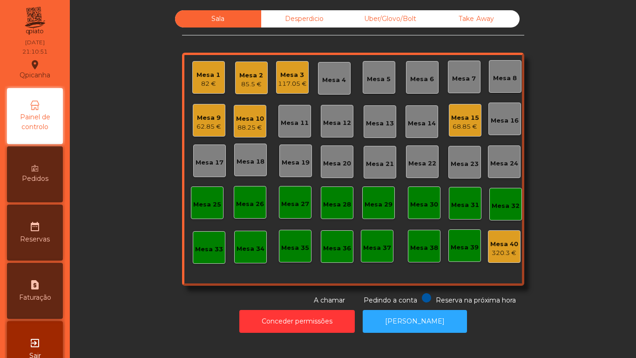
click at [206, 85] on div "82 €" at bounding box center [209, 83] width 24 height 9
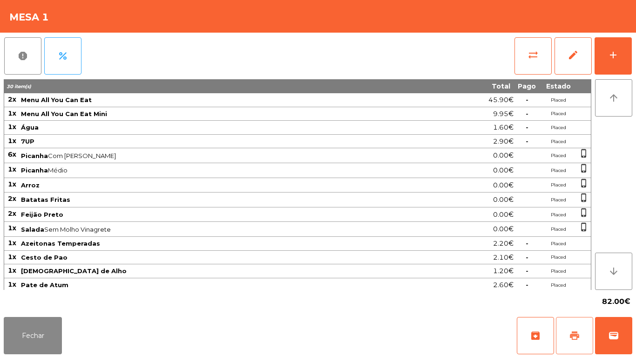
click at [567, 322] on button "print" at bounding box center [574, 335] width 37 height 37
click at [54, 335] on button "Fechar" at bounding box center [33, 335] width 58 height 37
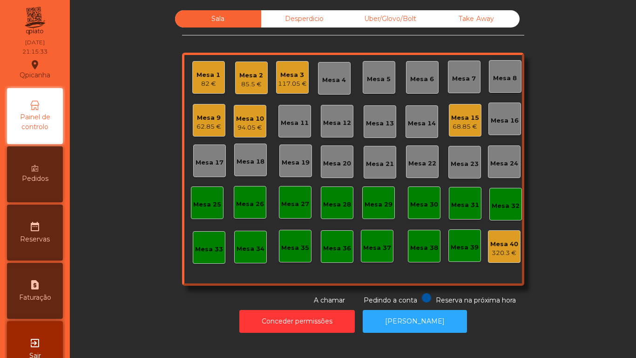
click at [254, 88] on div "85.5 €" at bounding box center [251, 84] width 24 height 9
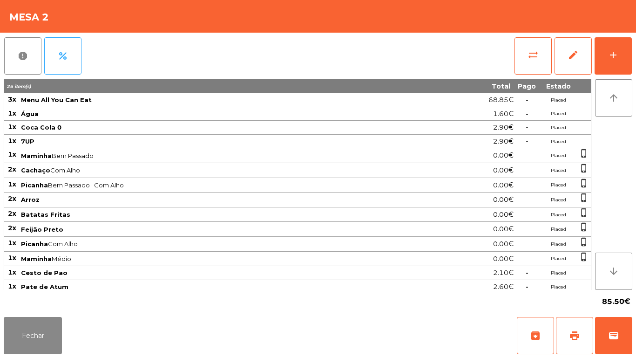
click at [636, 55] on div "report percent sync_alt edit add 24 item(s) Total Pago Estado 3x Menu All You C…" at bounding box center [318, 173] width 636 height 280
click at [613, 54] on div "add" at bounding box center [613, 54] width 11 height 11
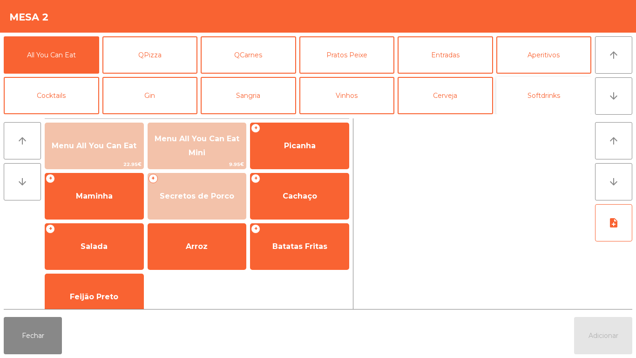
click at [547, 92] on button "Softdrinks" at bounding box center [543, 95] width 95 height 37
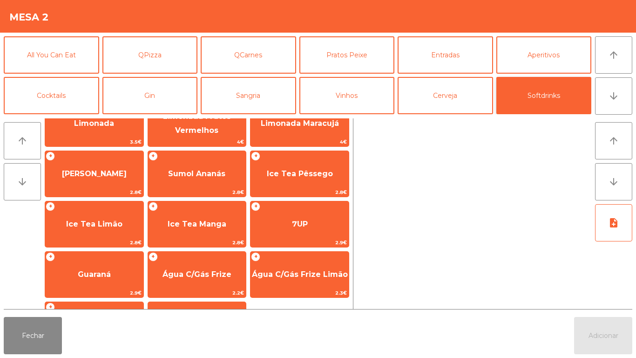
scroll to position [122, 0]
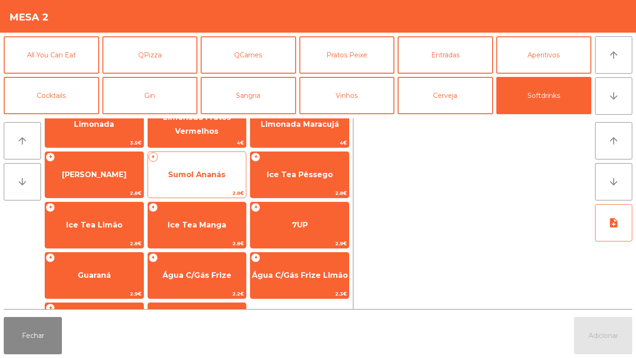
click at [215, 191] on span "2.8€" at bounding box center [197, 193] width 98 height 9
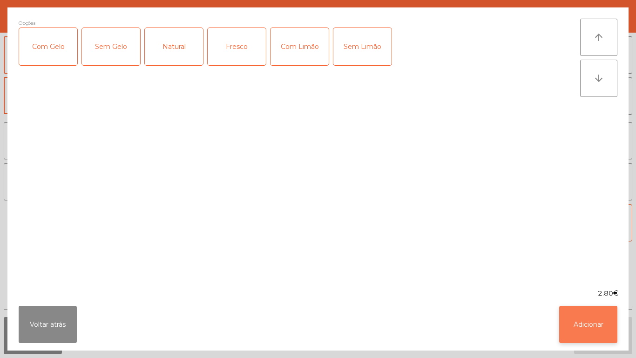
click at [603, 335] on button "Adicionar" at bounding box center [588, 323] width 58 height 37
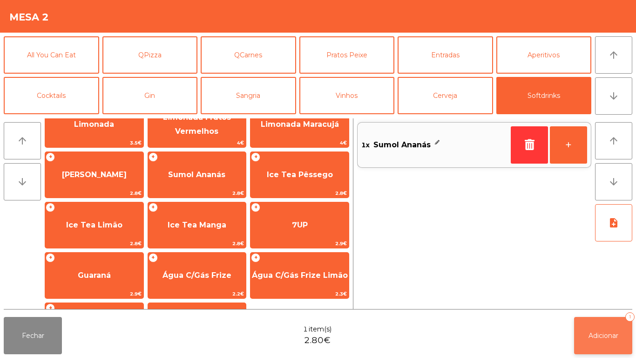
click at [609, 339] on button "Adicionar 1" at bounding box center [603, 335] width 58 height 37
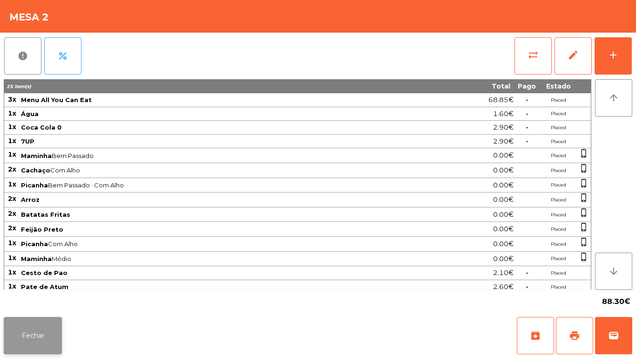
click at [37, 325] on button "Fechar" at bounding box center [33, 335] width 58 height 37
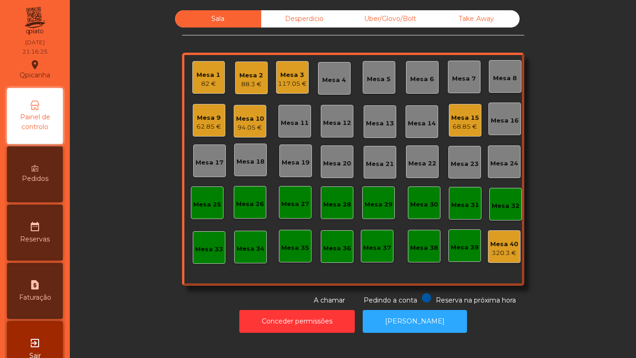
click at [461, 114] on div "Mesa 15" at bounding box center [465, 117] width 28 height 9
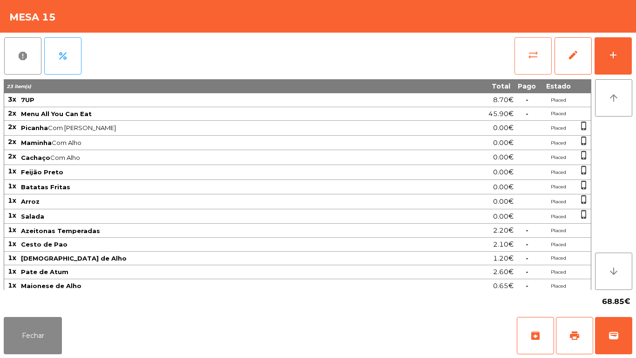
click at [538, 58] on span "sync_alt" at bounding box center [533, 54] width 11 height 11
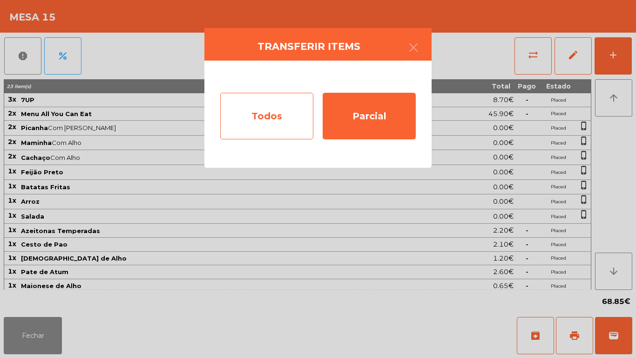
click at [298, 127] on div "Todos" at bounding box center [266, 116] width 93 height 47
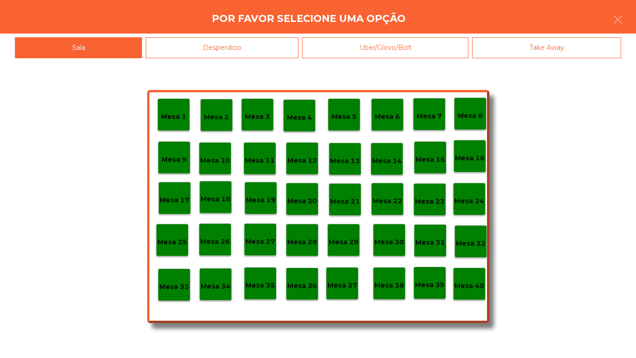
click at [420, 277] on div "Mesa 39" at bounding box center [430, 283] width 30 height 14
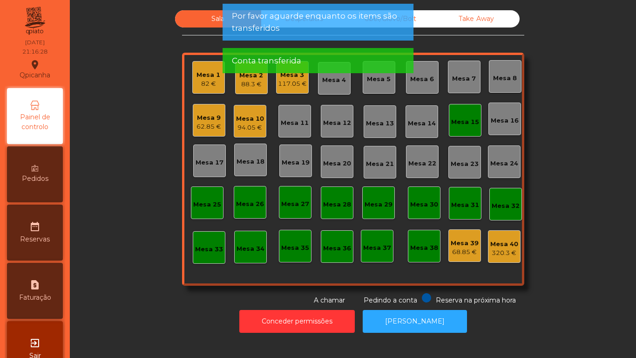
click at [465, 119] on div "Mesa 15" at bounding box center [465, 121] width 28 height 9
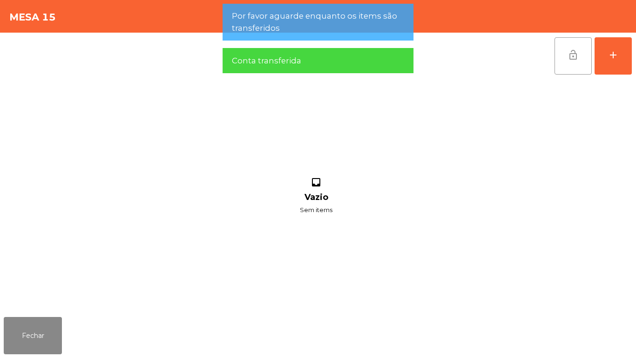
click at [580, 55] on button "lock_open" at bounding box center [573, 55] width 37 height 37
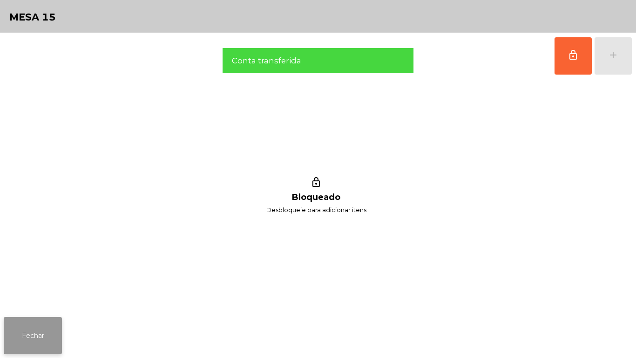
click at [54, 339] on button "Fechar" at bounding box center [33, 335] width 58 height 37
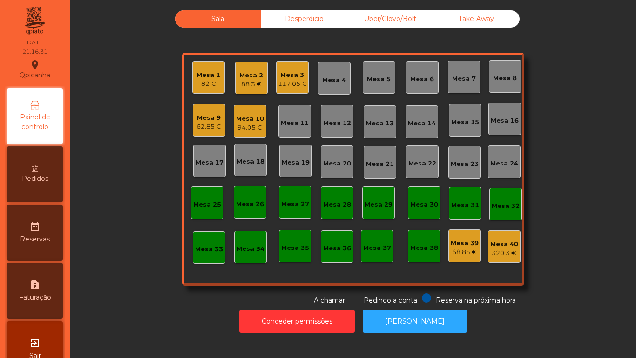
click at [281, 81] on div "117.05 €" at bounding box center [292, 83] width 29 height 9
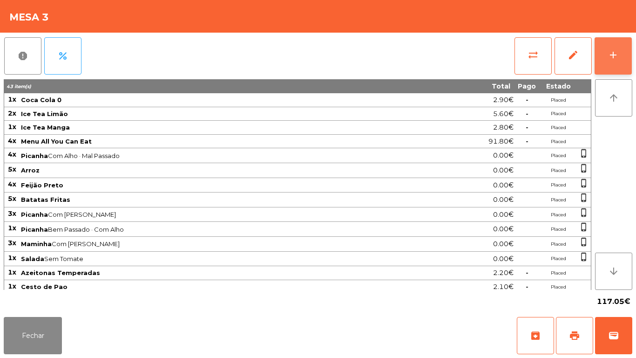
click at [611, 54] on div "add" at bounding box center [613, 54] width 11 height 11
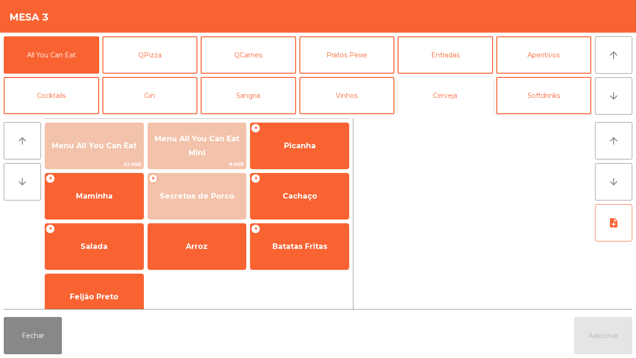
click at [457, 100] on button "Cerveja" at bounding box center [445, 95] width 95 height 37
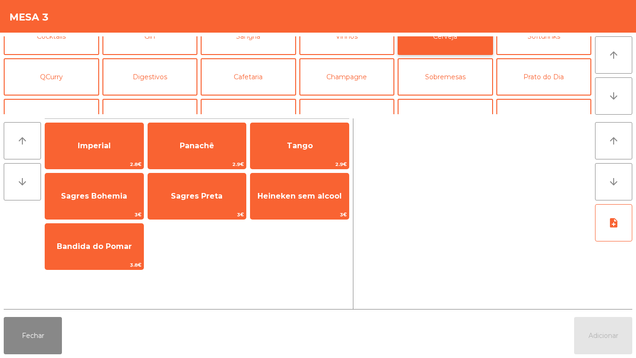
scroll to position [73, 0]
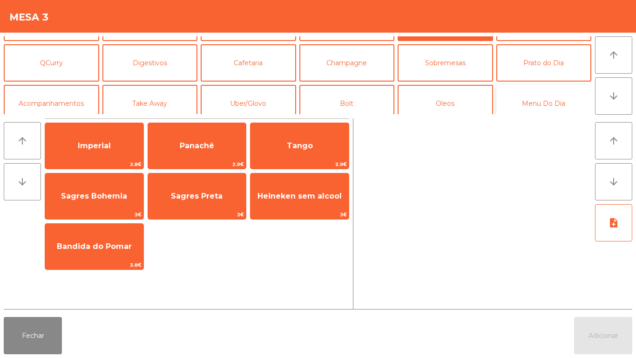
click at [504, 90] on button "Menu Do Dia" at bounding box center [543, 103] width 95 height 37
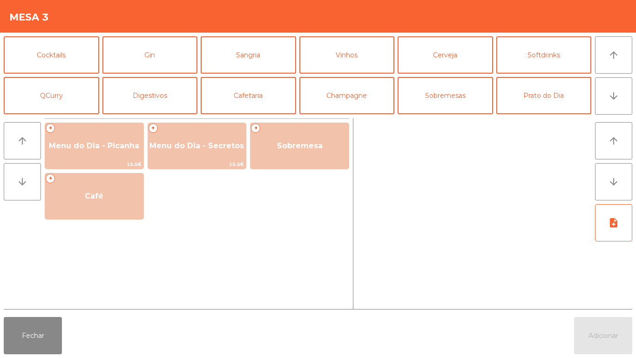
scroll to position [45, 0]
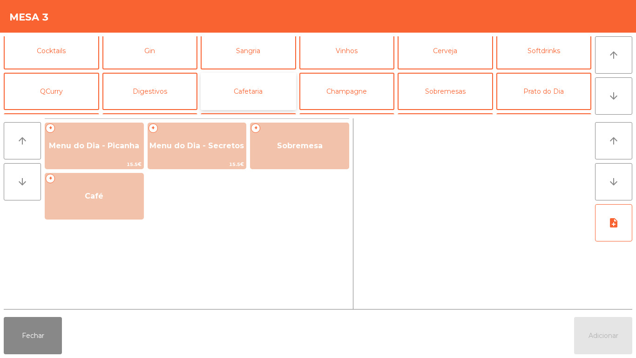
click at [263, 98] on button "Cafetaria" at bounding box center [248, 91] width 95 height 37
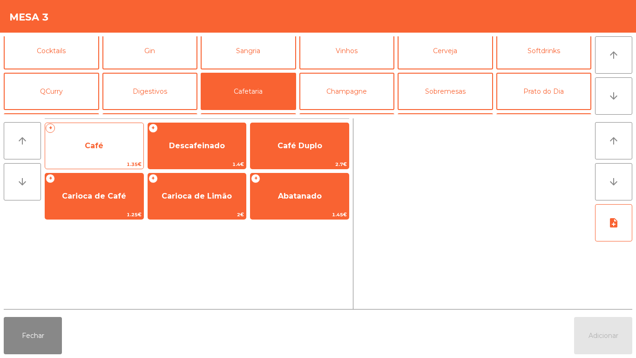
click at [97, 136] on span "Café" at bounding box center [94, 145] width 98 height 25
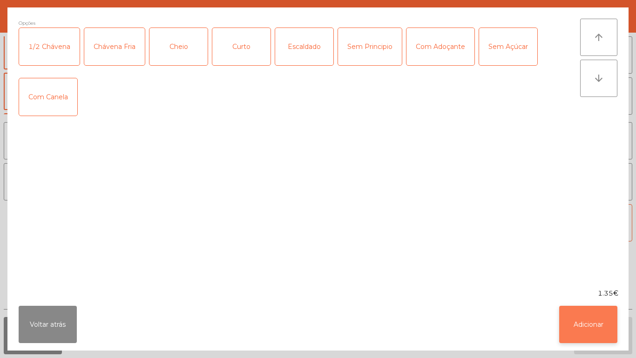
click at [591, 308] on button "Adicionar" at bounding box center [588, 323] width 58 height 37
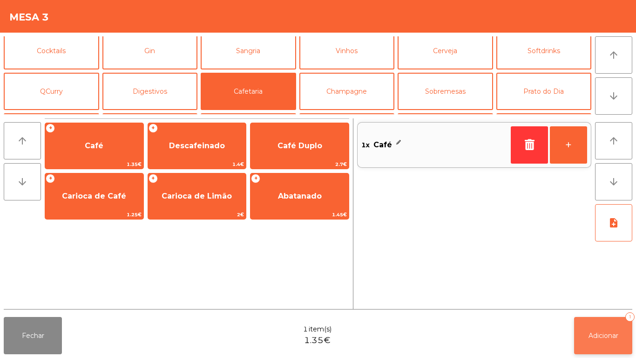
click at [610, 335] on span "Adicionar" at bounding box center [604, 335] width 30 height 8
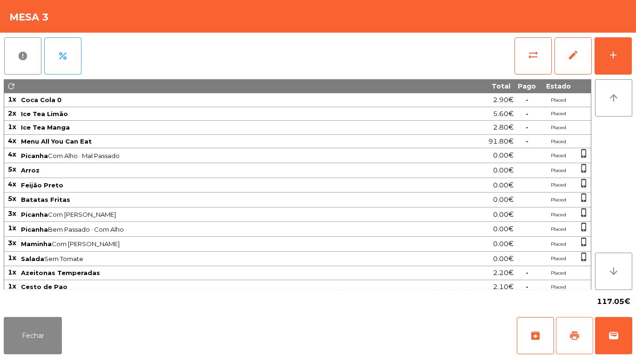
click at [575, 334] on span "print" at bounding box center [574, 335] width 11 height 11
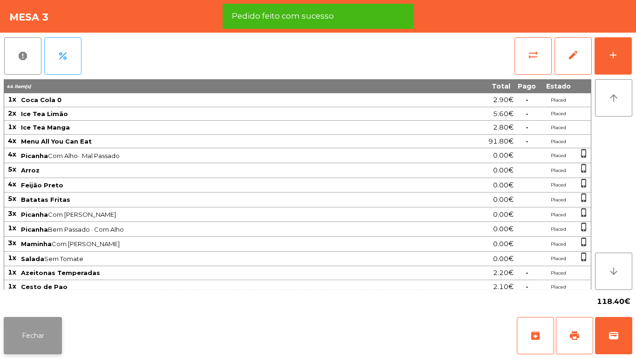
click at [53, 327] on button "Fechar" at bounding box center [33, 335] width 58 height 37
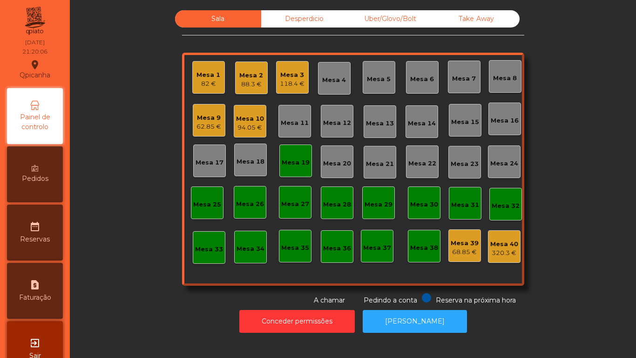
click at [201, 78] on div "Mesa 1" at bounding box center [209, 74] width 24 height 9
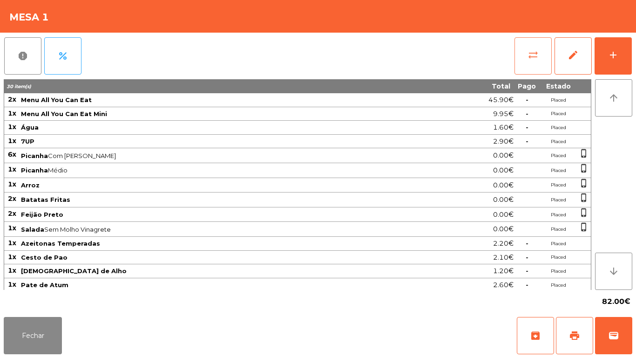
click at [520, 60] on button "sync_alt" at bounding box center [533, 55] width 37 height 37
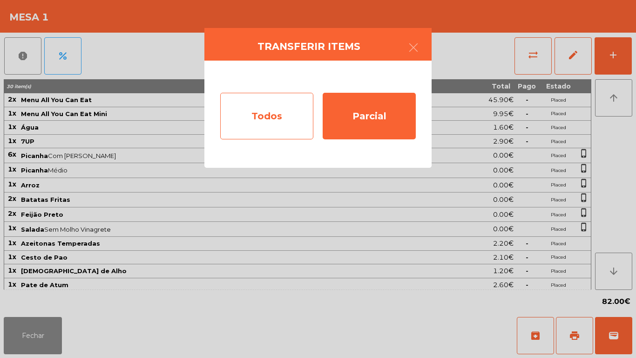
click at [274, 126] on div "Todos" at bounding box center [266, 116] width 93 height 47
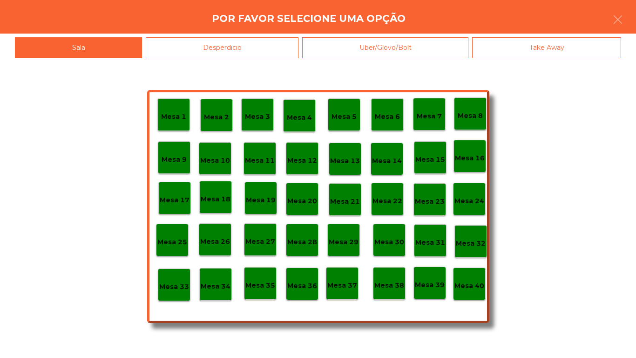
click at [391, 282] on p "Mesa 38" at bounding box center [389, 285] width 30 height 11
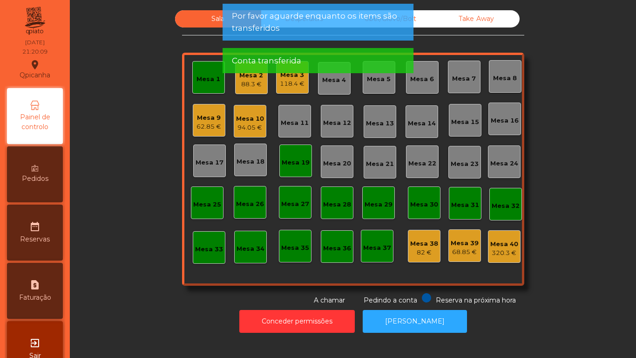
click at [574, 335] on div "Conceder permissões Abrir [PERSON_NAME]" at bounding box center [352, 321] width 541 height 32
click at [206, 86] on div "Mesa 1" at bounding box center [208, 77] width 33 height 33
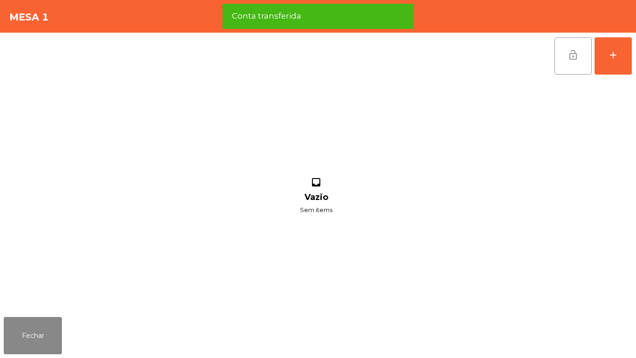
click at [555, 67] on button "lock_open" at bounding box center [573, 55] width 37 height 37
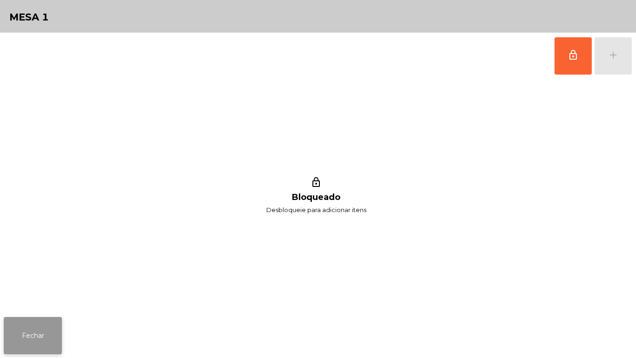
click at [47, 319] on button "Fechar" at bounding box center [33, 335] width 58 height 37
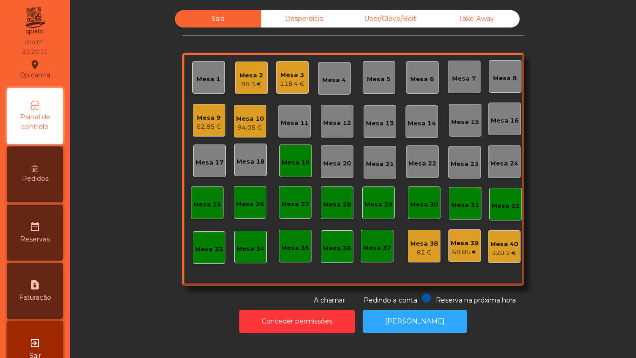
click at [164, 319] on div "Conceder permissões Abrir [PERSON_NAME]" at bounding box center [352, 321] width 541 height 32
click at [301, 149] on div "Mesa 19" at bounding box center [295, 160] width 33 height 33
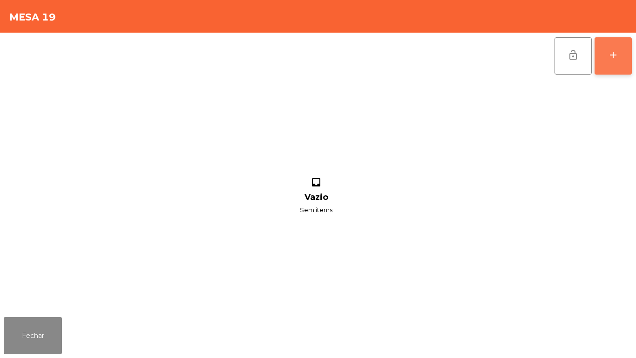
click at [613, 50] on div "add" at bounding box center [613, 54] width 11 height 11
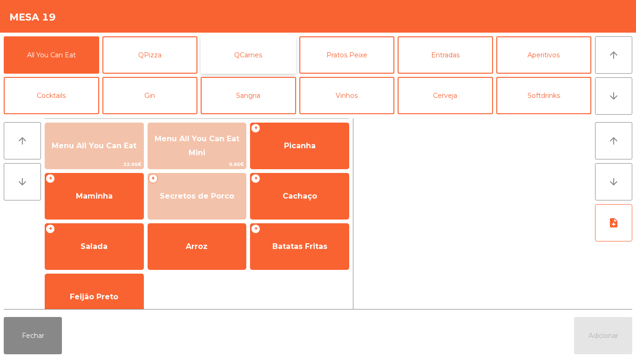
click at [268, 52] on button "QCarnes" at bounding box center [248, 54] width 95 height 37
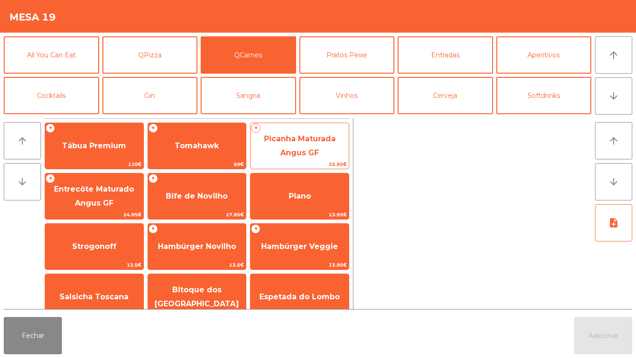
click at [305, 146] on span "Picanha Maturada Angus GF" at bounding box center [300, 146] width 98 height 40
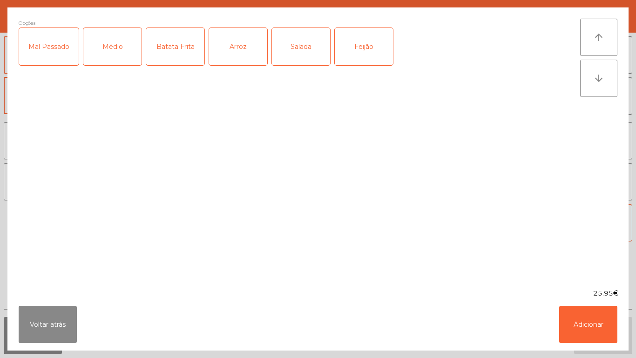
click at [54, 48] on div "Mal Passado" at bounding box center [49, 46] width 60 height 37
click at [183, 53] on div "Batata Frita" at bounding box center [175, 46] width 58 height 37
click at [232, 45] on div "Arroz" at bounding box center [238, 46] width 58 height 37
click at [595, 326] on button "Adicionar" at bounding box center [588, 323] width 58 height 37
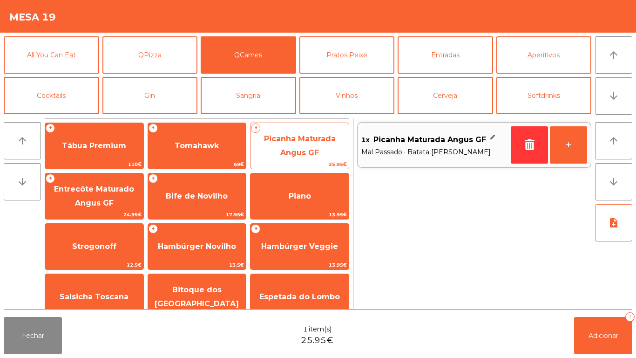
click at [296, 147] on span "Picanha Maturada Angus GF" at bounding box center [300, 146] width 98 height 40
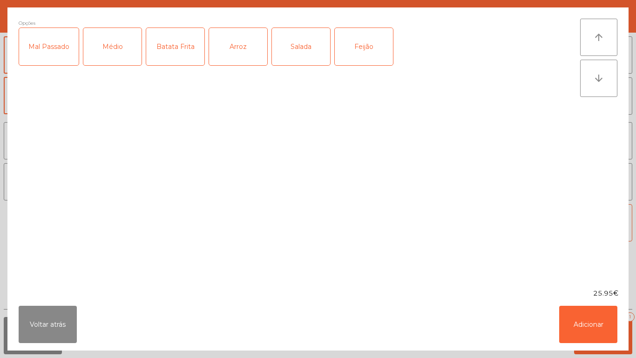
click at [65, 54] on div "Mal Passado" at bounding box center [49, 46] width 60 height 37
click at [292, 52] on div "Salada" at bounding box center [301, 46] width 58 height 37
click at [373, 48] on div "Feijão" at bounding box center [364, 46] width 58 height 37
click at [602, 323] on button "Adicionar" at bounding box center [588, 323] width 58 height 37
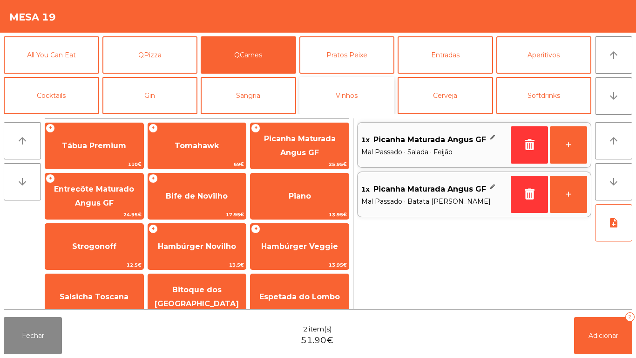
click at [368, 95] on button "Vinhos" at bounding box center [346, 95] width 95 height 37
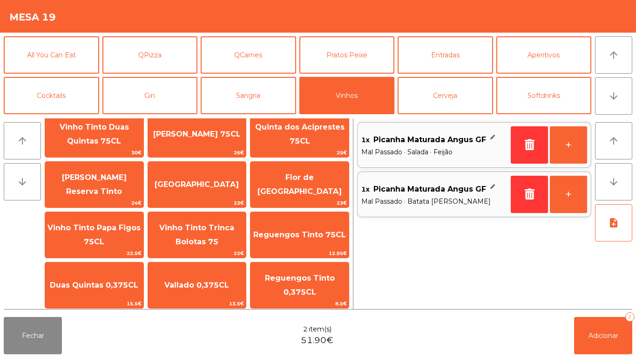
scroll to position [21, 0]
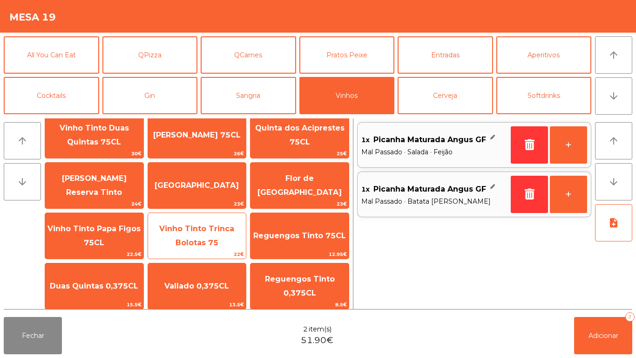
click at [214, 233] on span "Vinho Tinto Trinca Bolotas 75" at bounding box center [197, 236] width 98 height 40
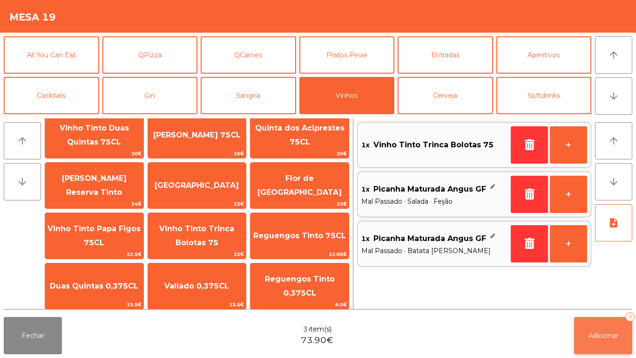
click at [599, 332] on span "Adicionar" at bounding box center [604, 335] width 30 height 8
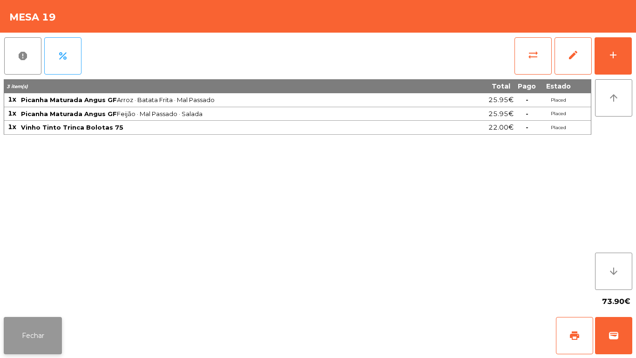
click at [51, 332] on button "Fechar" at bounding box center [33, 335] width 58 height 37
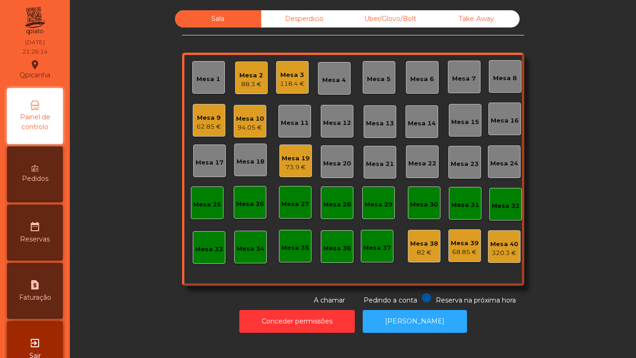
click at [301, 168] on div "73.9 €" at bounding box center [296, 167] width 28 height 9
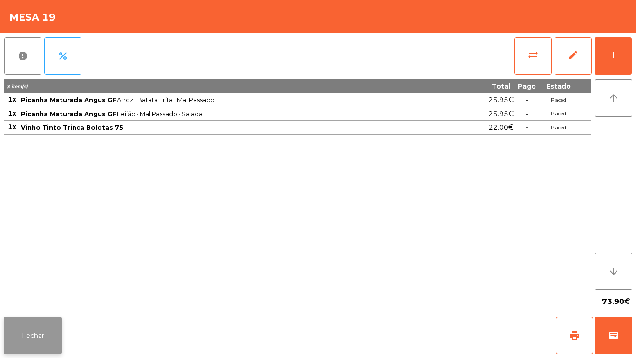
click at [45, 334] on button "Fechar" at bounding box center [33, 335] width 58 height 37
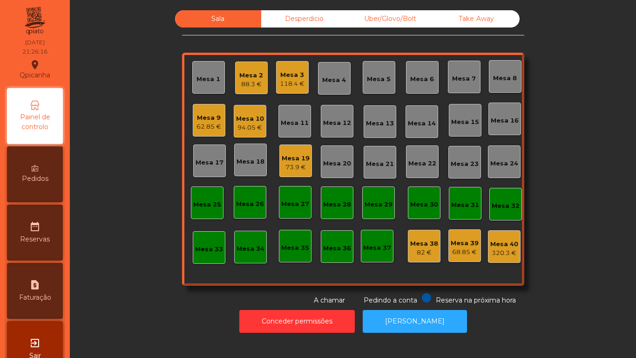
click at [149, 312] on div "Conceder permissões Abrir [PERSON_NAME]" at bounding box center [352, 321] width 541 height 32
click at [308, 27] on div "Desperdicio" at bounding box center [304, 18] width 86 height 17
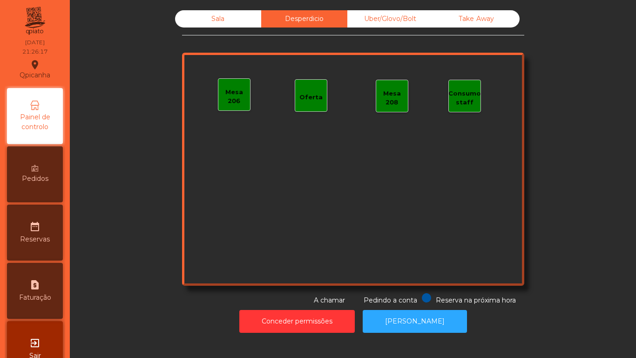
click at [407, 26] on div "Uber/Glovo/Bolt" at bounding box center [390, 18] width 86 height 17
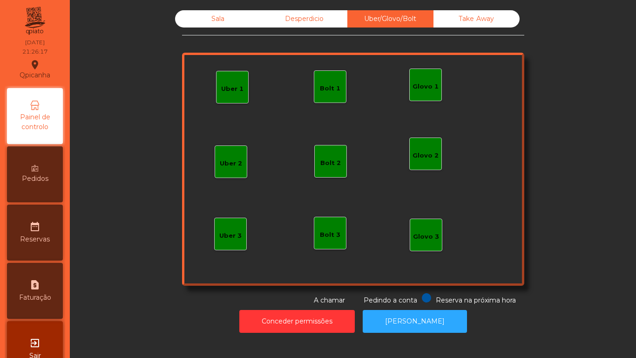
click at [216, 26] on div "Sala" at bounding box center [218, 18] width 86 height 17
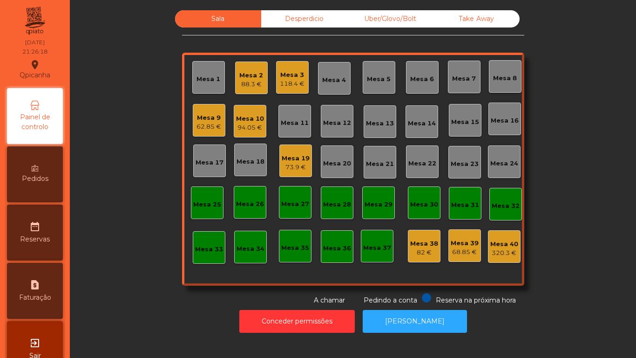
click at [152, 316] on div "Conceder permissões Abrir [PERSON_NAME]" at bounding box center [352, 321] width 541 height 32
click at [252, 120] on div "Mesa 10" at bounding box center [250, 118] width 28 height 9
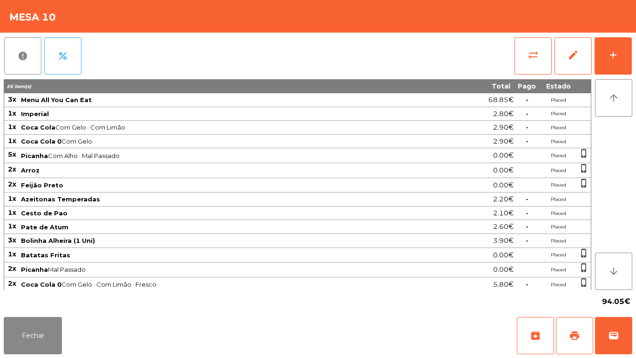
scroll to position [2, 0]
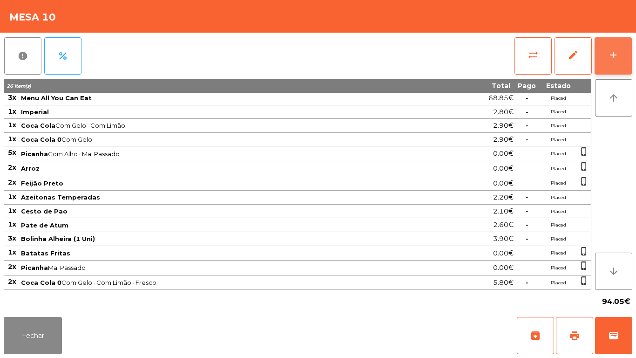
click at [610, 60] on div "add" at bounding box center [613, 54] width 11 height 11
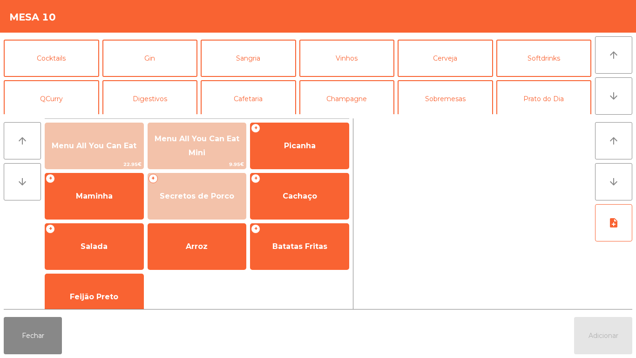
scroll to position [61, 0]
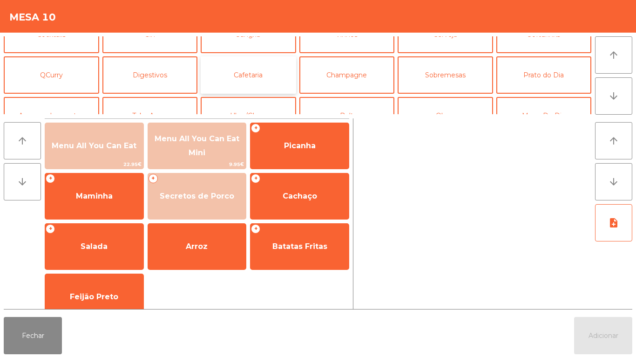
click at [256, 76] on button "Cafetaria" at bounding box center [248, 74] width 95 height 37
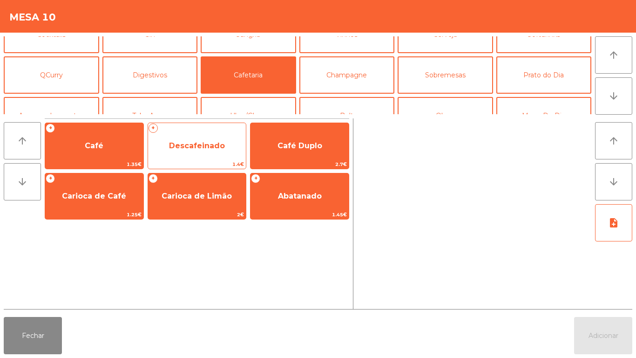
click at [209, 145] on span "Descafeinado" at bounding box center [197, 145] width 56 height 9
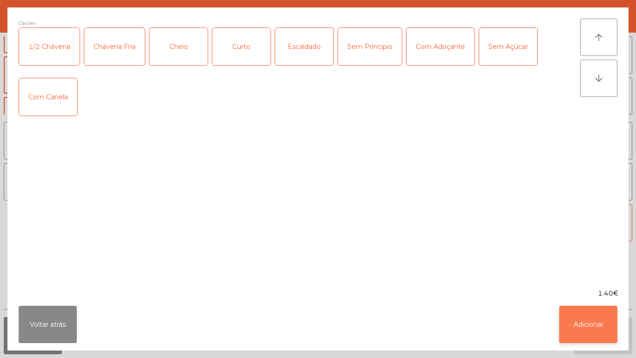
click at [585, 311] on button "Adicionar" at bounding box center [588, 323] width 58 height 37
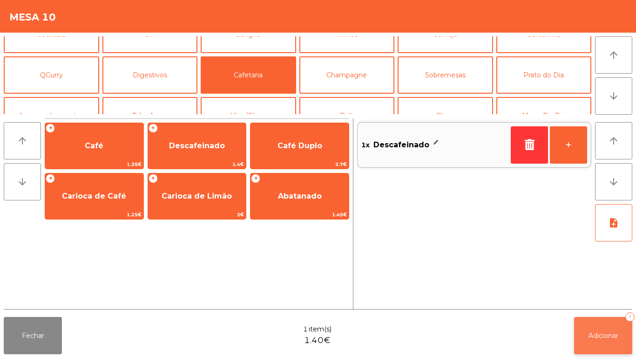
click at [603, 324] on button "Adicionar 1" at bounding box center [603, 335] width 58 height 37
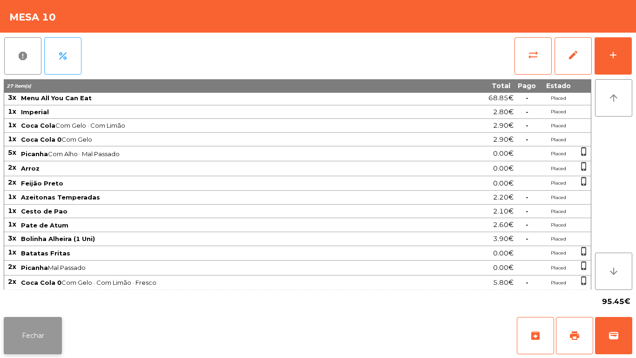
click at [59, 323] on button "Fechar" at bounding box center [33, 335] width 58 height 37
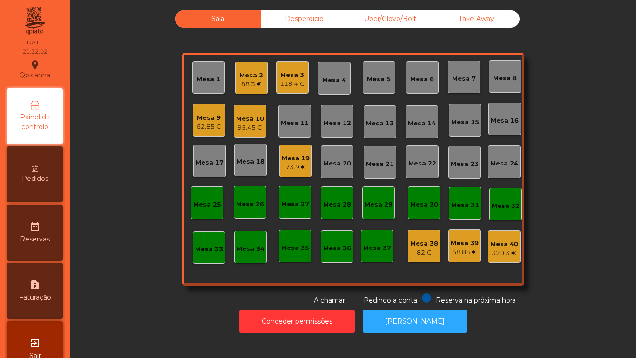
click at [261, 78] on div "Mesa 2 88.3 €" at bounding box center [251, 77] width 33 height 33
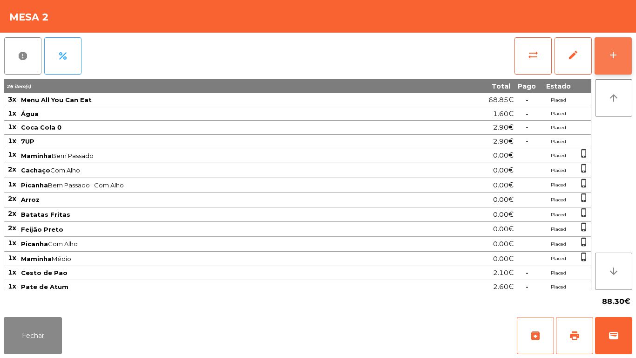
click at [607, 71] on button "add" at bounding box center [613, 55] width 37 height 37
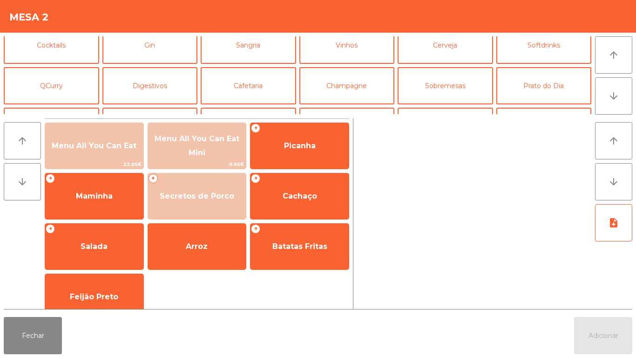
scroll to position [55, 0]
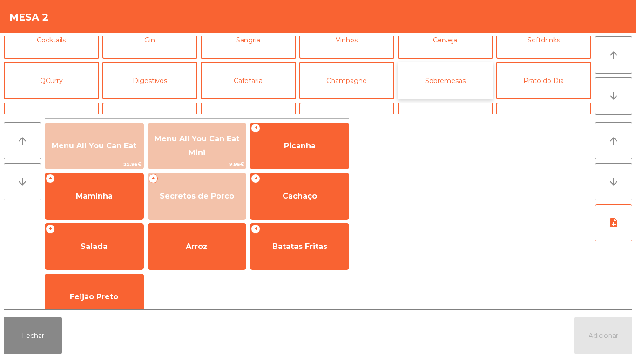
click at [451, 75] on button "Sobremesas" at bounding box center [445, 80] width 95 height 37
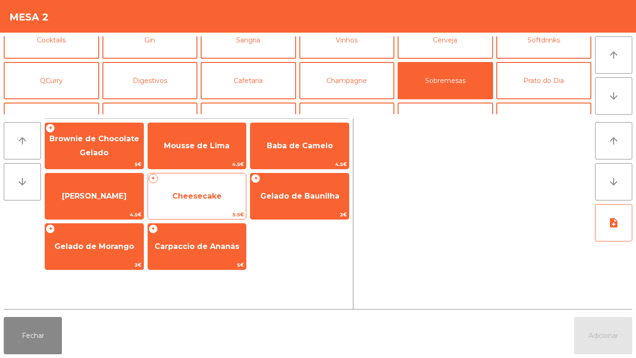
click at [209, 184] on span "Cheesecake" at bounding box center [197, 195] width 98 height 25
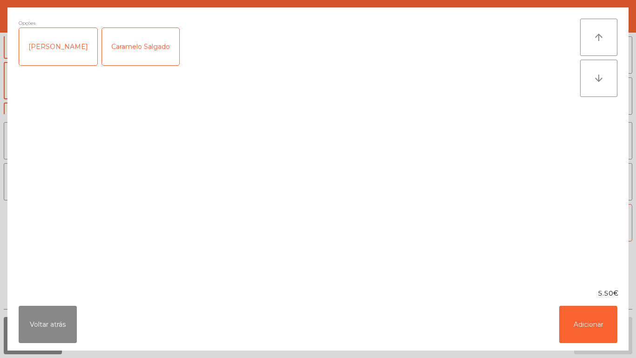
click at [155, 50] on div "Caramelo Salgado" at bounding box center [140, 46] width 77 height 37
click at [605, 333] on button "Adicionar" at bounding box center [588, 323] width 58 height 37
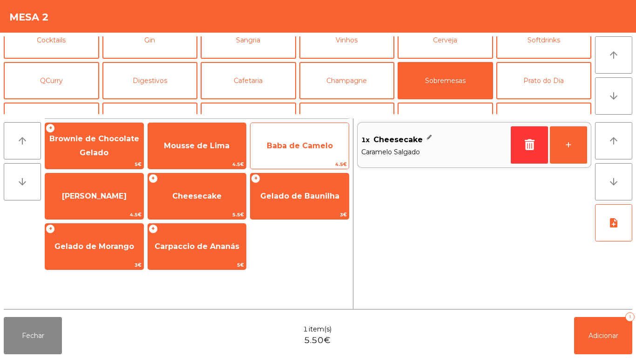
click at [301, 149] on span "Baba de Camelo" at bounding box center [300, 145] width 66 height 9
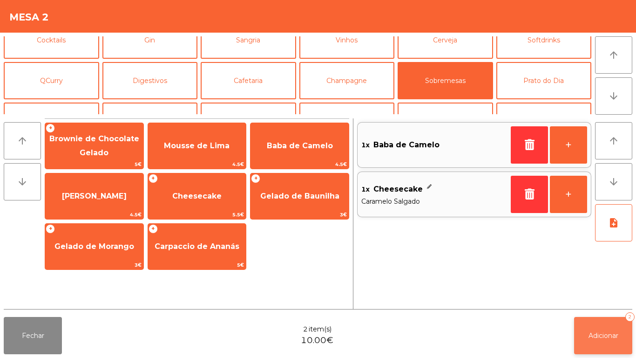
click at [599, 321] on button "Adicionar 2" at bounding box center [603, 335] width 58 height 37
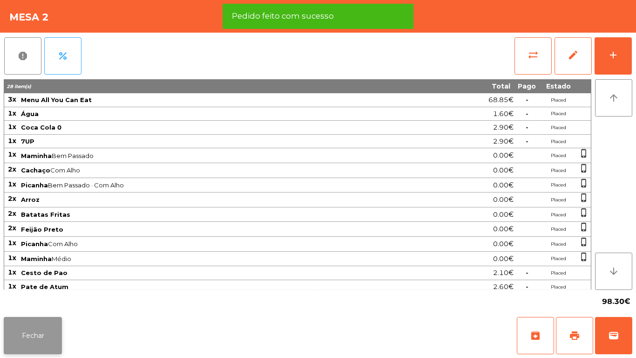
click at [46, 329] on button "Fechar" at bounding box center [33, 335] width 58 height 37
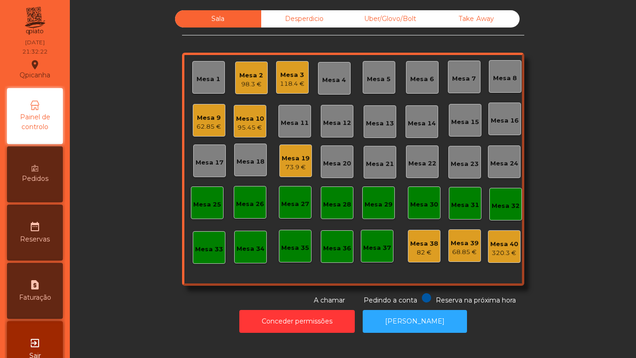
click at [293, 81] on div "118.4 €" at bounding box center [292, 83] width 25 height 9
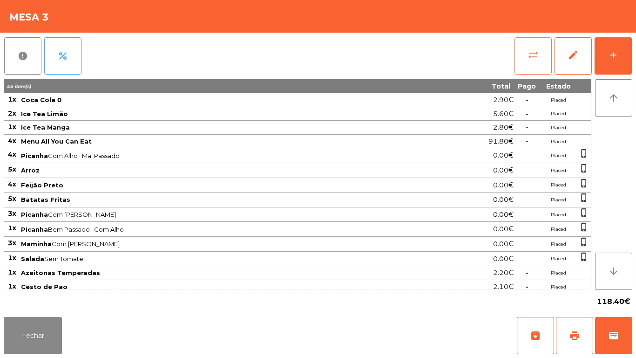
click at [530, 60] on span "sync_alt" at bounding box center [533, 54] width 11 height 11
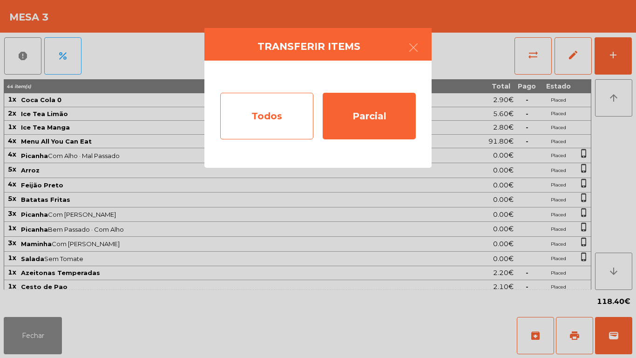
click at [271, 111] on div "Todos" at bounding box center [266, 116] width 93 height 47
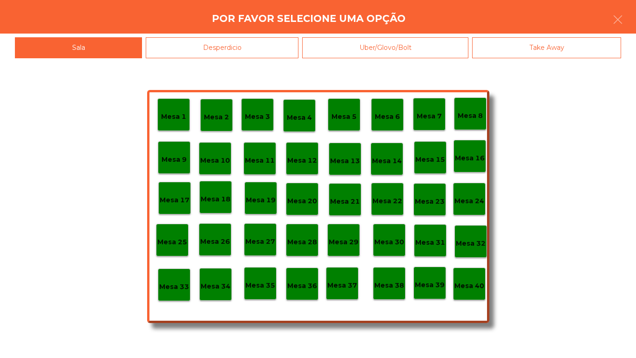
click at [398, 280] on p "Mesa 38" at bounding box center [389, 285] width 30 height 11
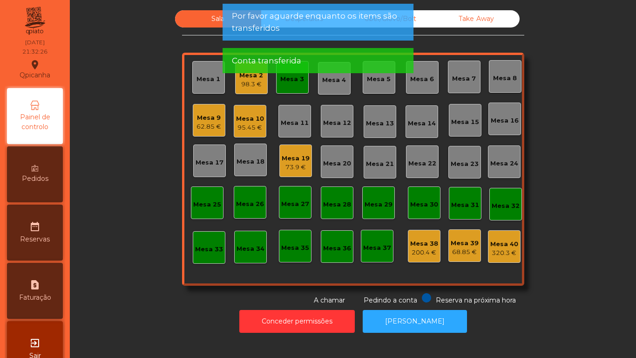
click at [293, 84] on div "Mesa 3" at bounding box center [292, 77] width 33 height 33
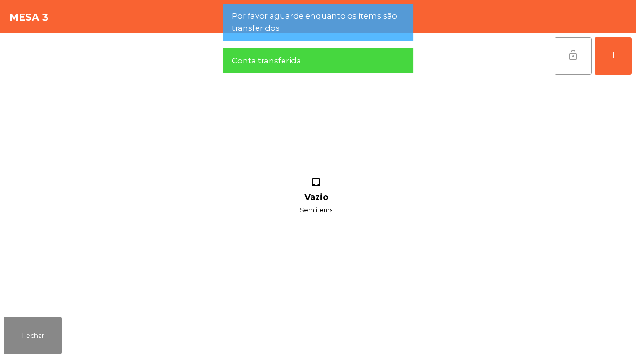
click at [579, 47] on button "lock_open" at bounding box center [573, 55] width 37 height 37
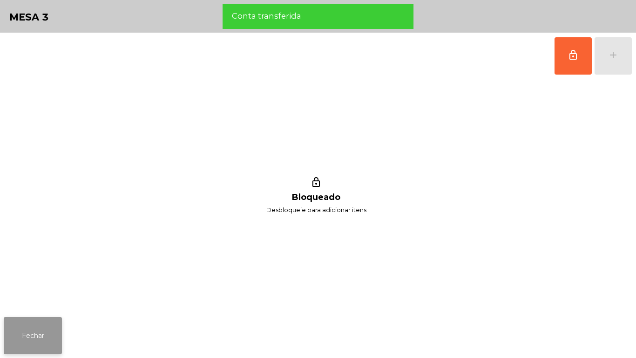
click at [31, 319] on button "Fechar" at bounding box center [33, 335] width 58 height 37
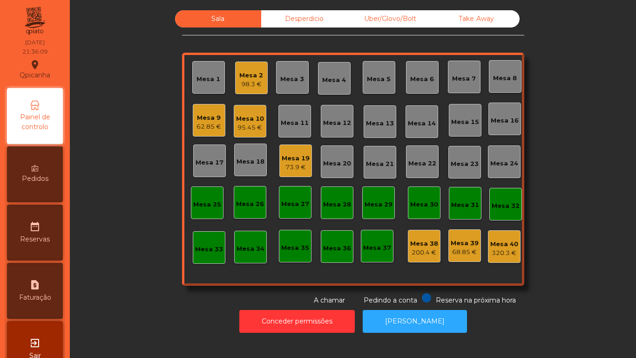
click at [302, 175] on div "Mesa 19 73.9 €" at bounding box center [295, 160] width 33 height 33
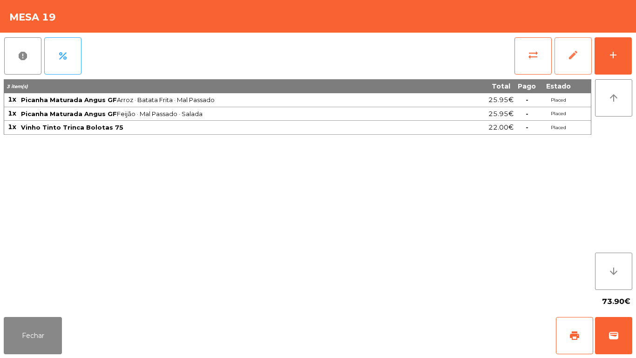
click at [588, 69] on button "edit" at bounding box center [573, 55] width 37 height 37
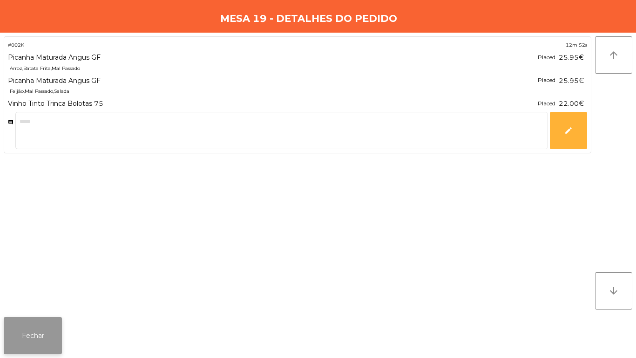
click at [38, 339] on button "Fechar" at bounding box center [33, 335] width 58 height 37
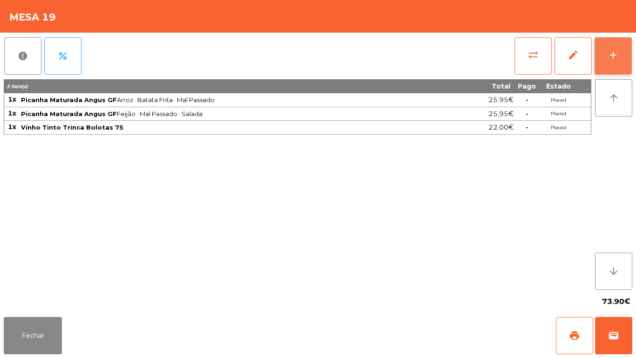
click at [603, 74] on button "add" at bounding box center [613, 55] width 37 height 37
click at [612, 60] on div "add" at bounding box center [613, 54] width 11 height 11
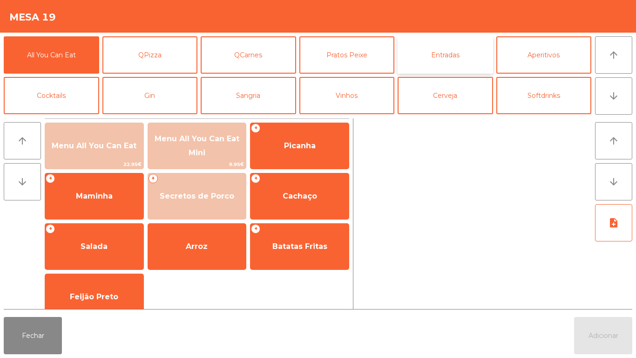
click at [449, 58] on button "Entradas" at bounding box center [445, 54] width 95 height 37
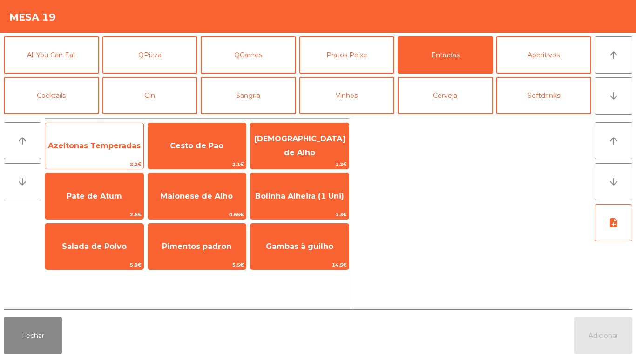
click at [127, 148] on span "Azeitonas Temperadas" at bounding box center [94, 145] width 93 height 9
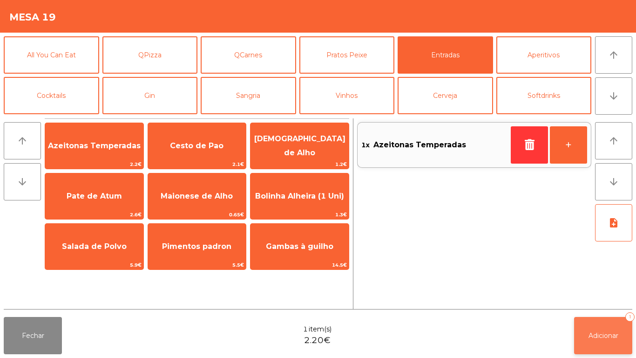
click at [600, 327] on button "Adicionar 1" at bounding box center [603, 335] width 58 height 37
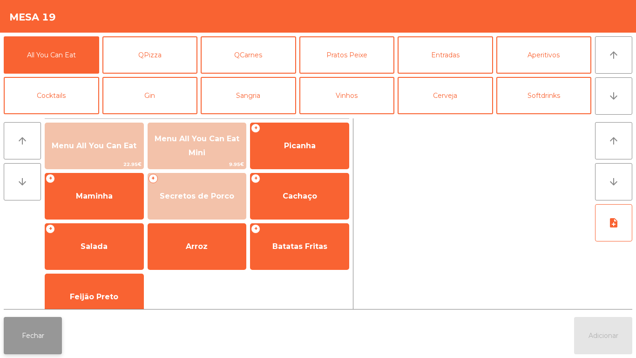
click at [45, 325] on button "Fechar" at bounding box center [33, 335] width 58 height 37
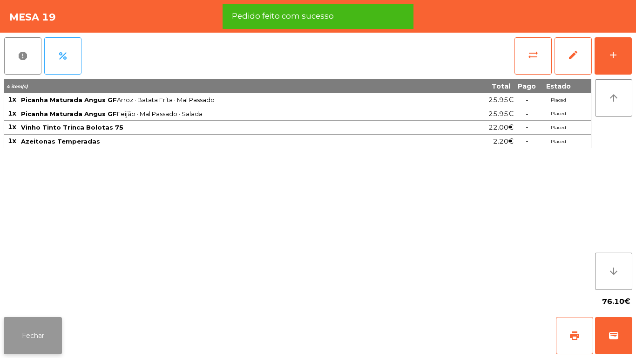
click at [43, 331] on button "Fechar" at bounding box center [33, 335] width 58 height 37
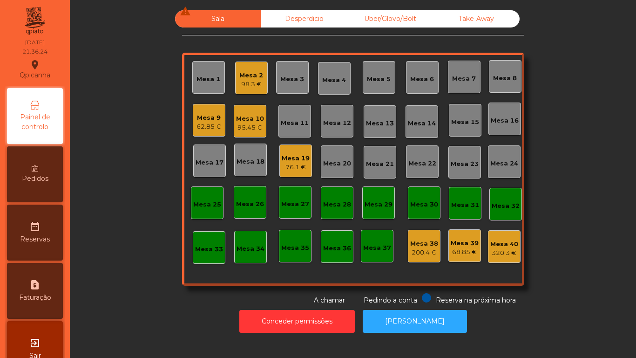
click at [247, 82] on div "98.3 €" at bounding box center [251, 84] width 24 height 9
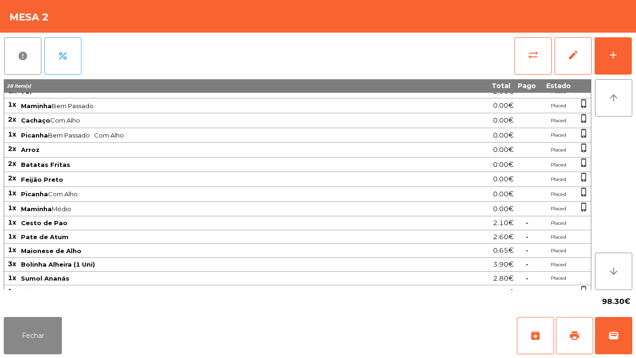
scroll to position [88, 0]
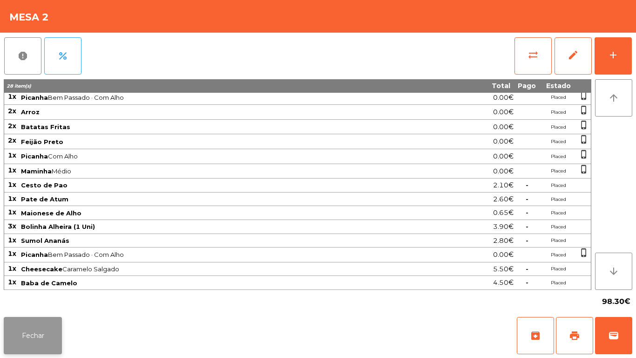
click at [41, 331] on button "Fechar" at bounding box center [33, 335] width 58 height 37
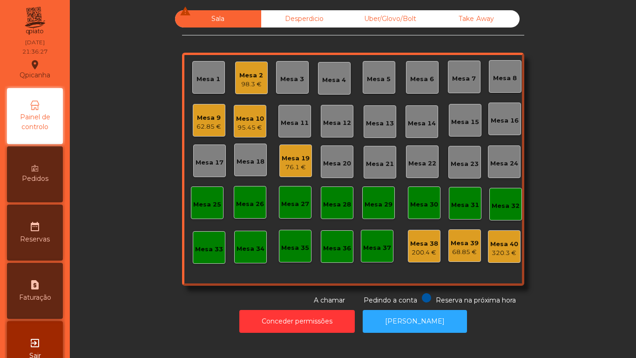
click at [250, 123] on div "95.45 €" at bounding box center [250, 127] width 28 height 9
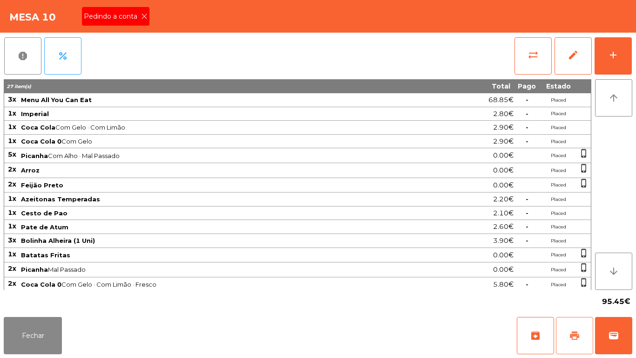
click at [575, 332] on span "print" at bounding box center [574, 335] width 11 height 11
click at [148, 25] on div "Pedindo a conta" at bounding box center [116, 16] width 68 height 19
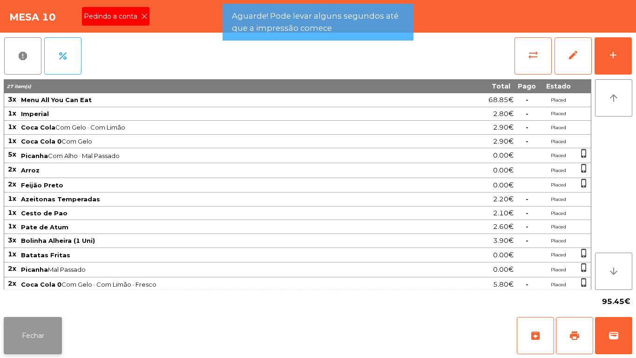
click at [47, 332] on button "Fechar" at bounding box center [33, 335] width 58 height 37
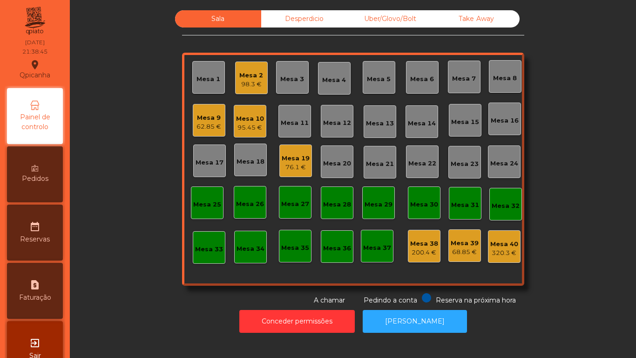
click at [244, 128] on div "95.45 €" at bounding box center [250, 127] width 28 height 9
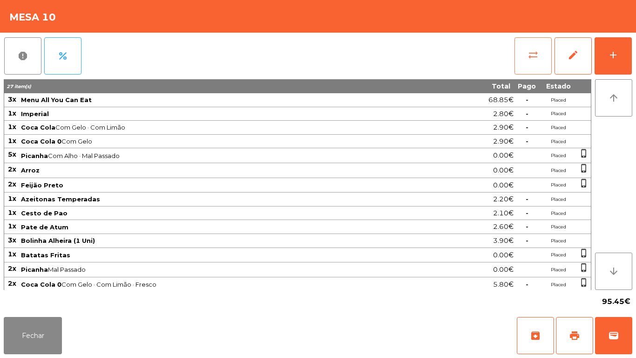
click at [526, 59] on button "sync_alt" at bounding box center [533, 55] width 37 height 37
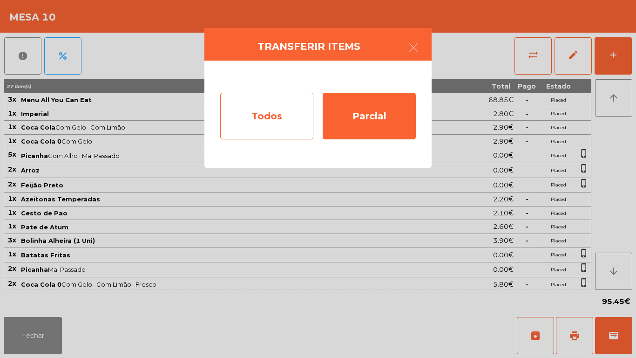
click at [278, 109] on div "Todos" at bounding box center [266, 116] width 93 height 47
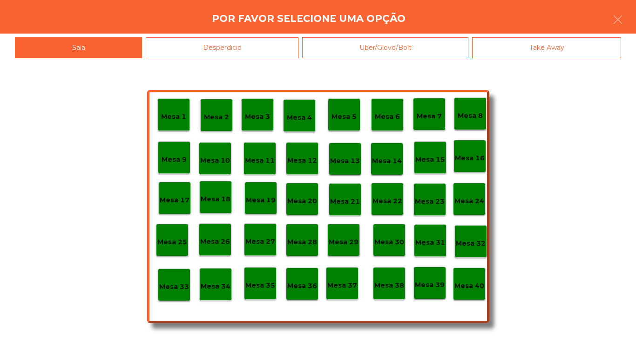
click at [439, 277] on div "Mesa 39" at bounding box center [430, 283] width 30 height 14
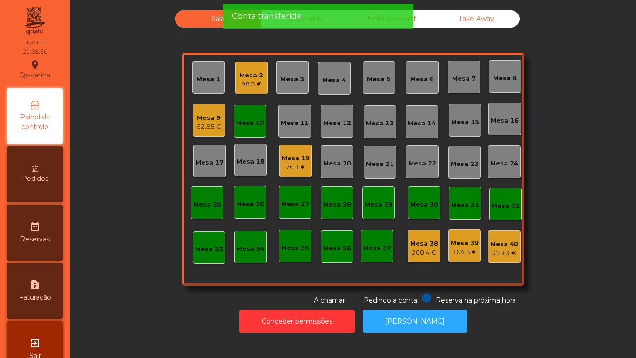
click at [250, 120] on div "Mesa 10" at bounding box center [250, 122] width 28 height 9
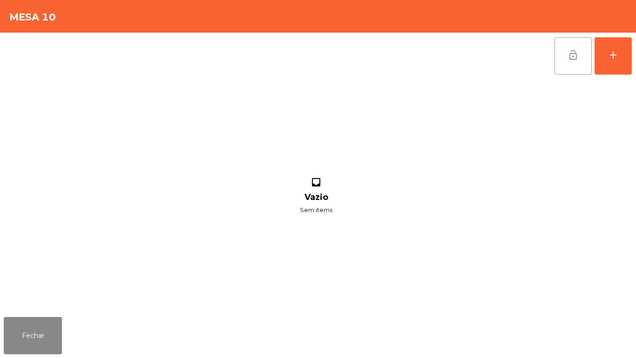
click at [580, 56] on button "lock_open" at bounding box center [573, 55] width 37 height 37
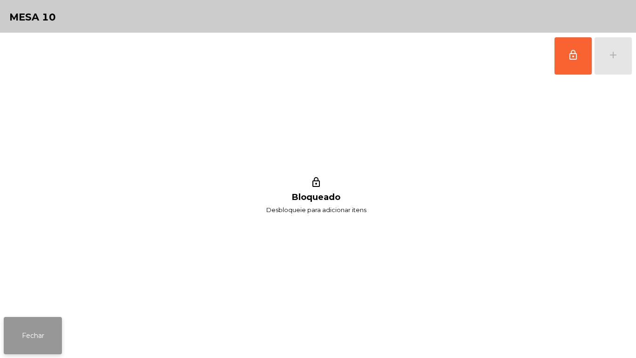
click at [59, 330] on button "Fechar" at bounding box center [33, 335] width 58 height 37
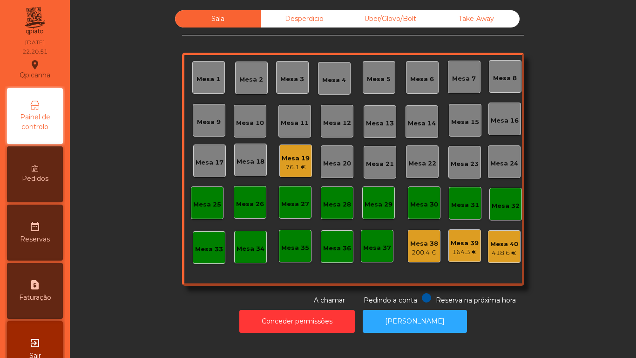
click at [296, 156] on div "Mesa 19" at bounding box center [296, 158] width 28 height 9
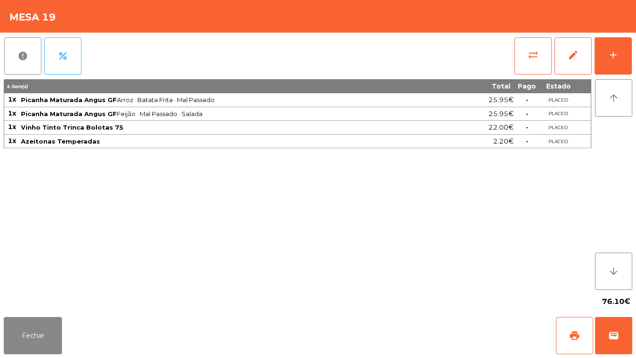
click at [72, 301] on div "76.10€" at bounding box center [318, 301] width 629 height 23
click at [54, 331] on button "Fechar" at bounding box center [33, 335] width 58 height 37
